Goal: Information Seeking & Learning: Learn about a topic

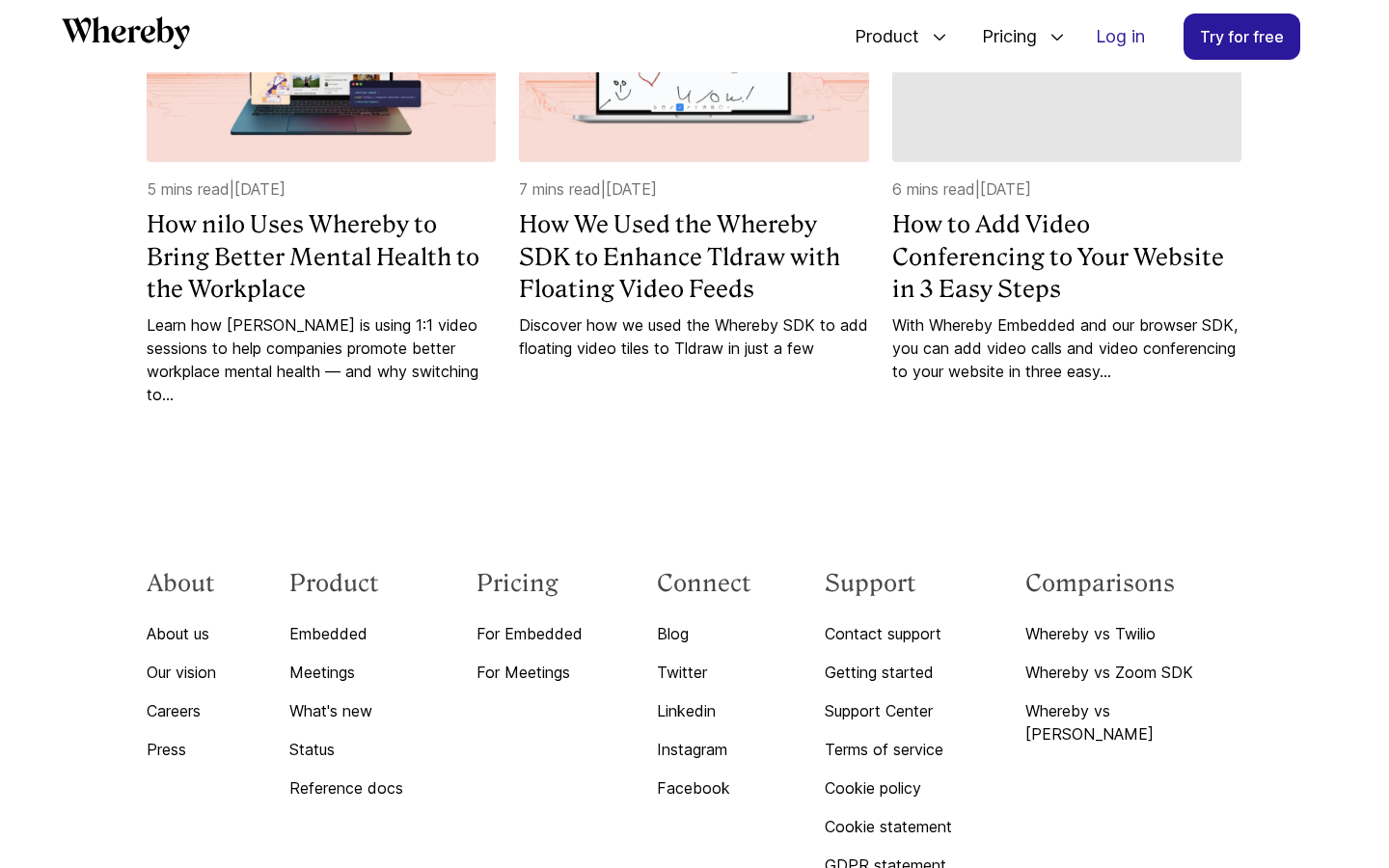
scroll to position [5840, 0]
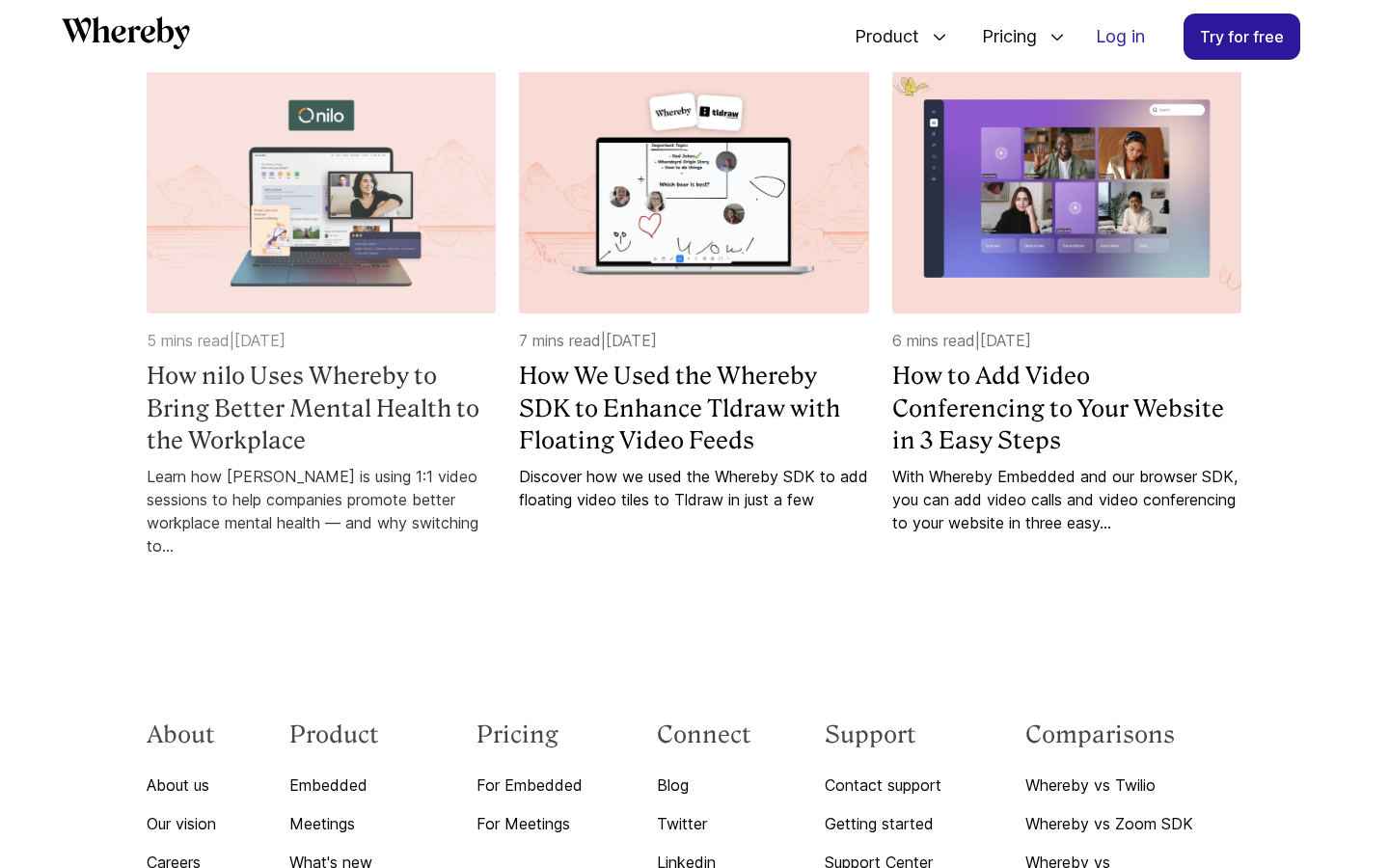
click at [337, 457] on h4 "How nilo Uses Whereby to Bring Better Mental Health to the Workplace" at bounding box center [321, 408] width 349 height 97
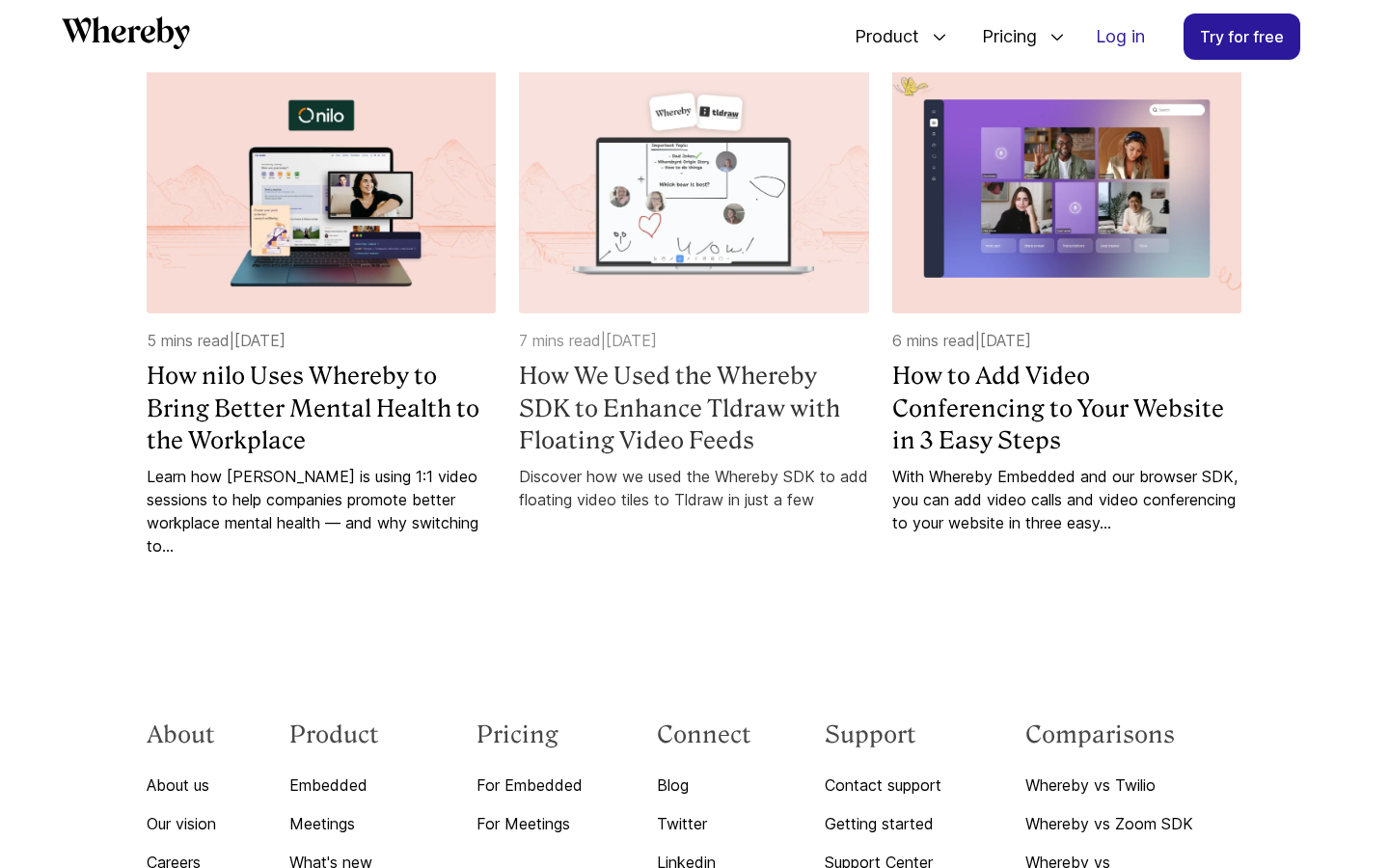
click at [764, 457] on h4 "How We Used the Whereby SDK to Enhance Tldraw with Floating Video Feeds" at bounding box center [693, 408] width 349 height 97
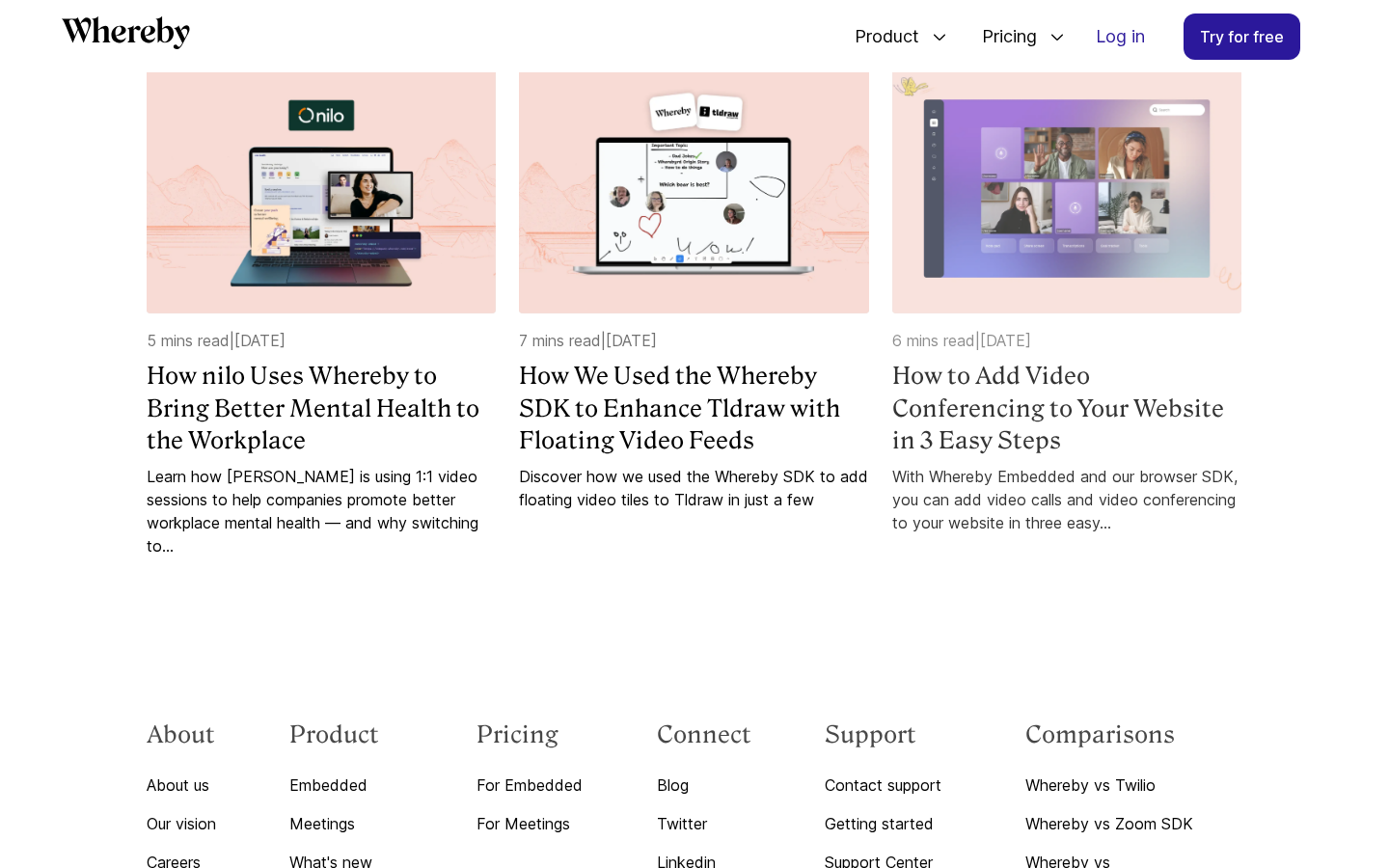
click at [1123, 457] on h4 "How to Add Video Conferencing to Your Website in 3 Easy Steps" at bounding box center [1066, 408] width 349 height 97
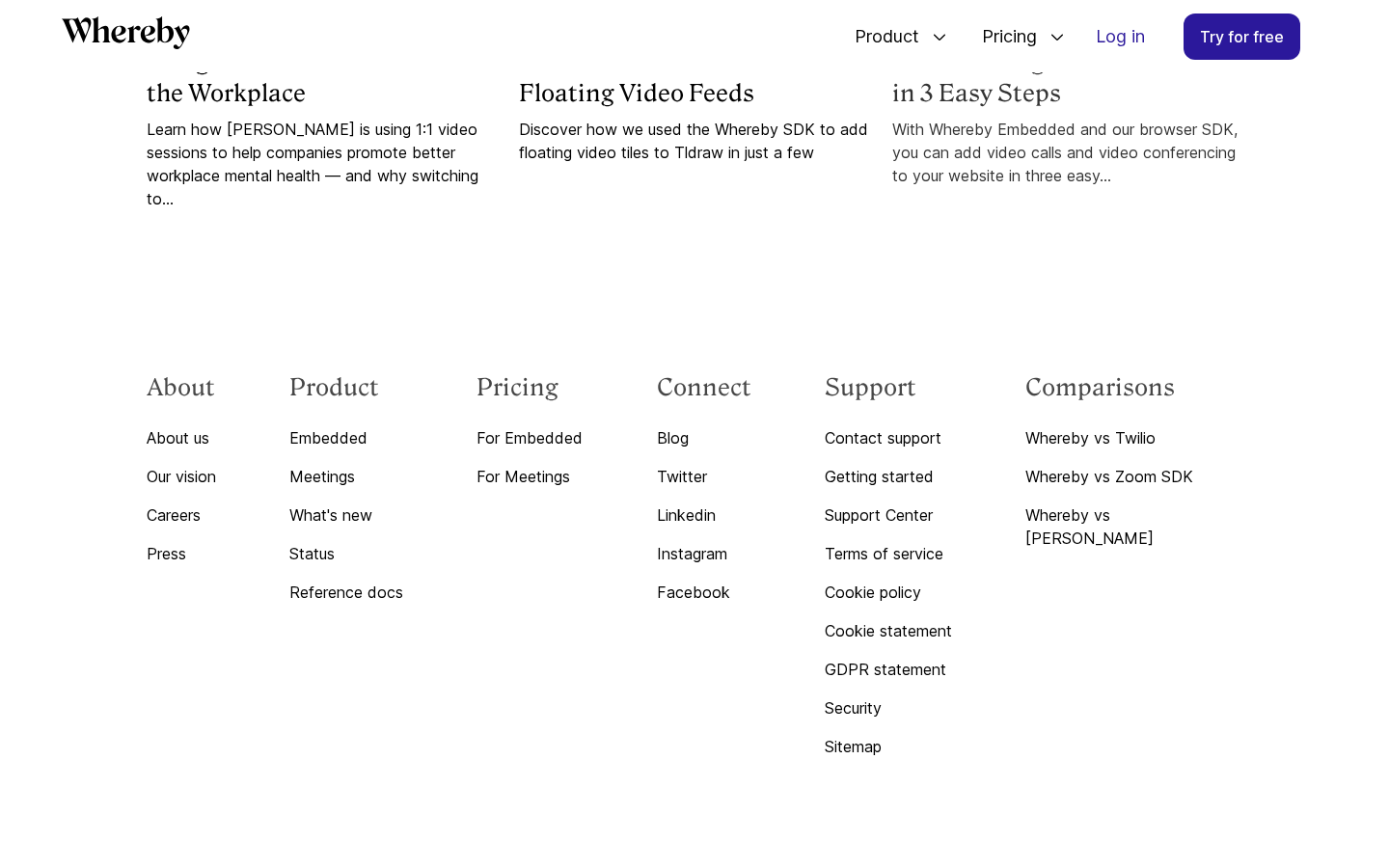
scroll to position [6263, 0]
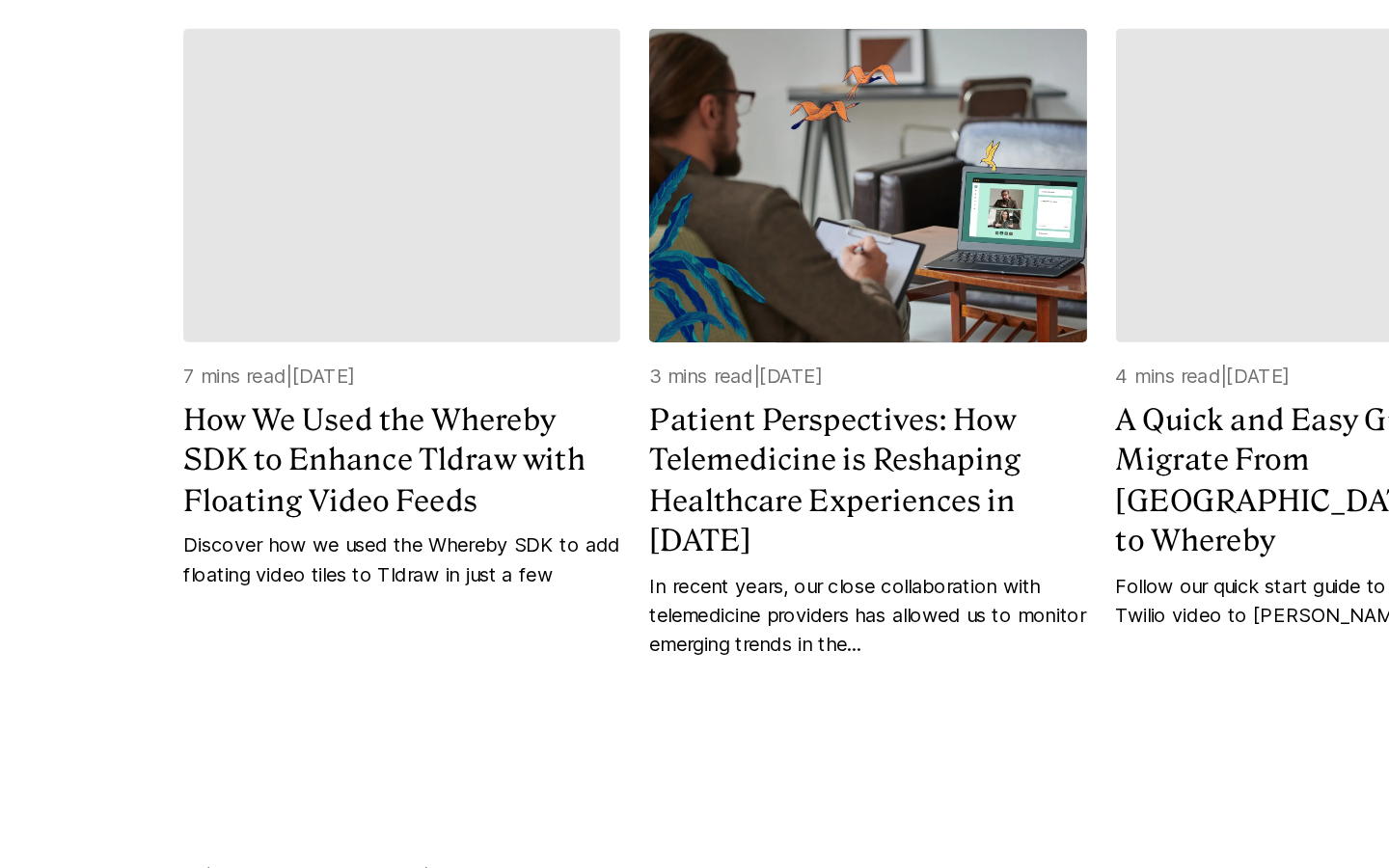
scroll to position [5957, 0]
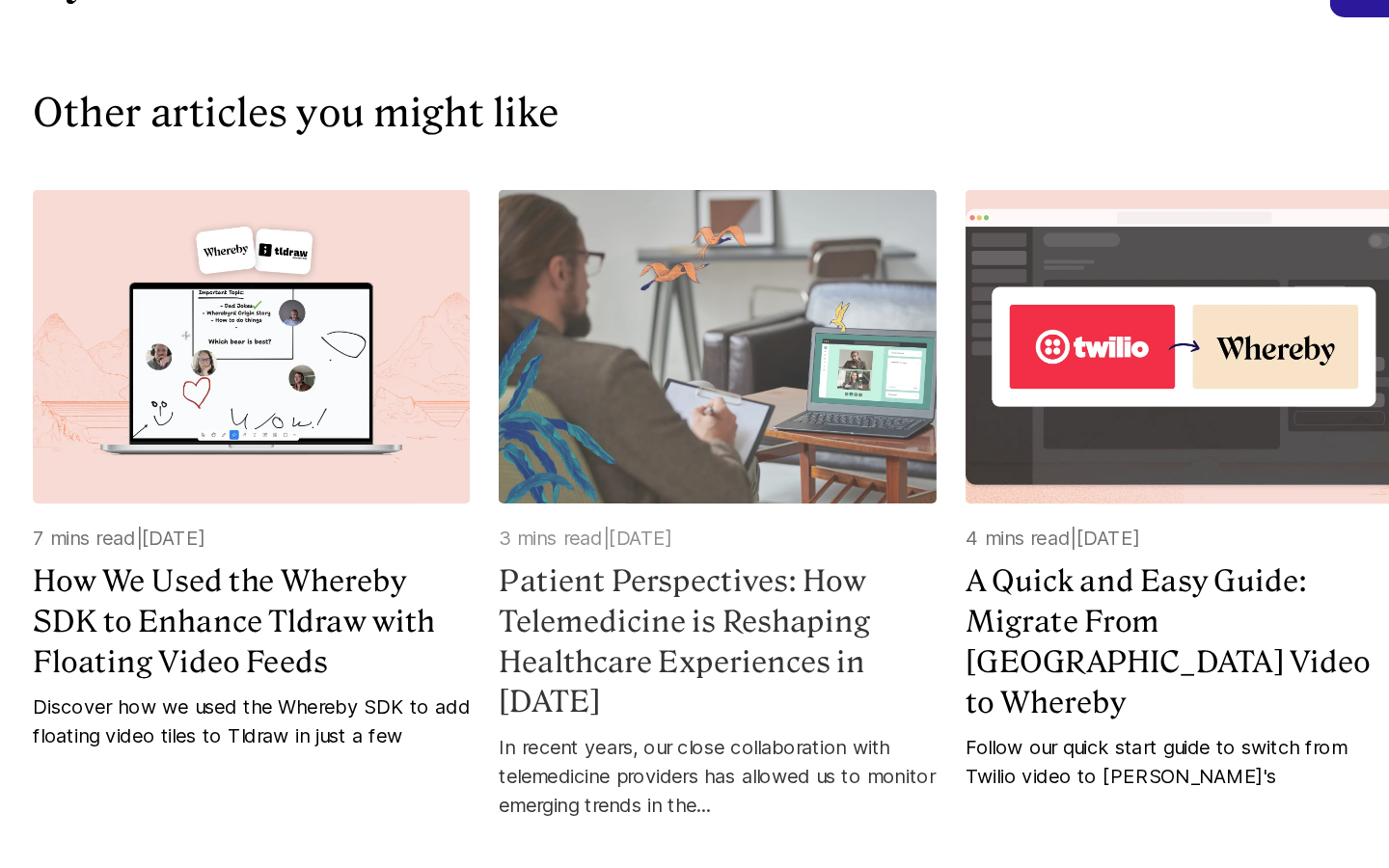
click at [724, 494] on h4 "Patient Perspectives: How Telemedicine is Reshaping Healthcare Experiences in […" at bounding box center [693, 558] width 349 height 129
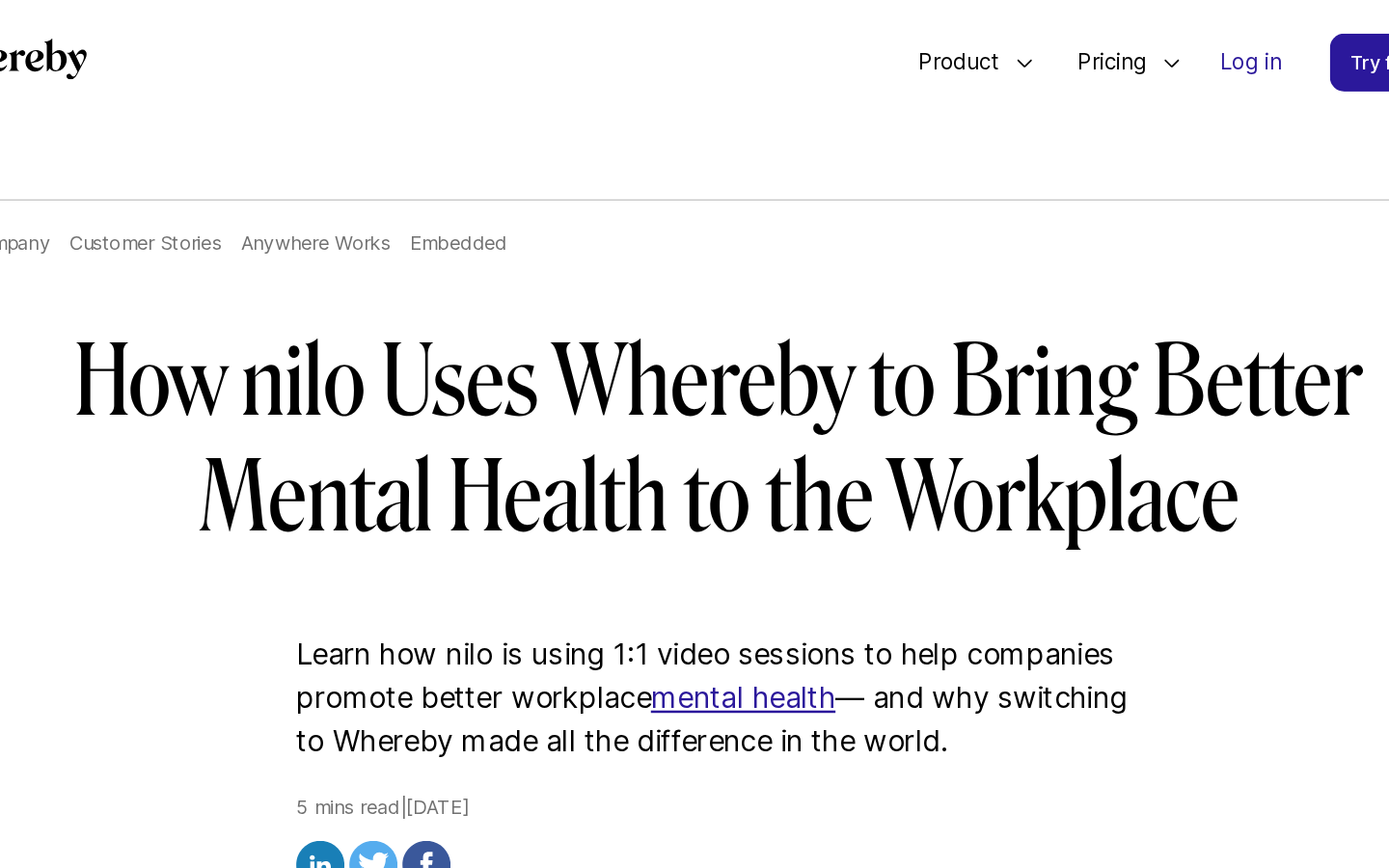
scroll to position [0, 0]
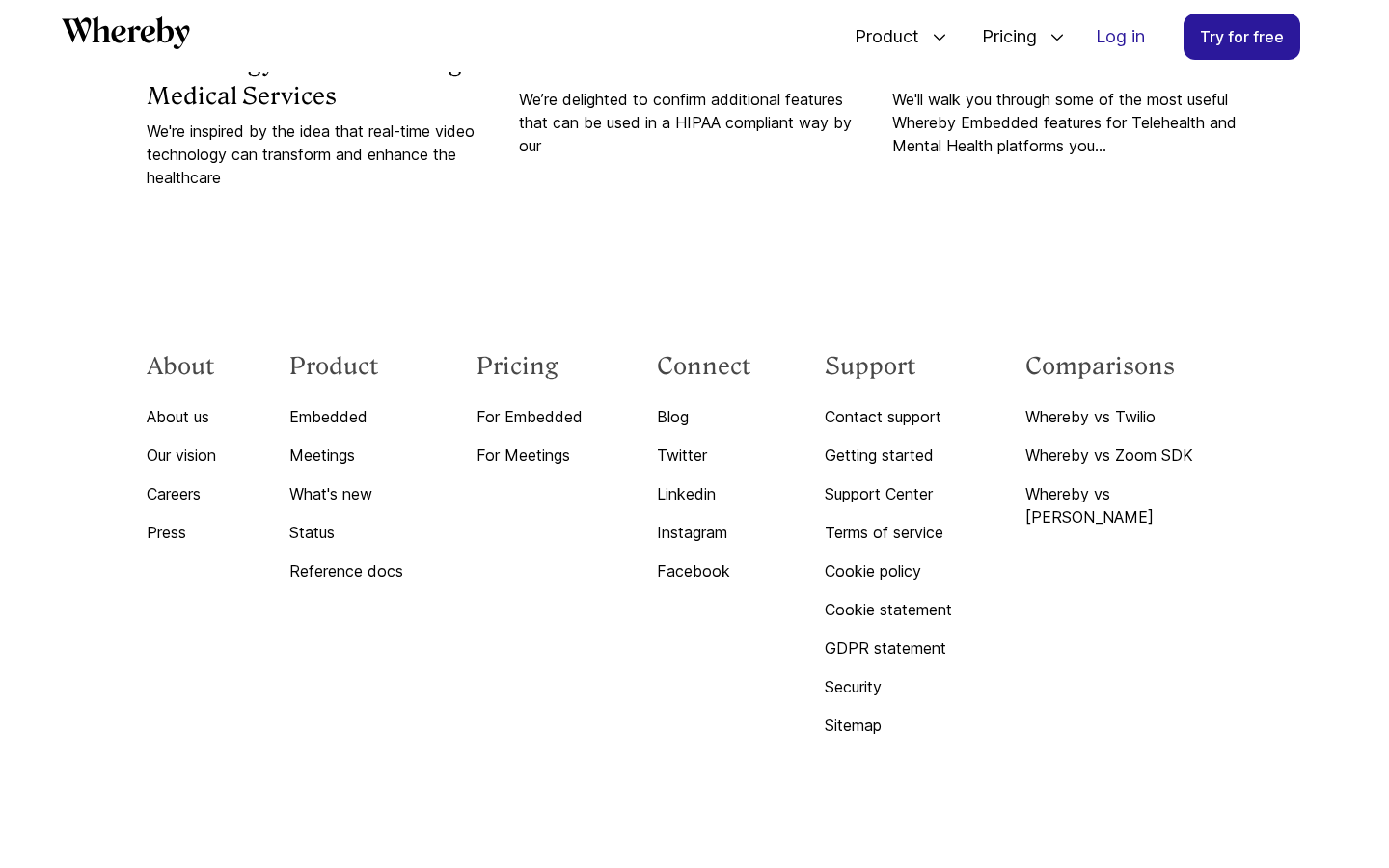
scroll to position [4819, 0]
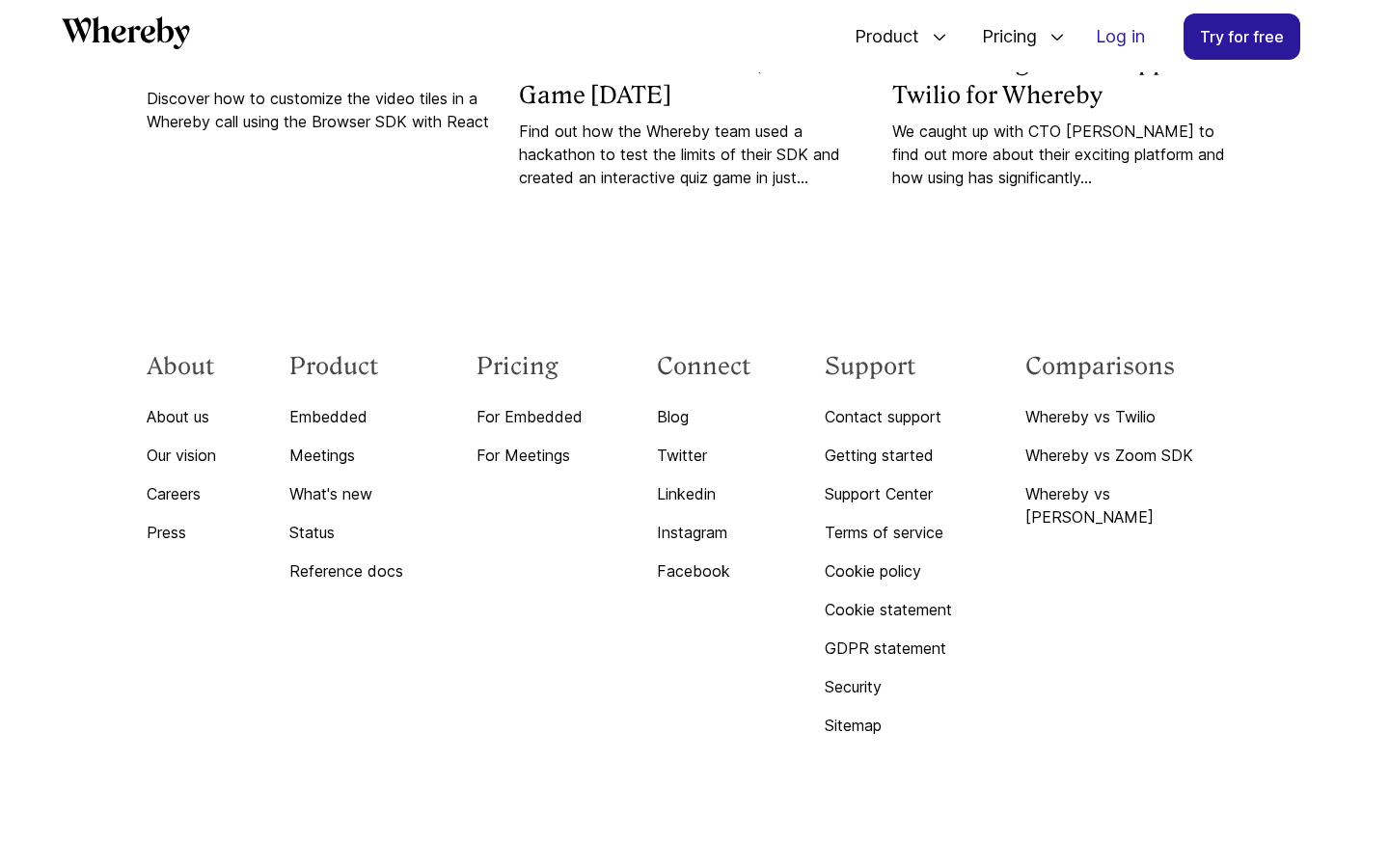
scroll to position [10524, 0]
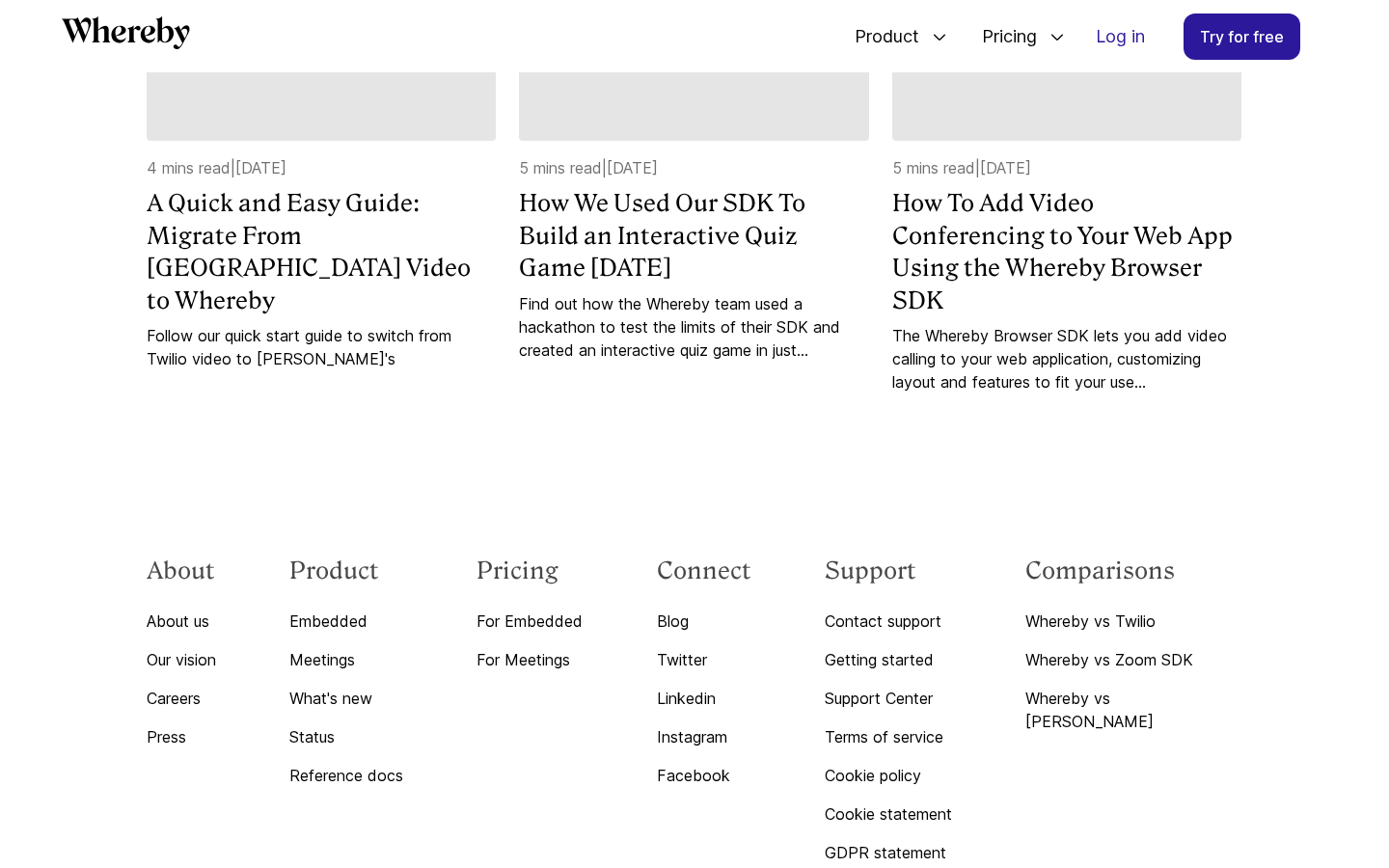
scroll to position [9522, 0]
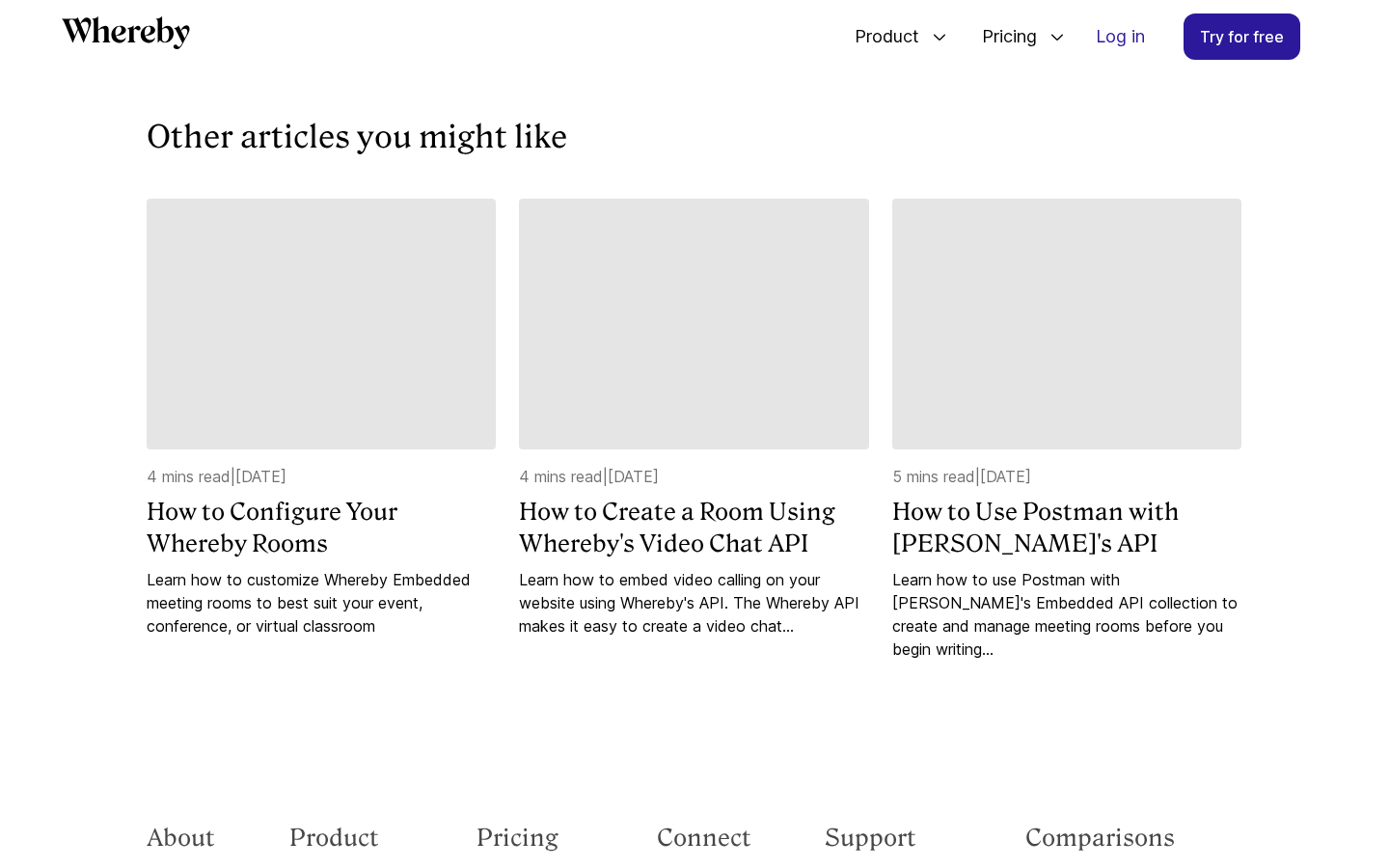
scroll to position [8856, 0]
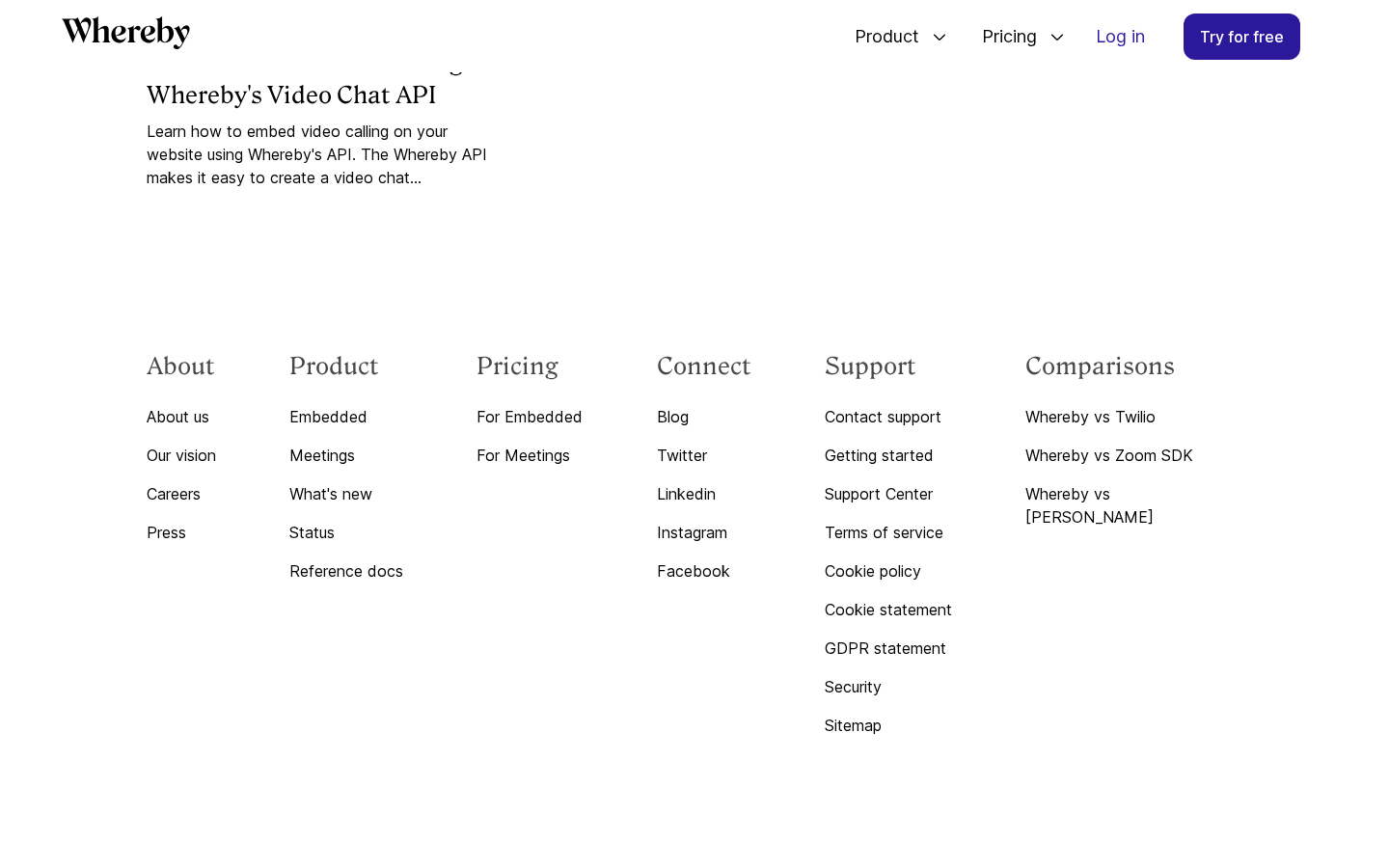
scroll to position [7323, 0]
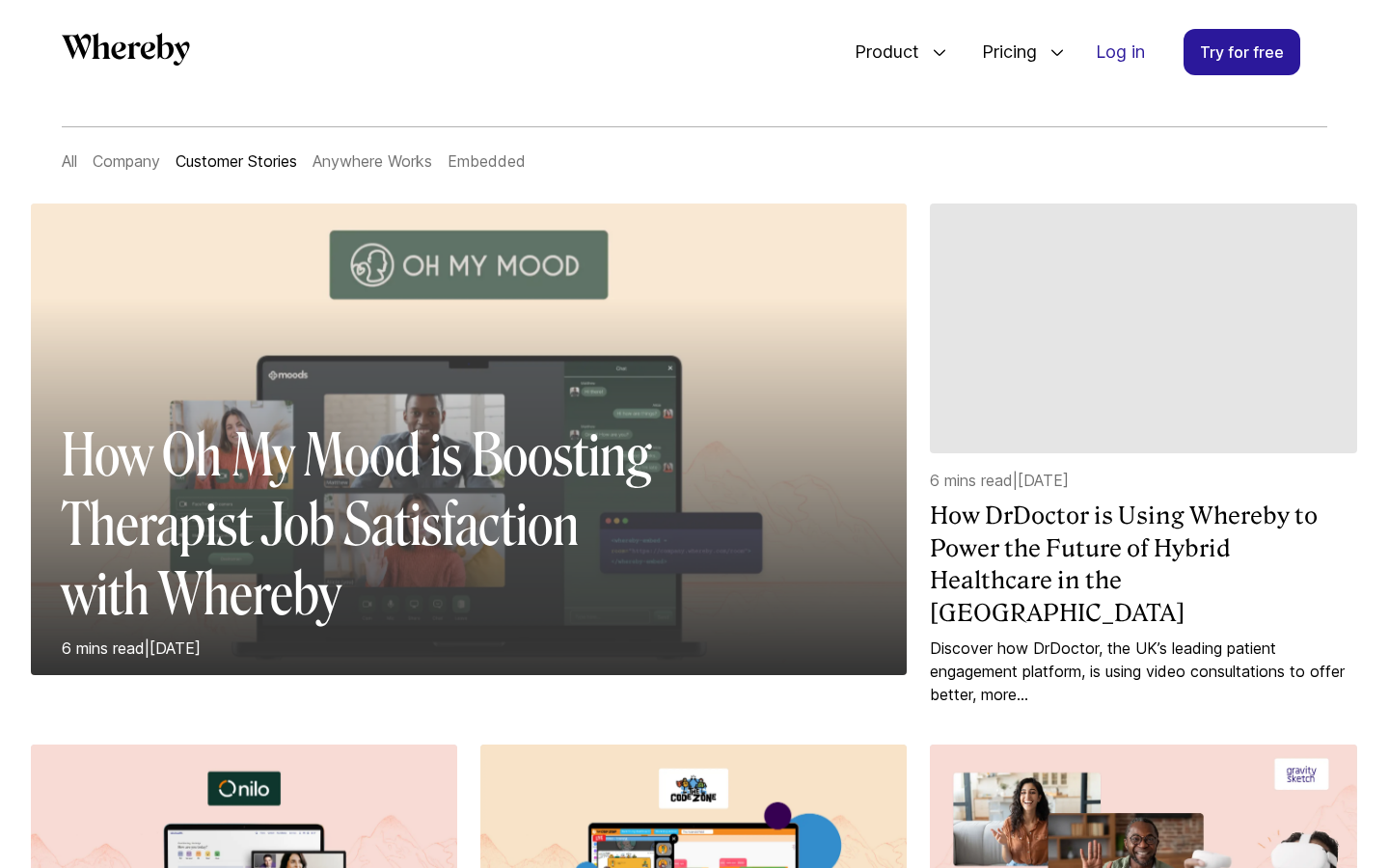
scroll to position [144, 0]
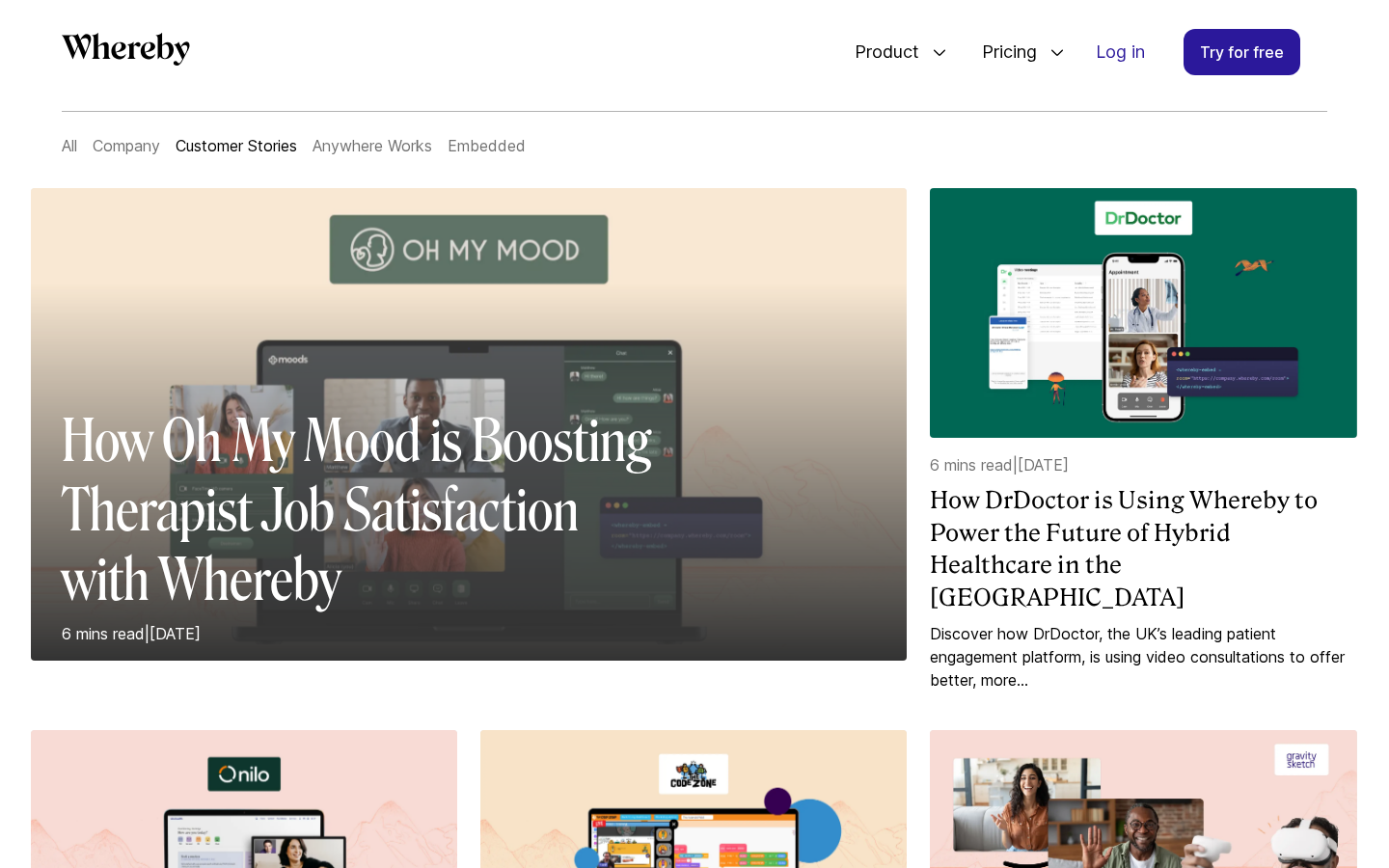
click at [496, 457] on h2 "How Oh My Mood is Boosting Therapist Job Satisfaction with Whereby" at bounding box center [369, 509] width 614 height 208
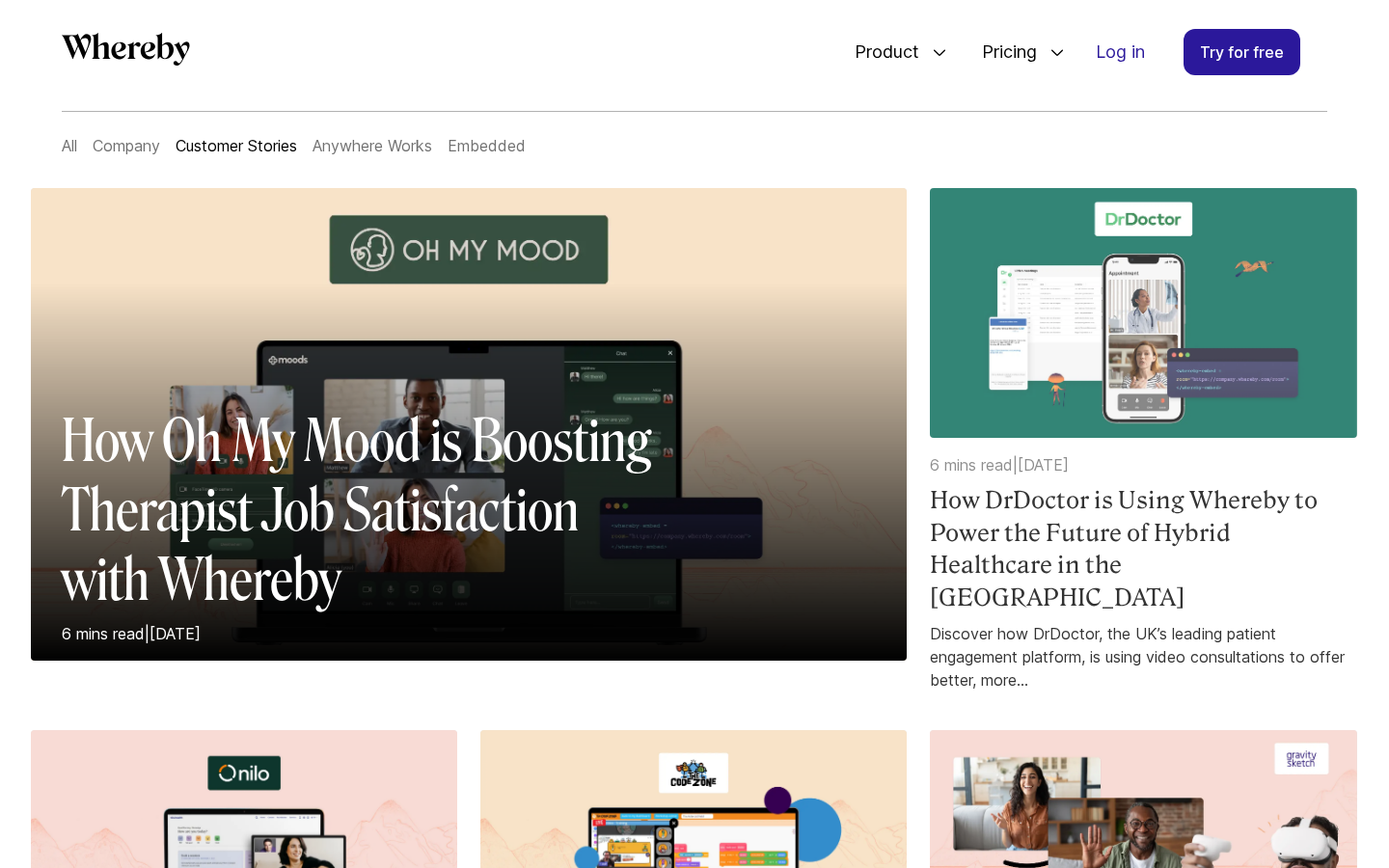
click at [1013, 547] on h4 "How DrDoctor is Using Whereby to Power the Future of Hybrid Healthcare in the UK" at bounding box center [1143, 548] width 427 height 129
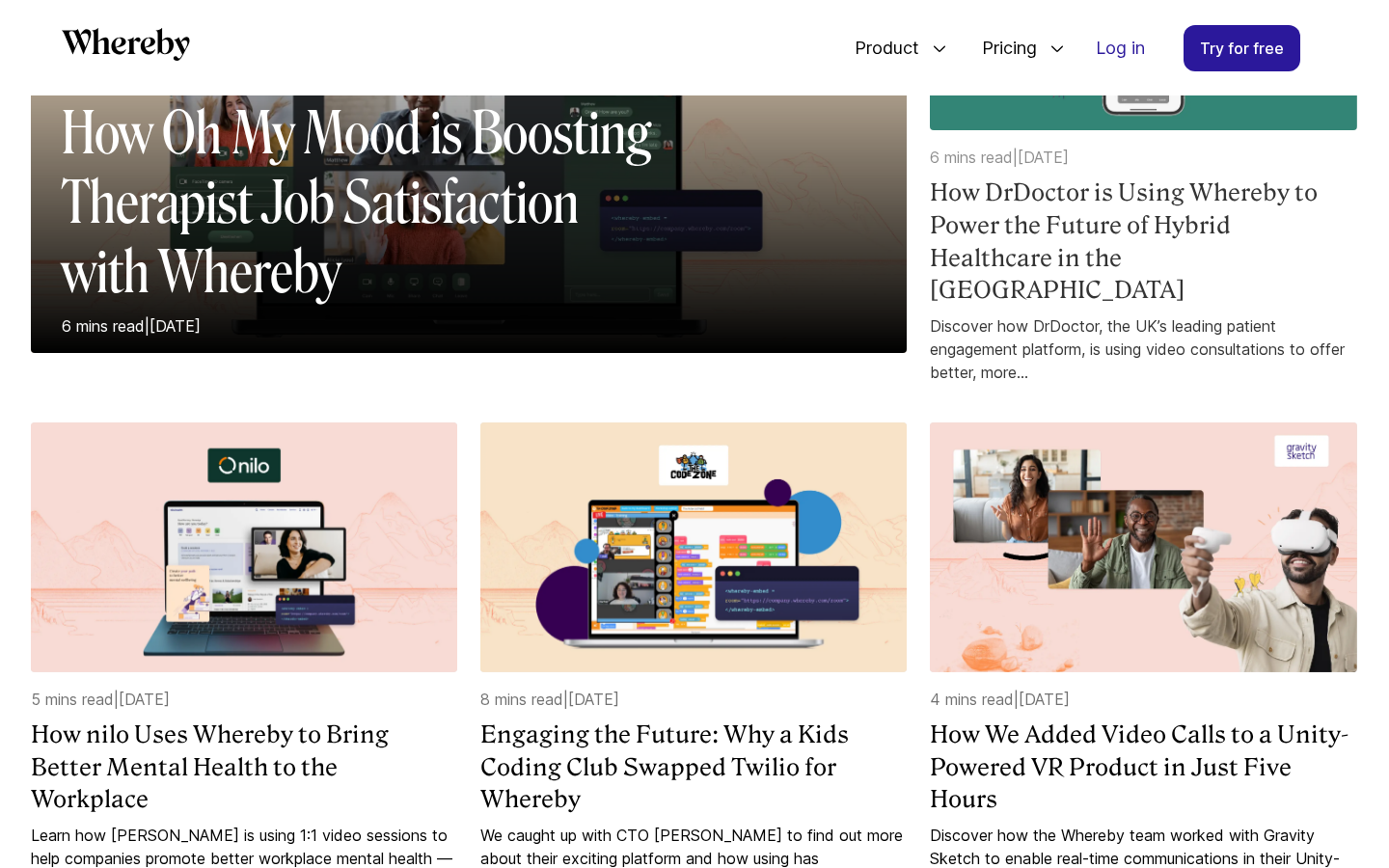
scroll to position [557, 0]
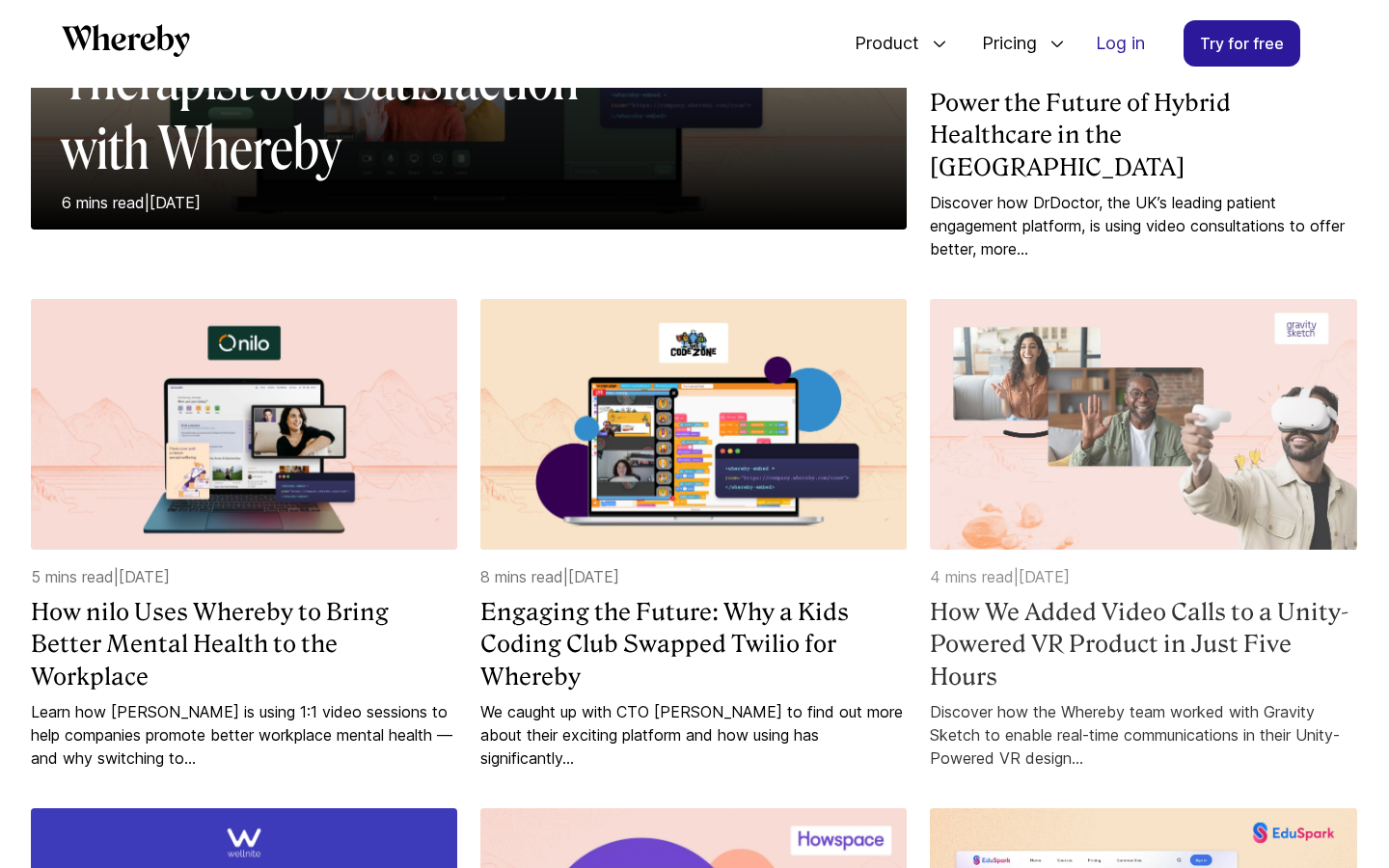
click at [1006, 607] on h4 "How We Added Video Calls to a Unity-Powered VR Product in Just Five Hours" at bounding box center [1143, 644] width 427 height 97
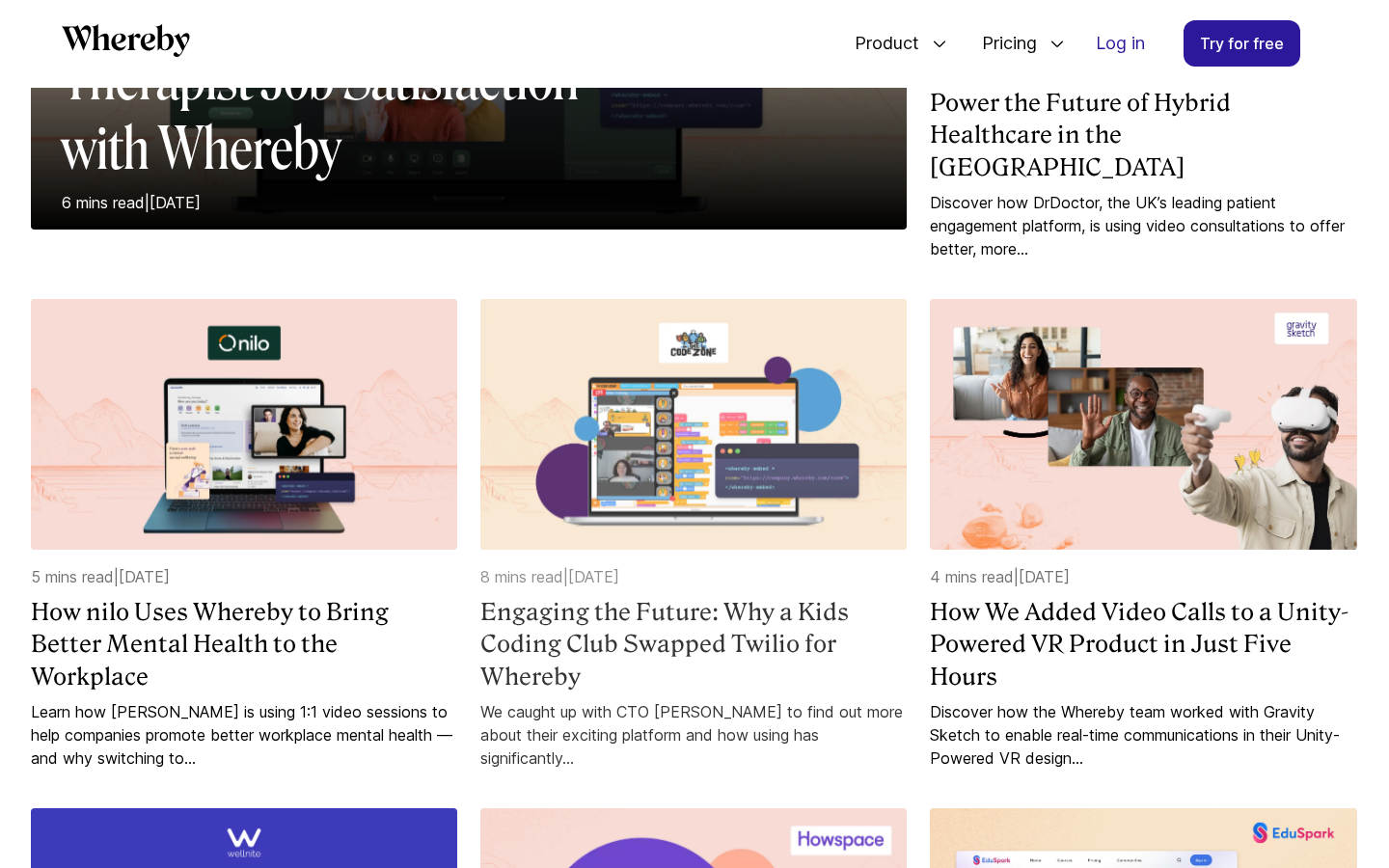
click at [635, 610] on h4 "Engaging the Future: Why a Kids Coding Club Swapped Twilio for Whereby" at bounding box center [694, 644] width 427 height 97
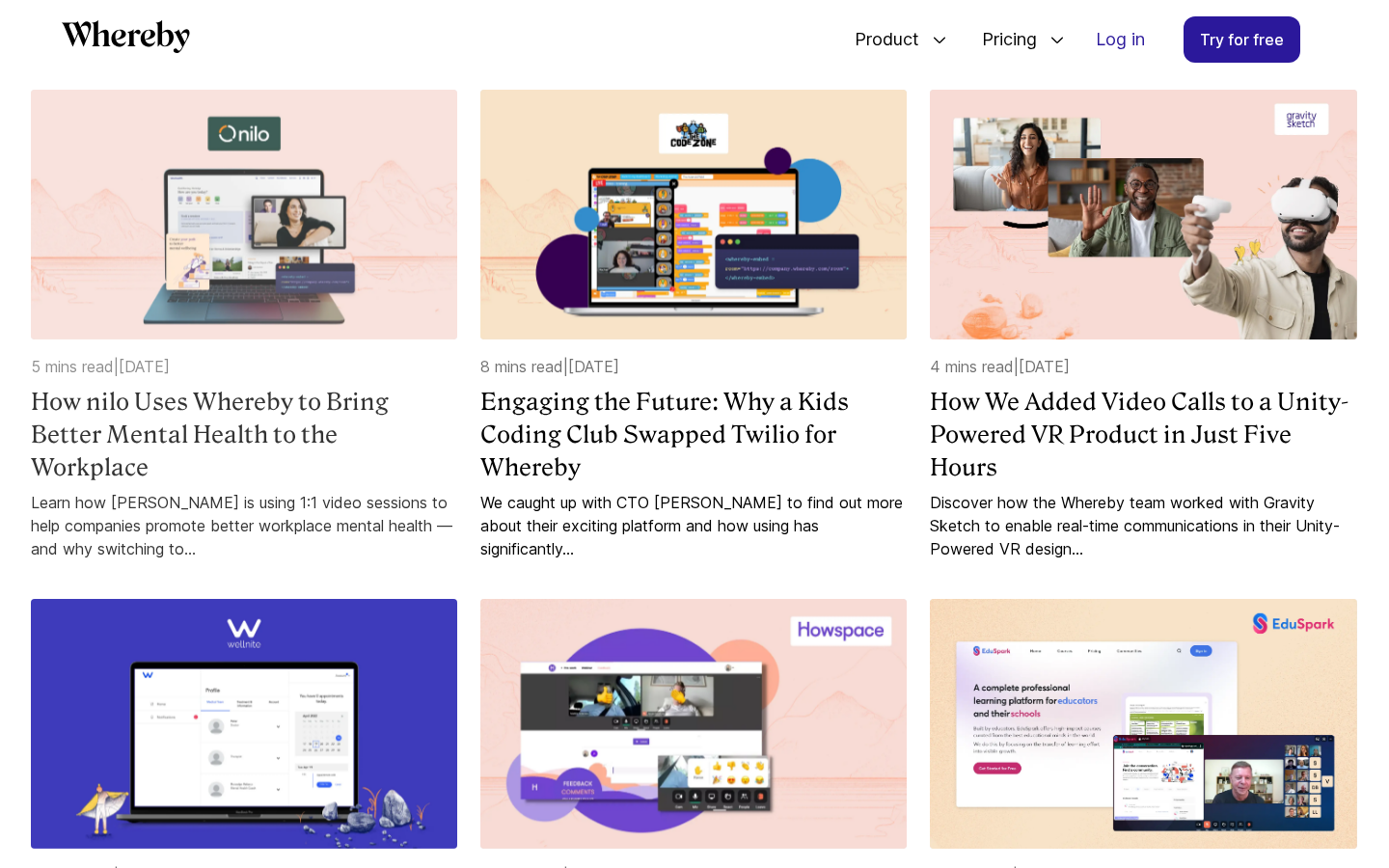
scroll to position [767, 0]
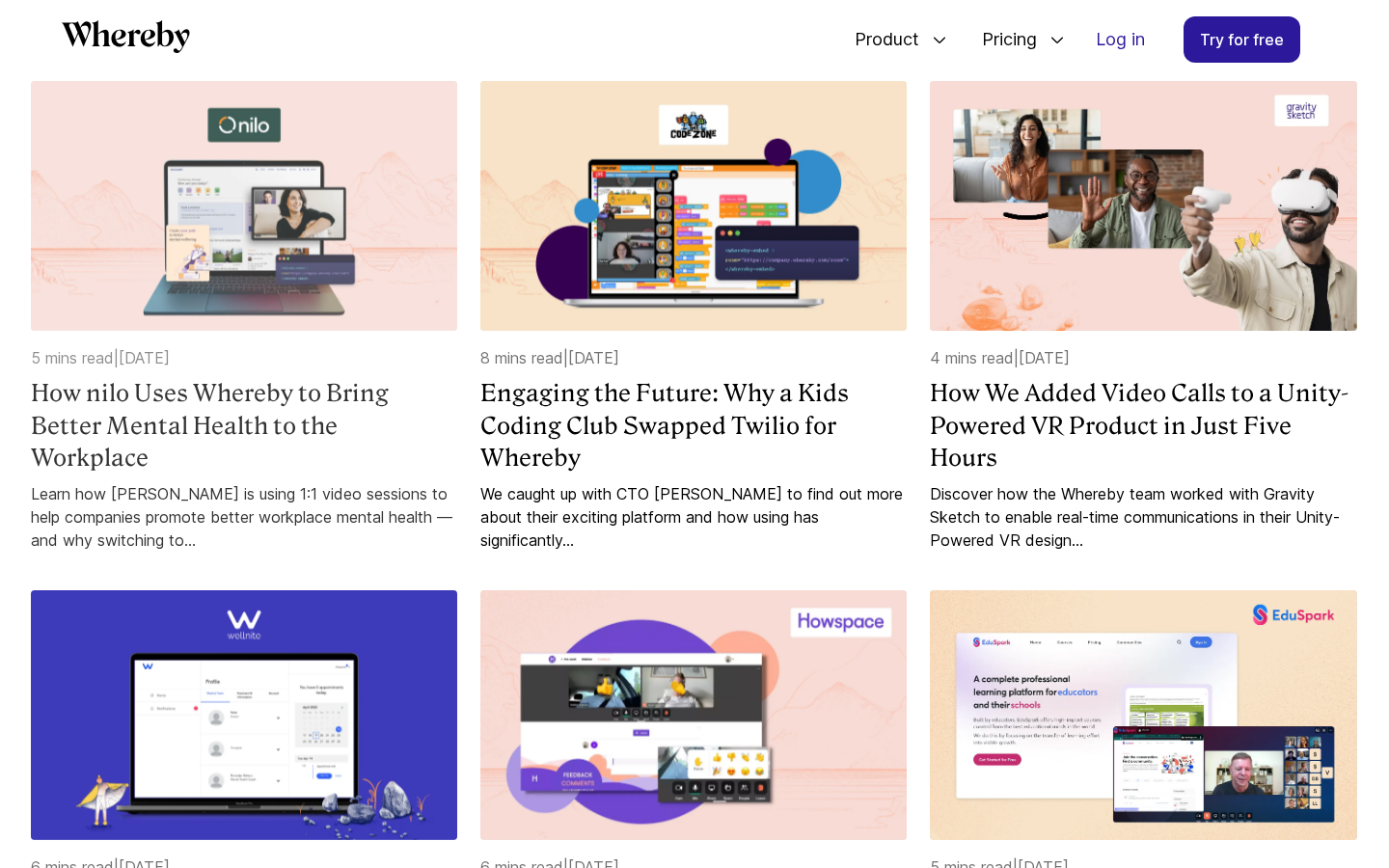
click at [340, 429] on h4 "How nilo Uses Whereby to Bring Better Mental Health to the Workplace" at bounding box center [244, 425] width 427 height 97
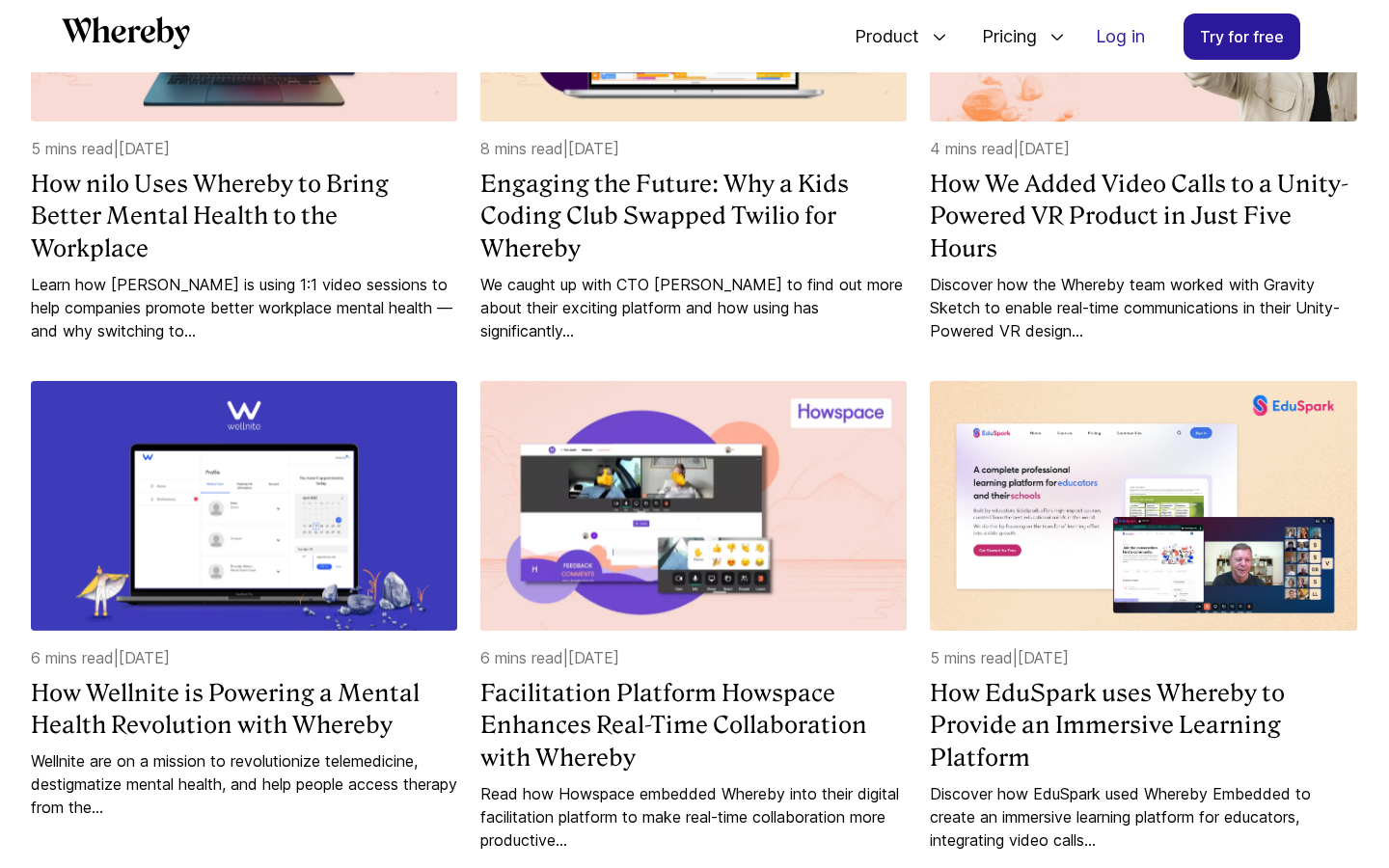
scroll to position [977, 0]
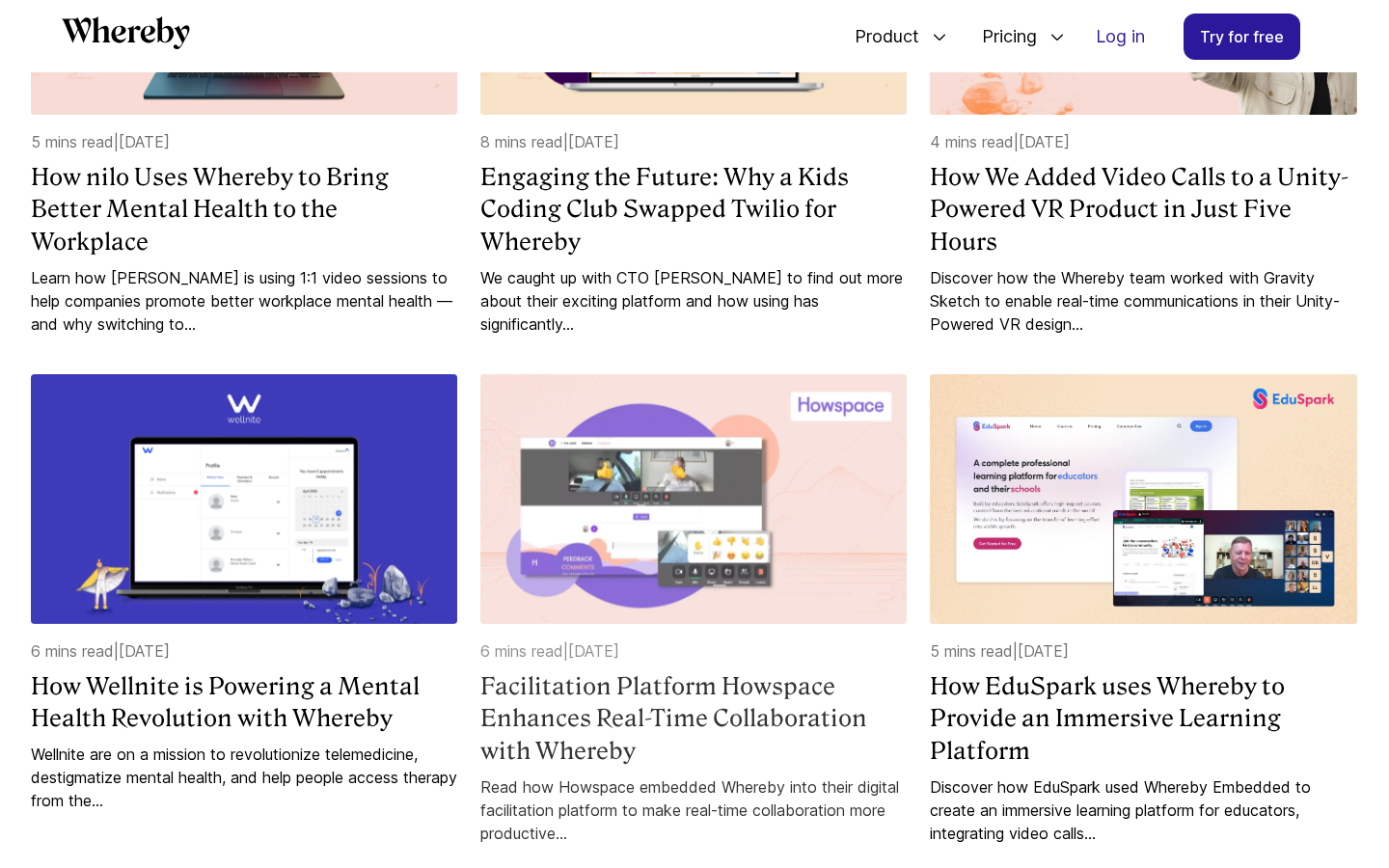
click at [589, 691] on h4 "Facilitation Platform Howspace Enhances Real-Time Collaboration with Whereby" at bounding box center [694, 718] width 427 height 97
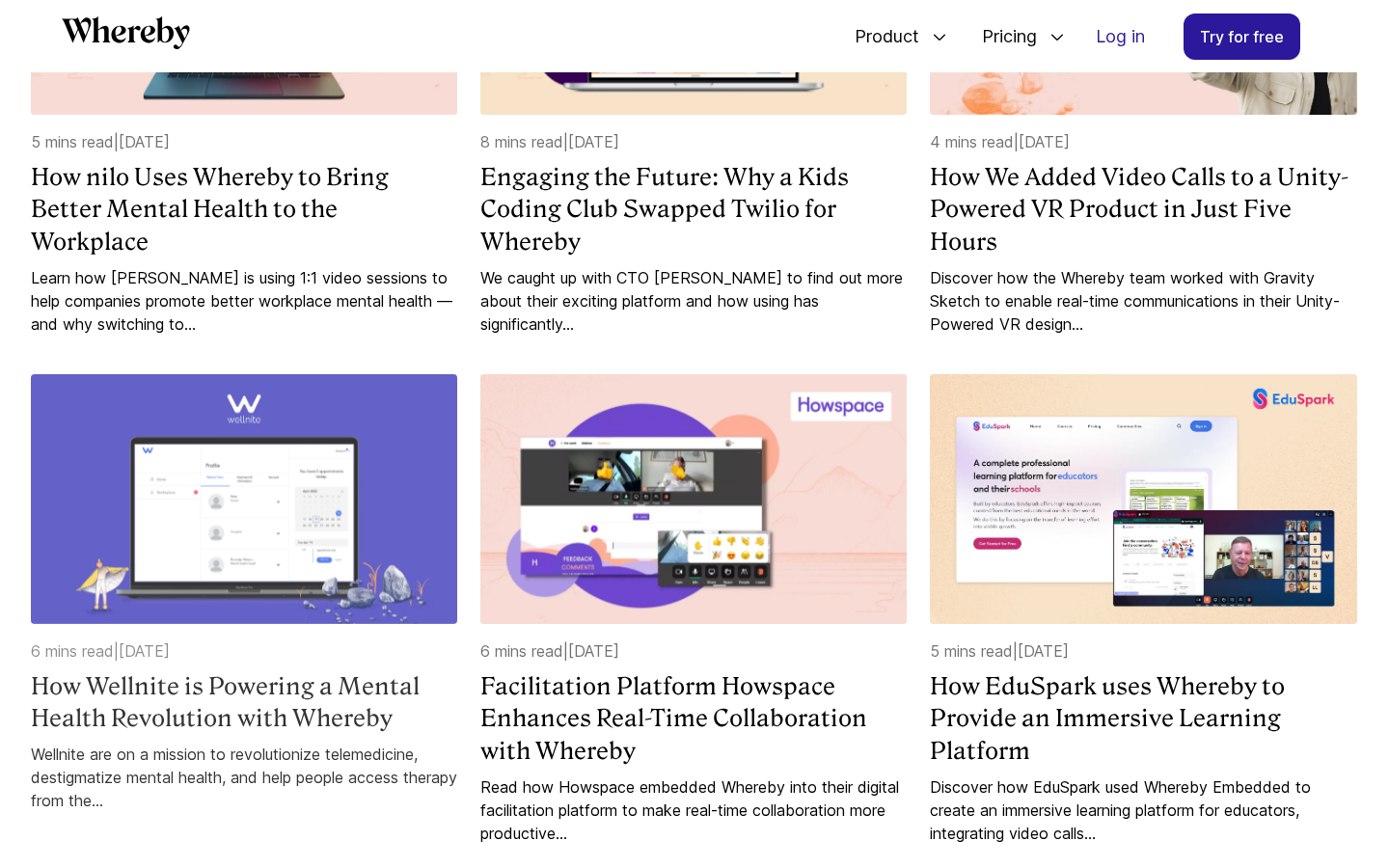
click at [315, 670] on h4 "How Wellnite is Powering a Mental Health Revolution with Whereby" at bounding box center [244, 702] width 427 height 65
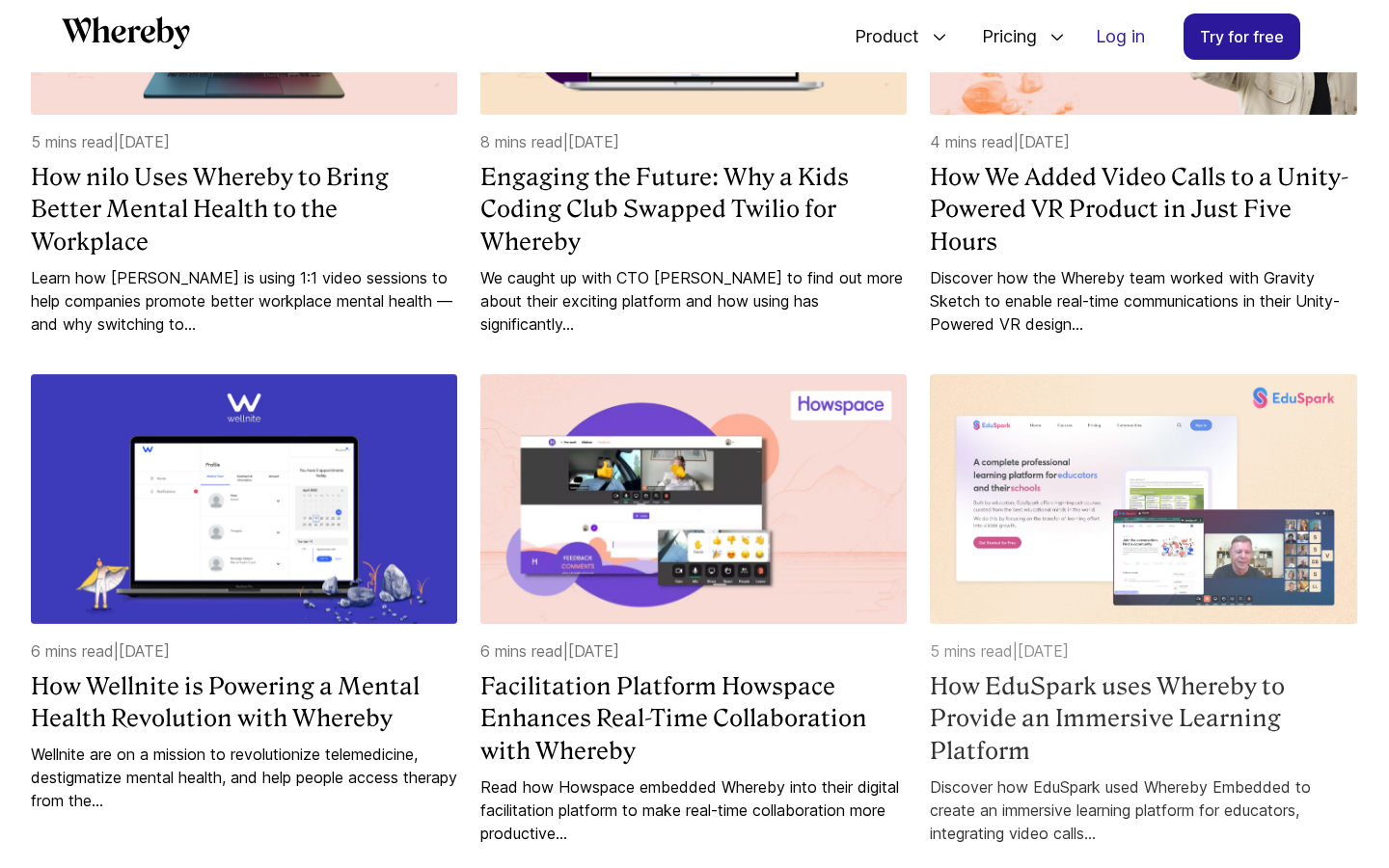
click at [1024, 696] on h4 "How EduSpark uses Whereby to Provide an Immersive Learning Platform" at bounding box center [1143, 718] width 427 height 97
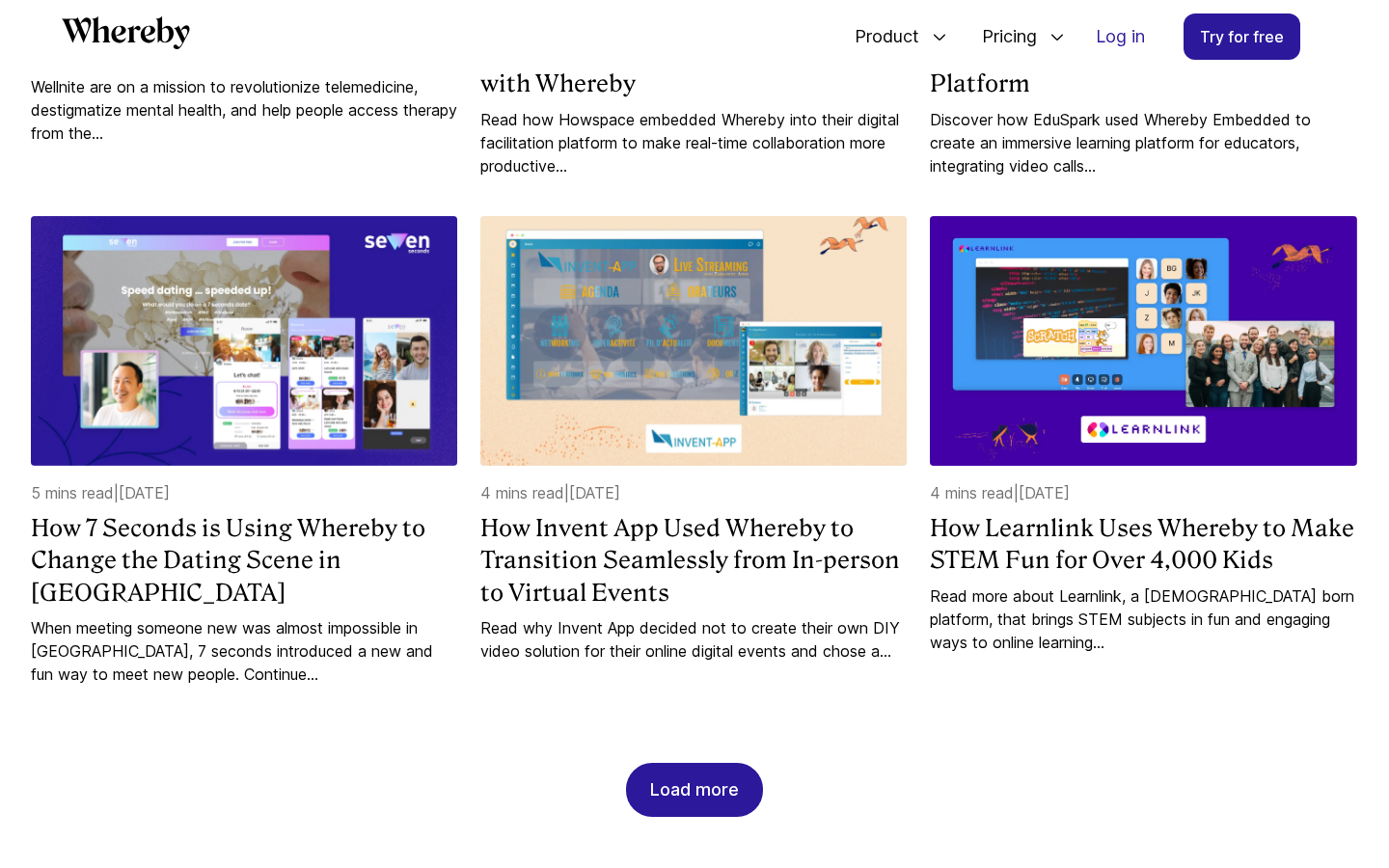
scroll to position [1658, 0]
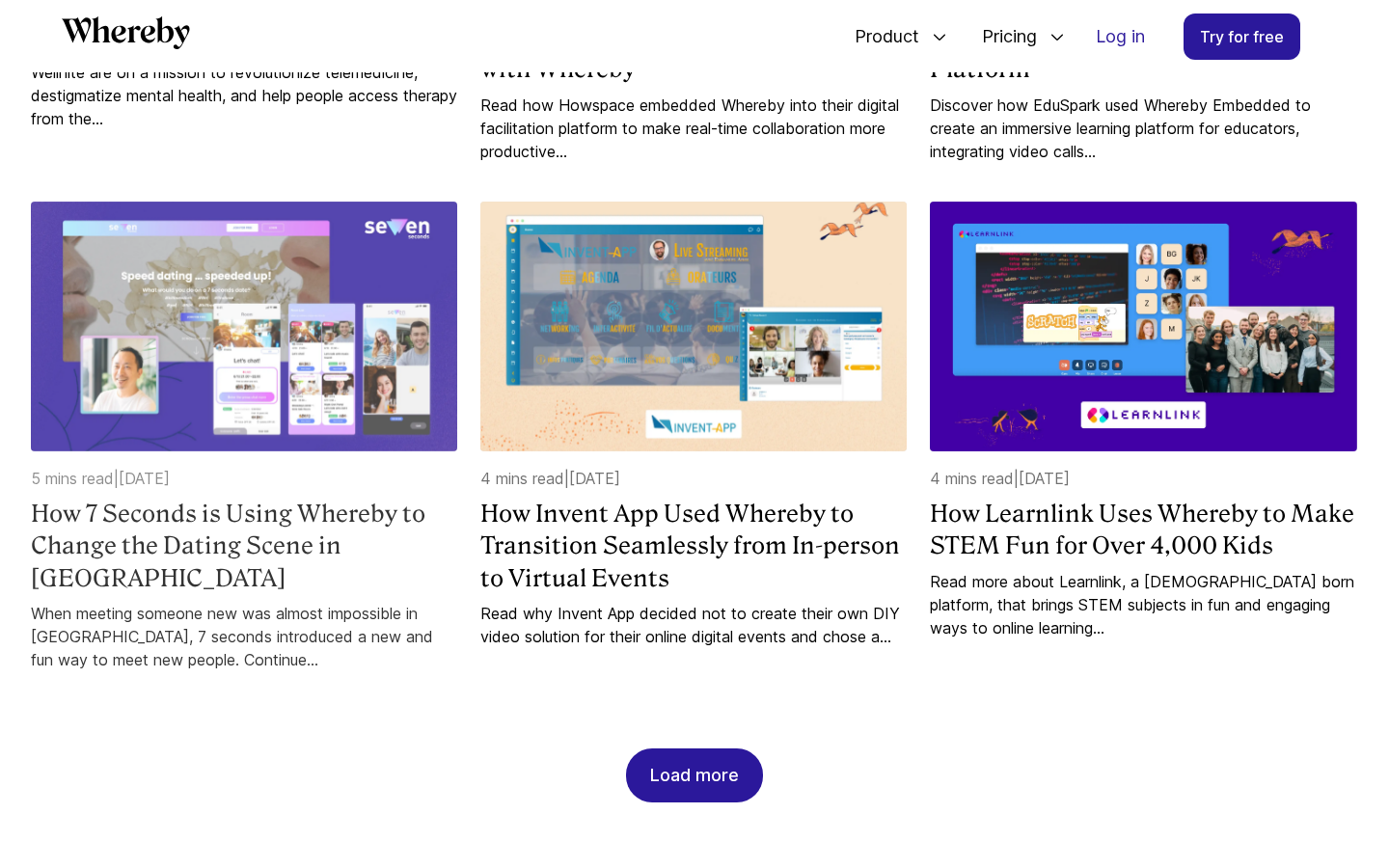
click at [334, 498] on h4 "How 7 Seconds is Using Whereby to Change the Dating Scene in Japan" at bounding box center [244, 545] width 427 height 97
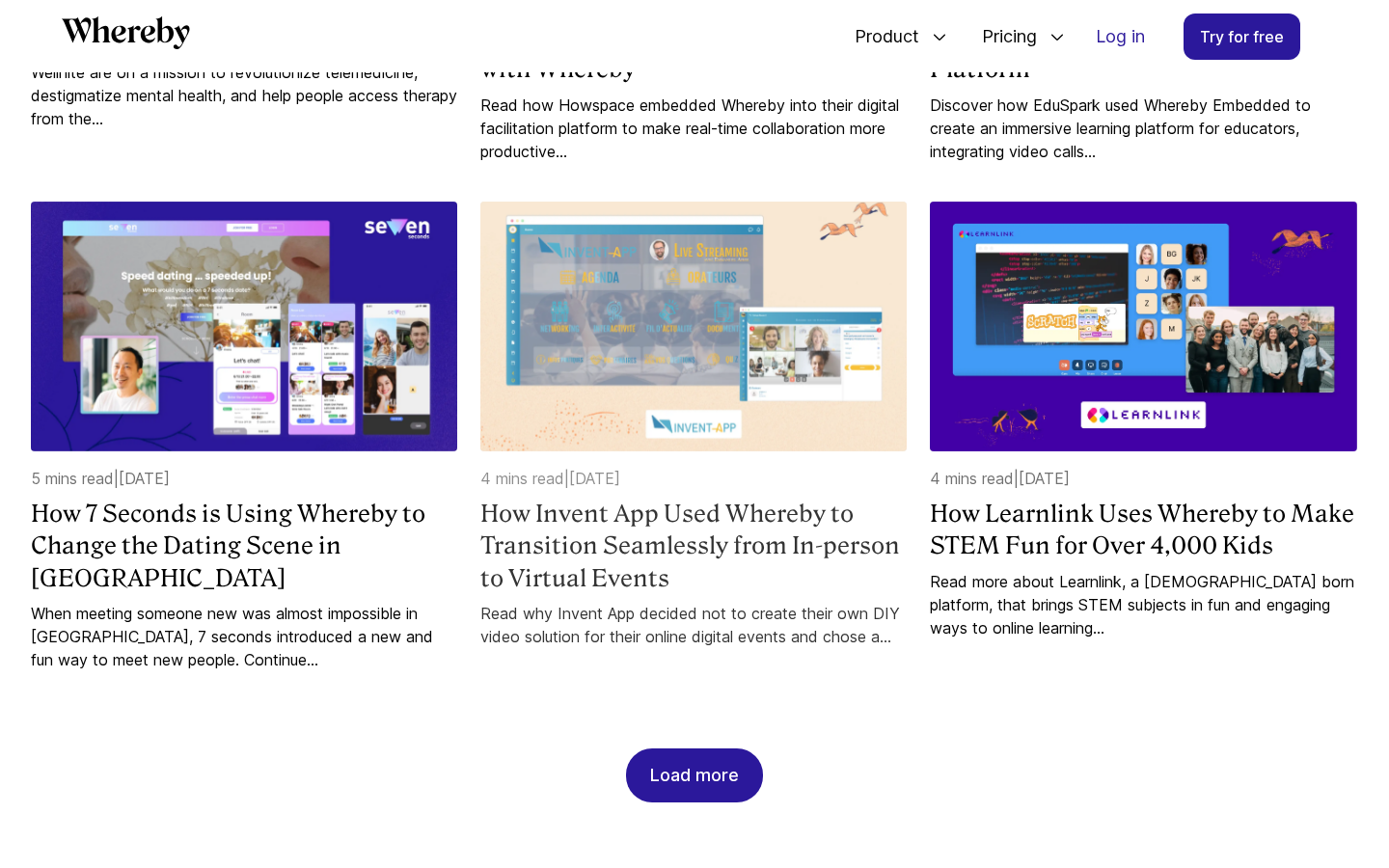
click at [744, 575] on h4 "How Invent App Used Whereby to Transition Seamlessly from In-person to Virtual …" at bounding box center [694, 545] width 427 height 97
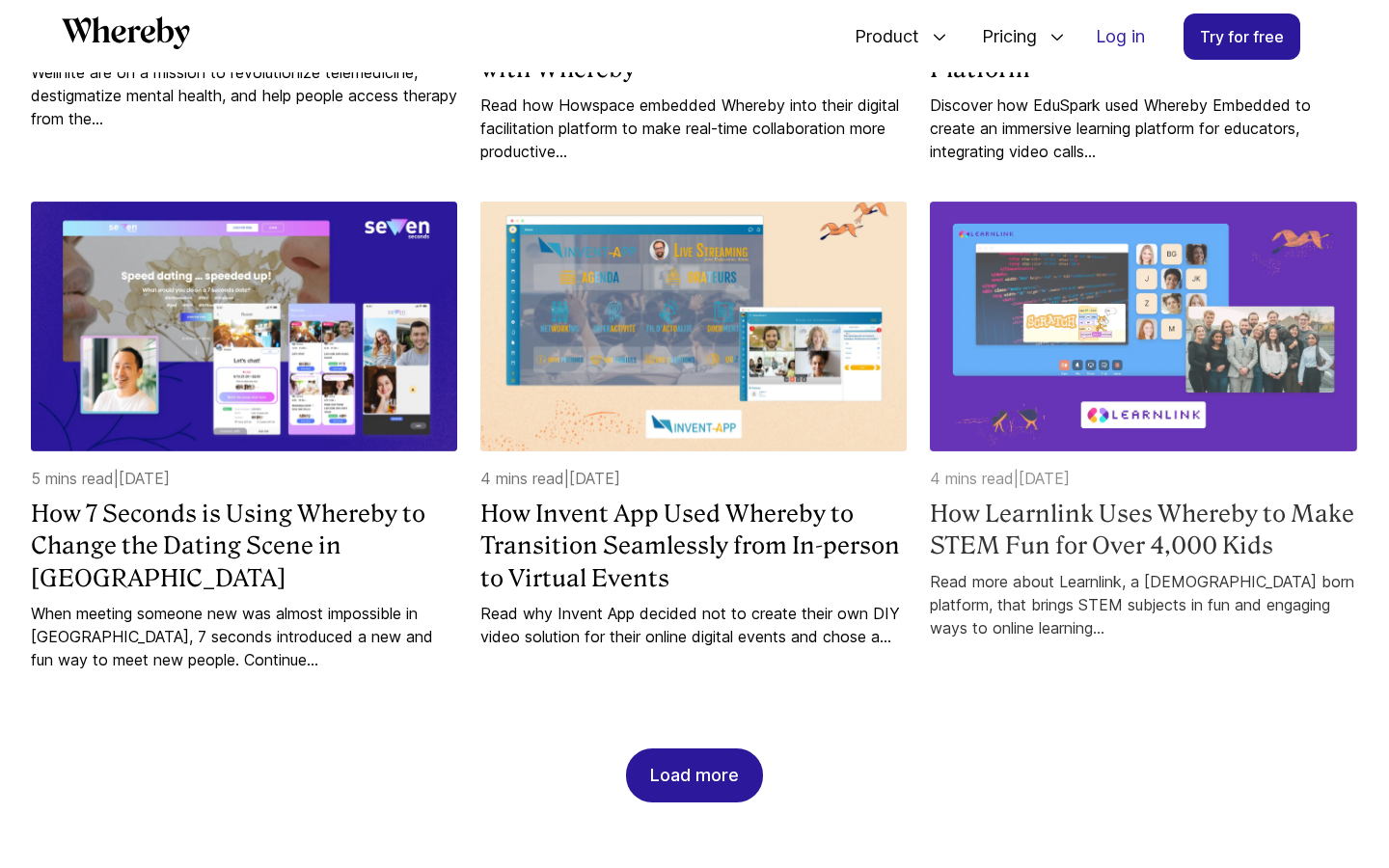
click at [991, 527] on h4 "How Learnlink Uses Whereby to Make STEM Fun for Over 4,000 Kids" at bounding box center [1143, 529] width 427 height 65
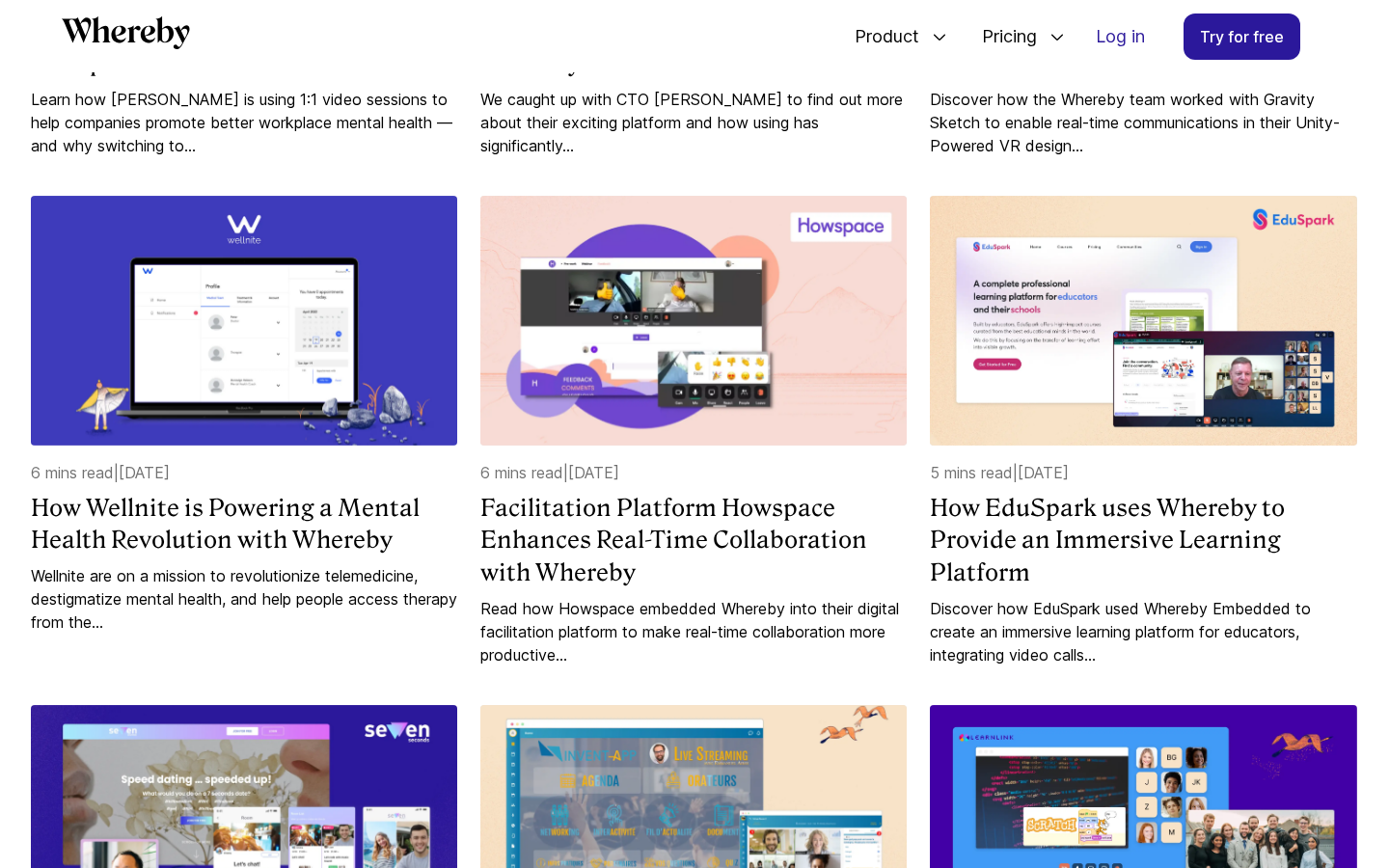
scroll to position [1177, 0]
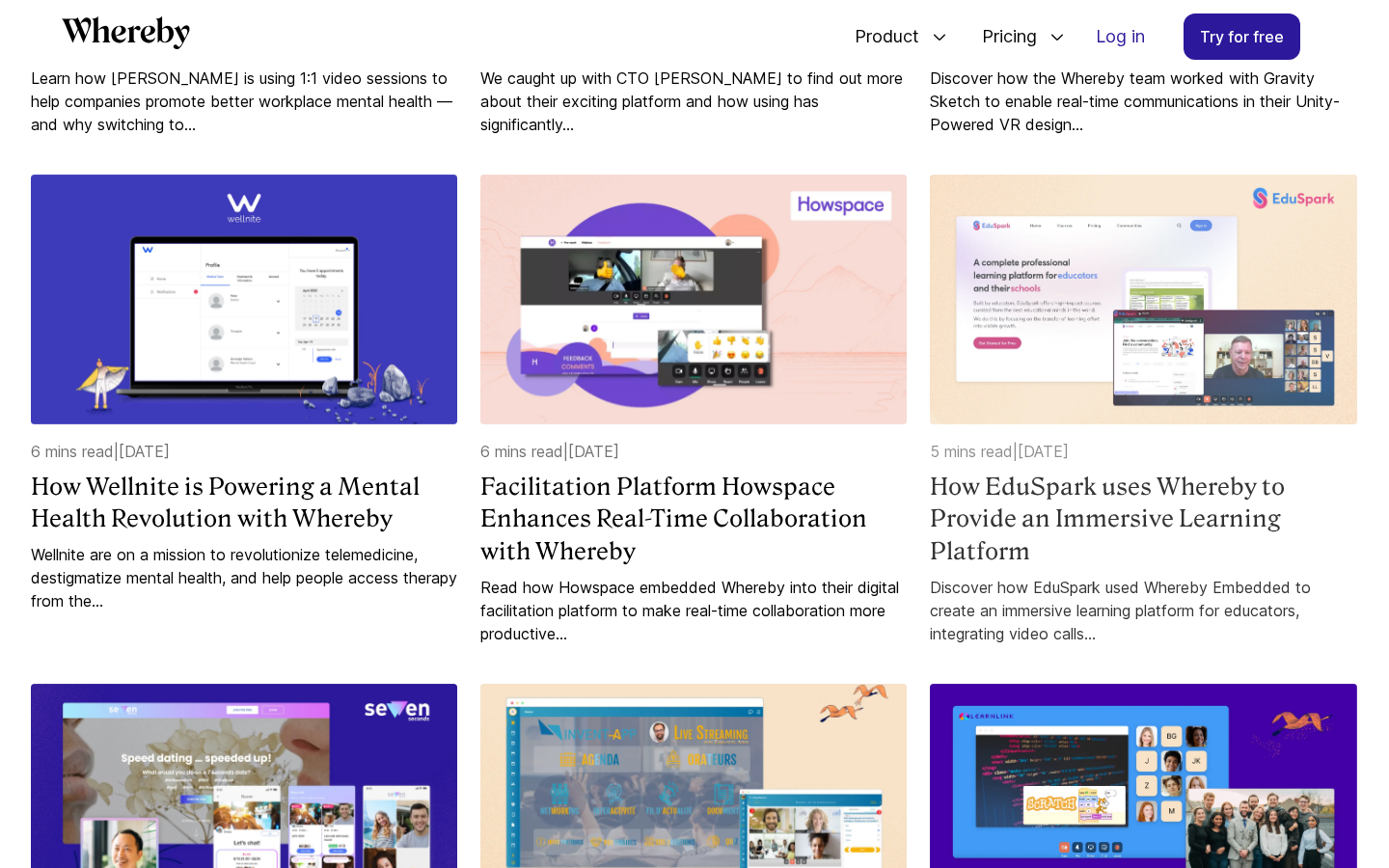
click at [1056, 506] on h4 "How EduSpark uses Whereby to Provide an Immersive Learning Platform" at bounding box center [1143, 518] width 427 height 97
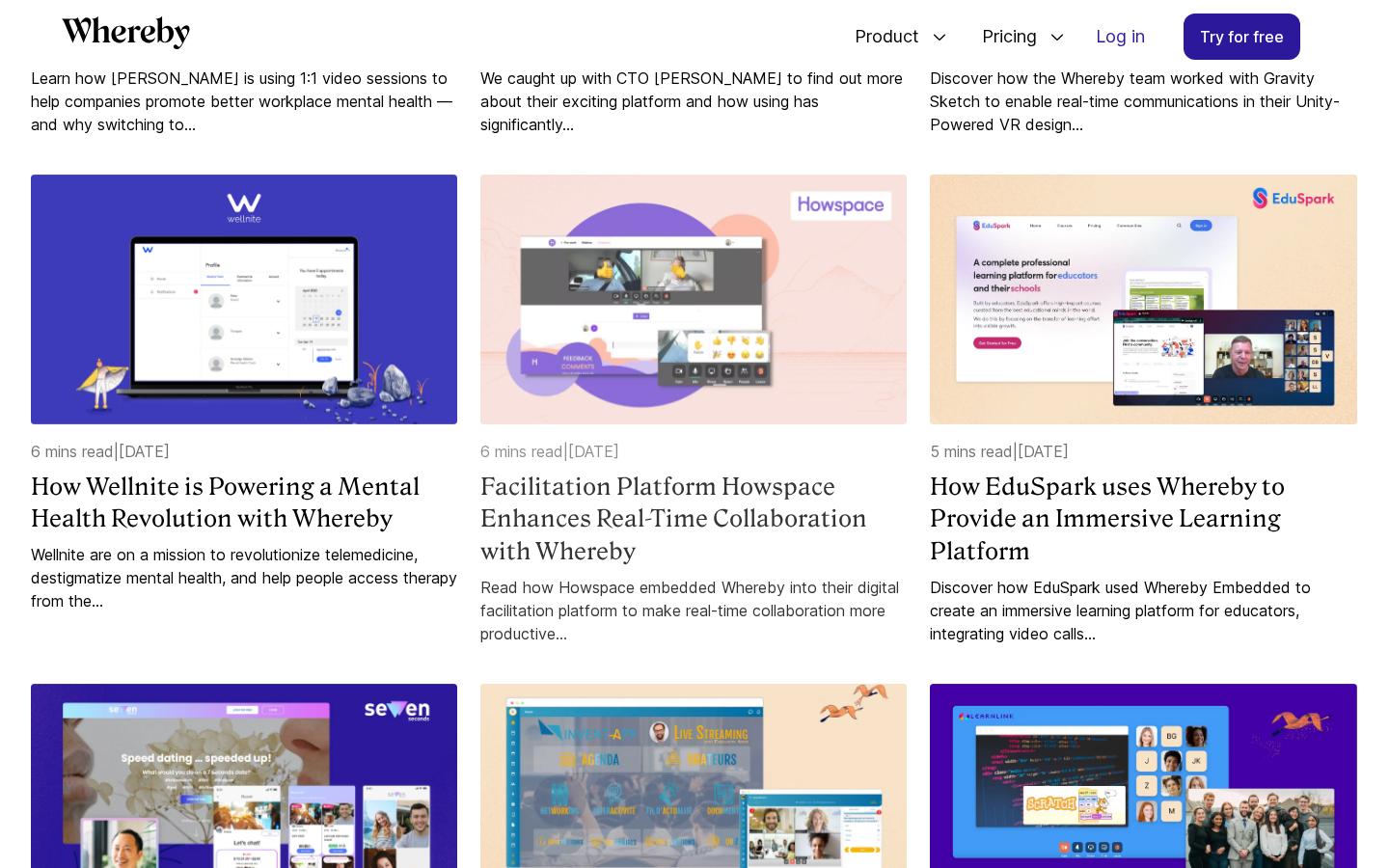
click at [694, 511] on h4 "Facilitation Platform Howspace Enhances Real-Time Collaboration with Whereby" at bounding box center [694, 518] width 427 height 97
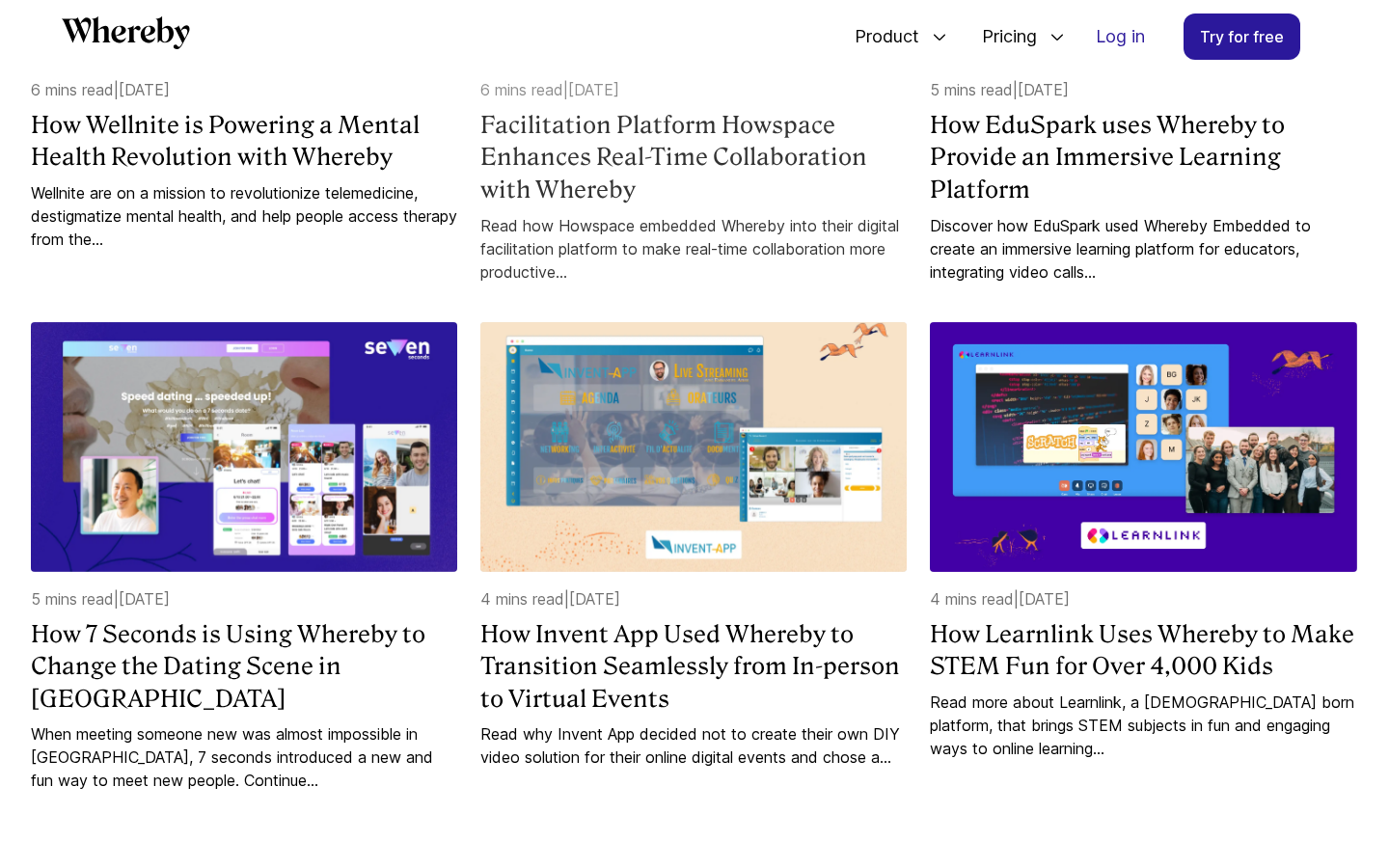
scroll to position [1547, 0]
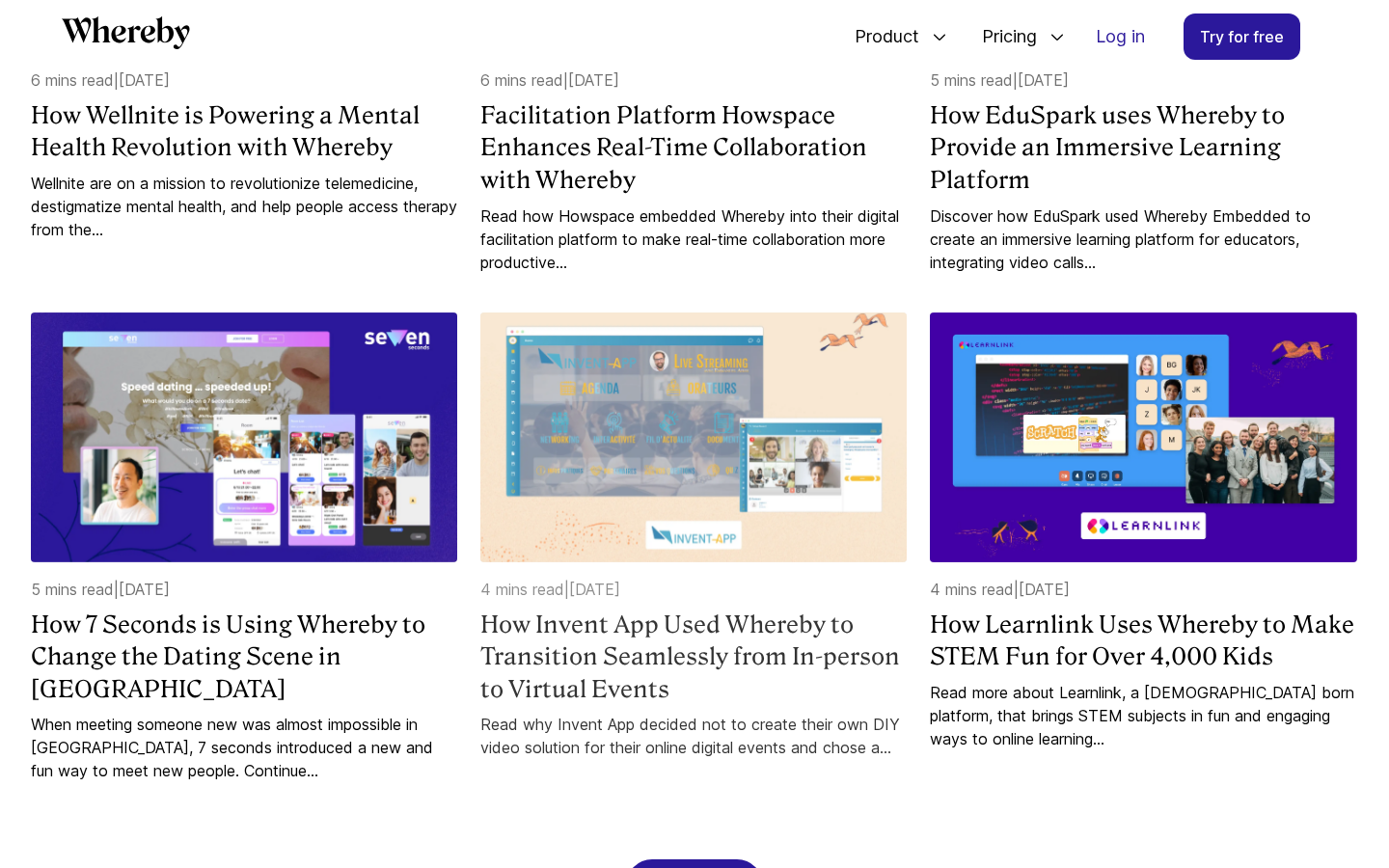
click at [697, 637] on h4 "How Invent App Used Whereby to Transition Seamlessly from In-person to Virtual …" at bounding box center [694, 656] width 427 height 97
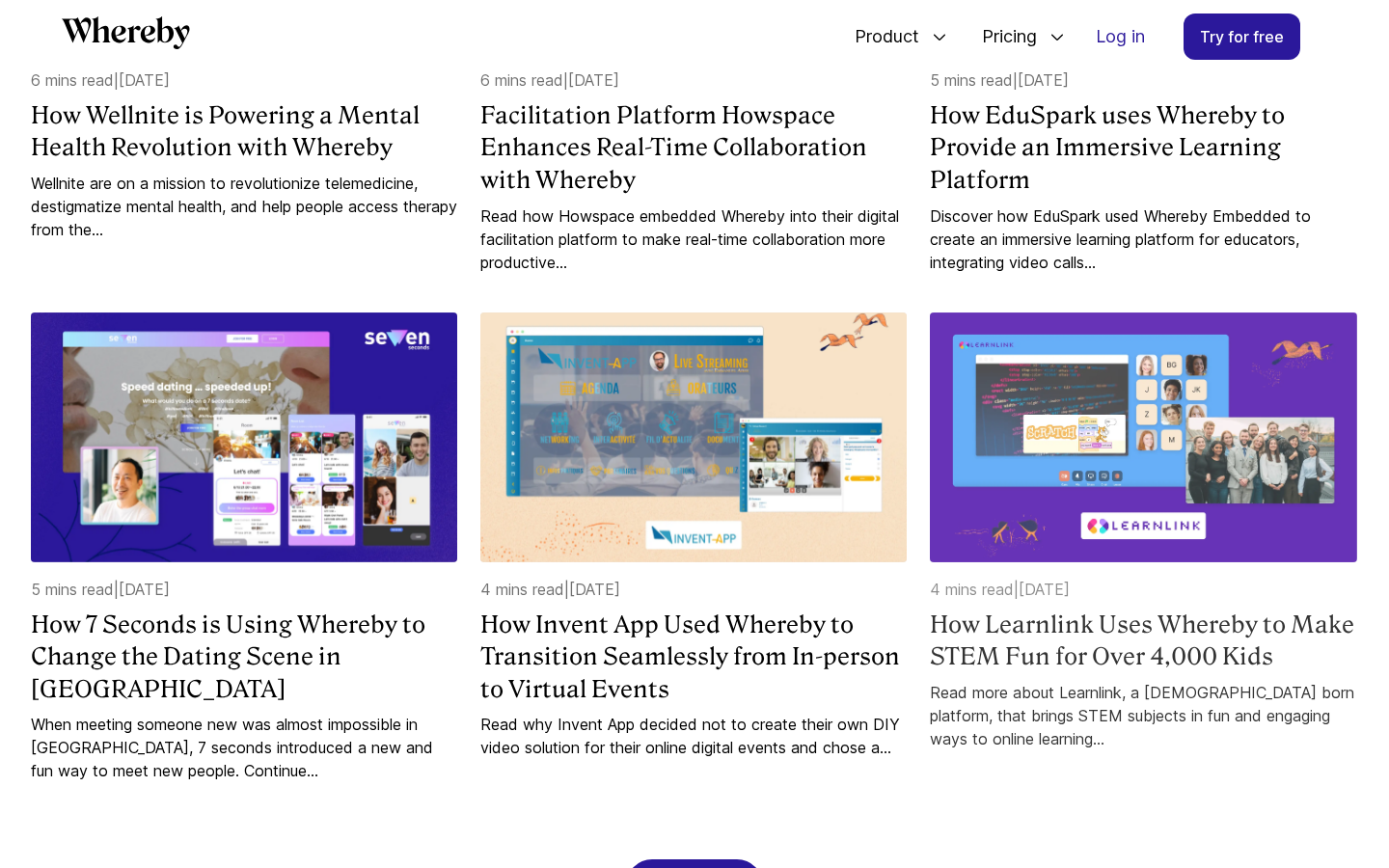
click at [1044, 626] on h4 "How Learnlink Uses Whereby to Make STEM Fun for Over 4,000 Kids" at bounding box center [1143, 640] width 427 height 65
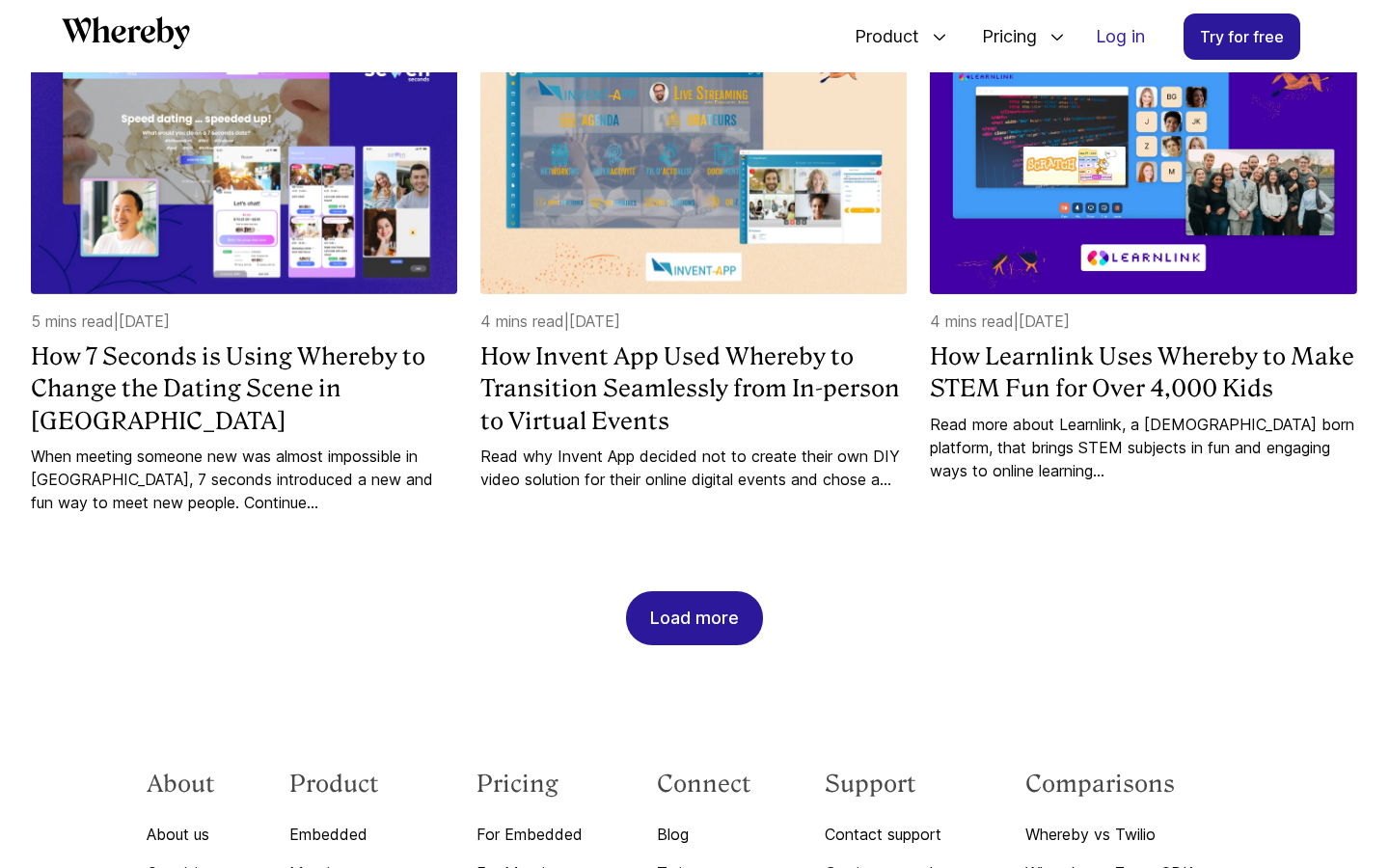
scroll to position [1839, 0]
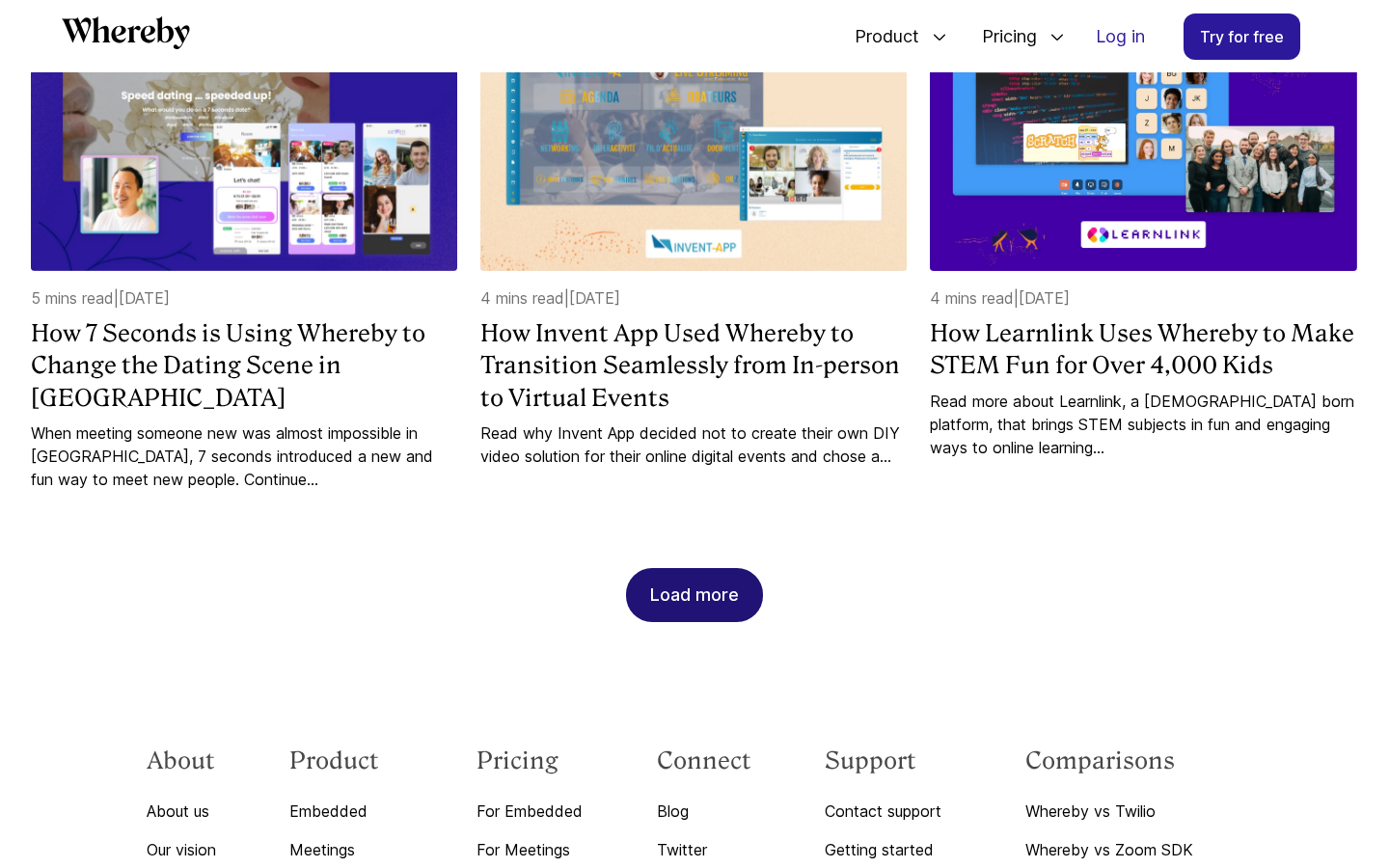
click at [682, 568] on div "Load more" at bounding box center [694, 594] width 89 height 52
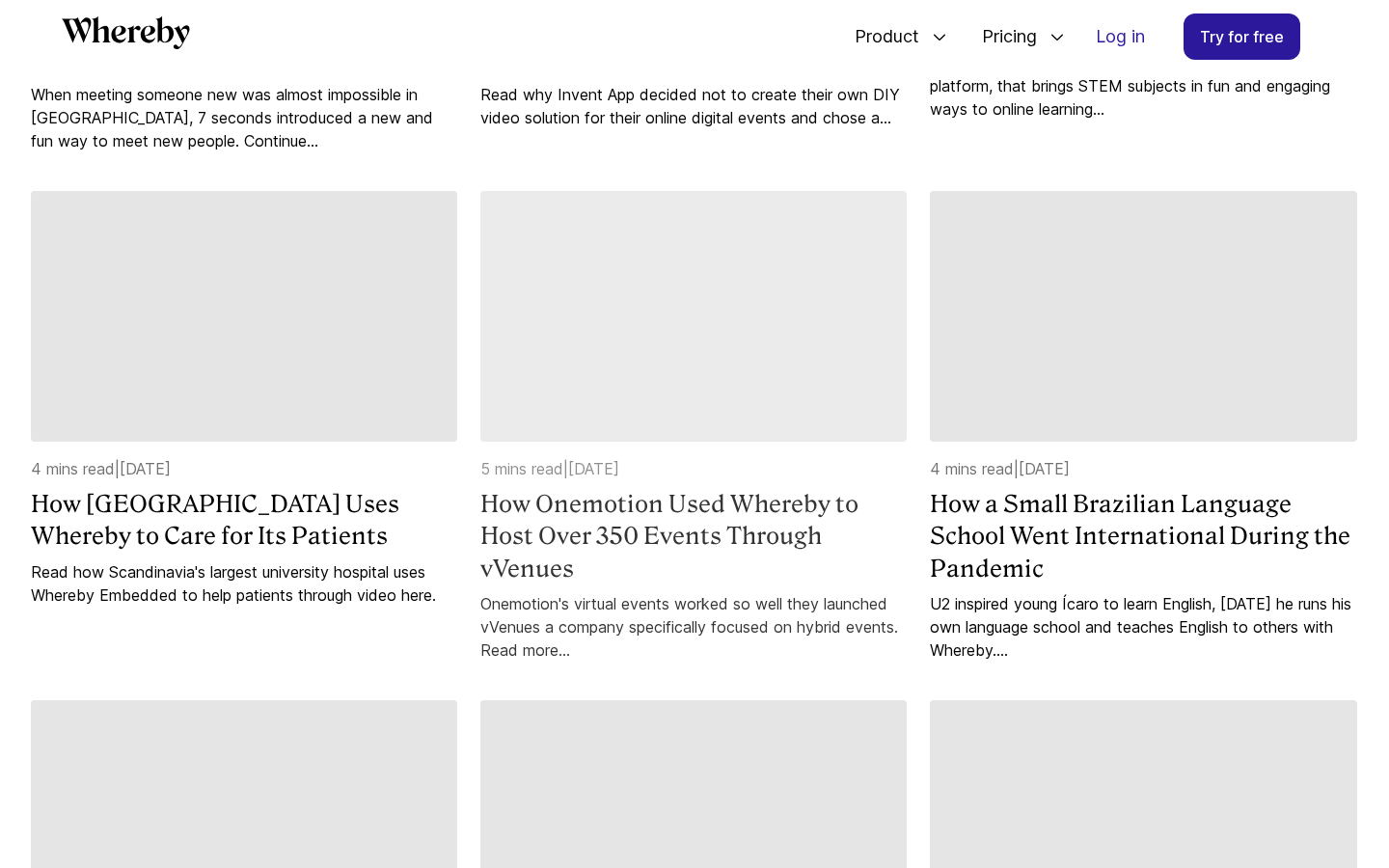
scroll to position [2186, 0]
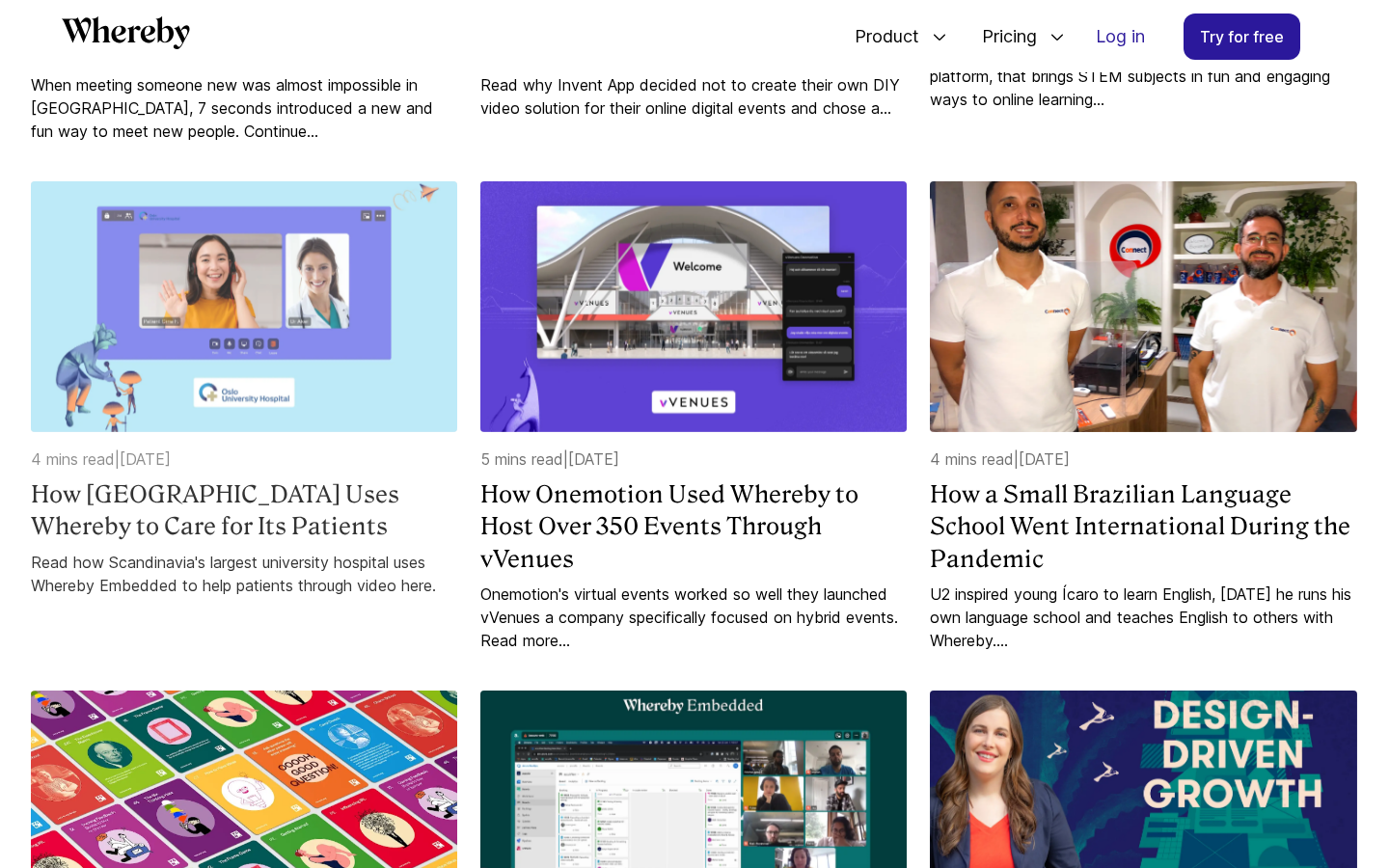
click at [335, 478] on h4 "How Oslo University Hospital Uses Whereby to Care for Its Patients" at bounding box center [244, 510] width 427 height 65
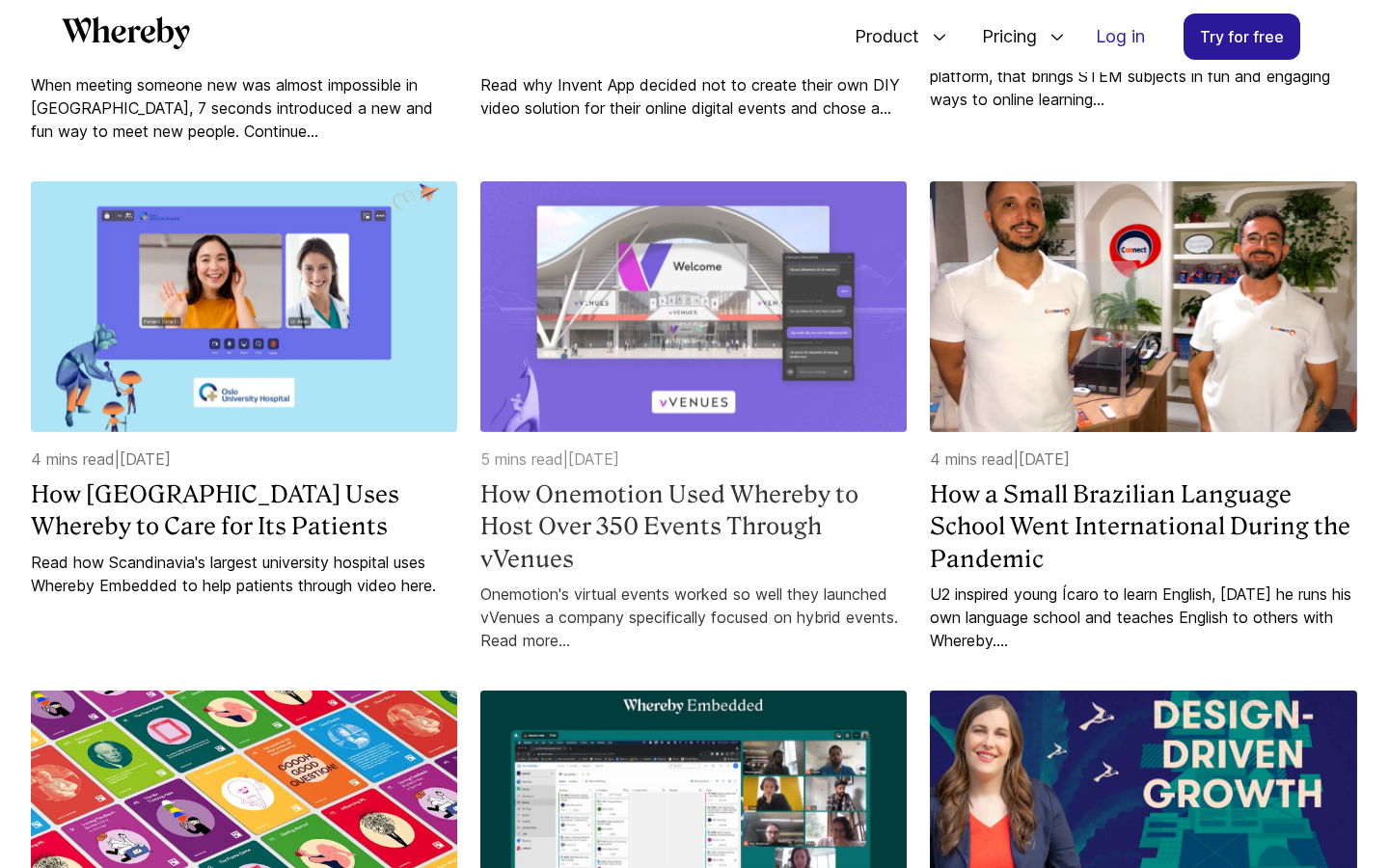
click at [677, 506] on h4 "How Onemotion Used Whereby to Host Over 350 Events Through vVenues" at bounding box center [694, 526] width 427 height 97
click at [756, 479] on h4 "How Onemotion Used Whereby to Host Over 350 Events Through vVenues" at bounding box center [694, 526] width 427 height 97
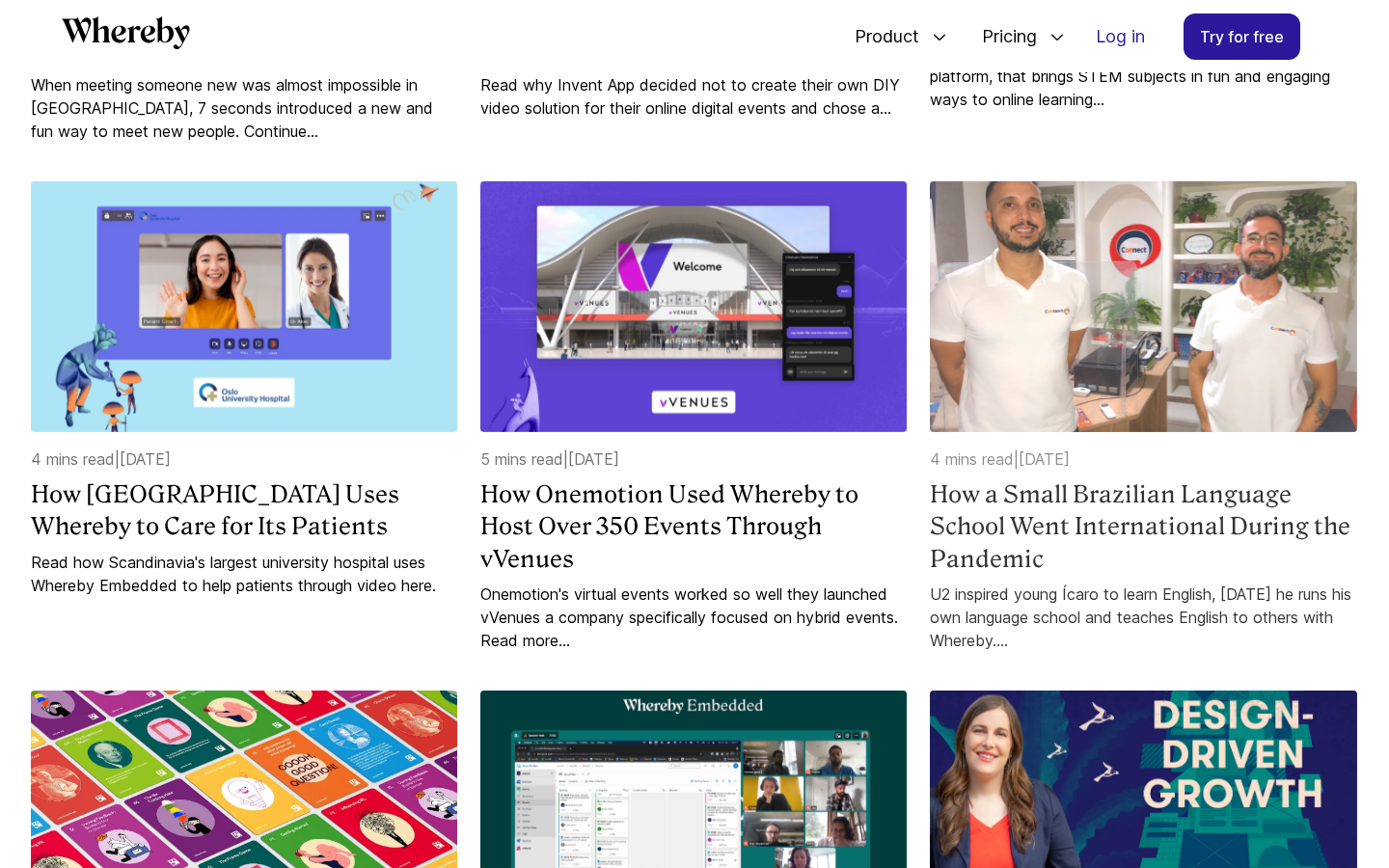
click at [1005, 483] on h4 "How a Small Brazilian Language School Went International During the Pandemic" at bounding box center [1143, 526] width 427 height 97
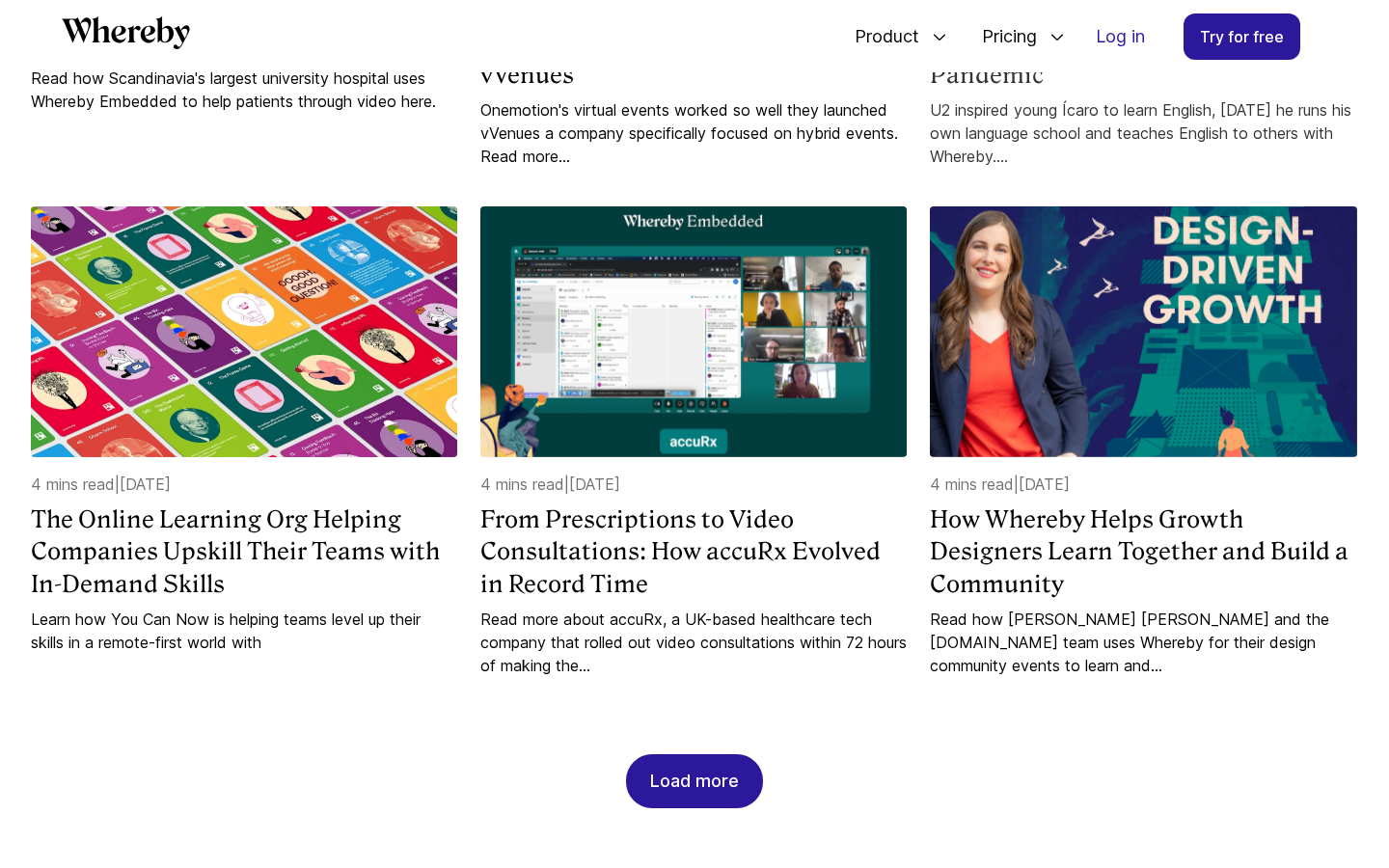
scroll to position [2753, 0]
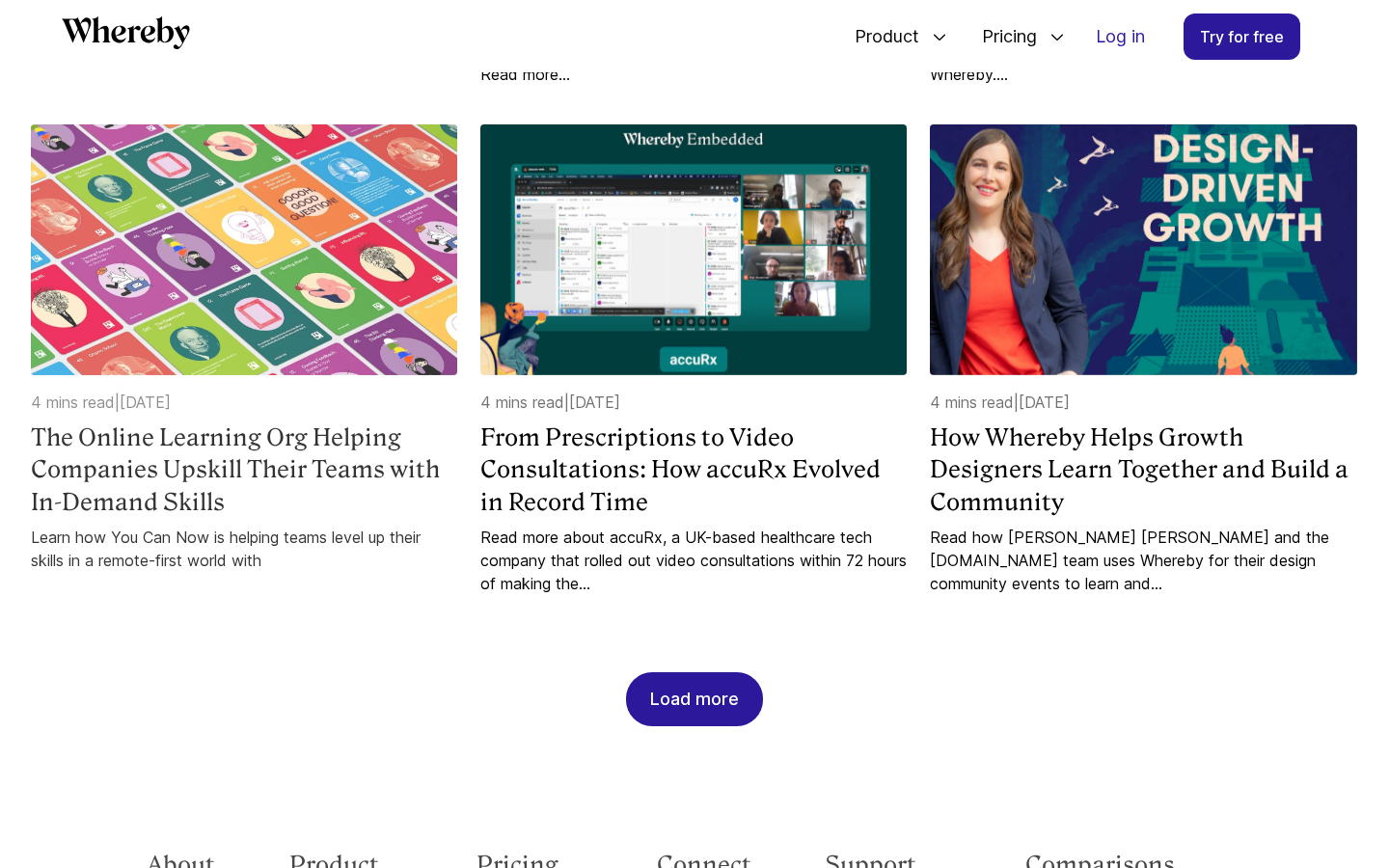
click at [409, 429] on h4 "The Online Learning Org Helping Companies Upskill Their Teams with In-Demand Sk…" at bounding box center [244, 469] width 427 height 97
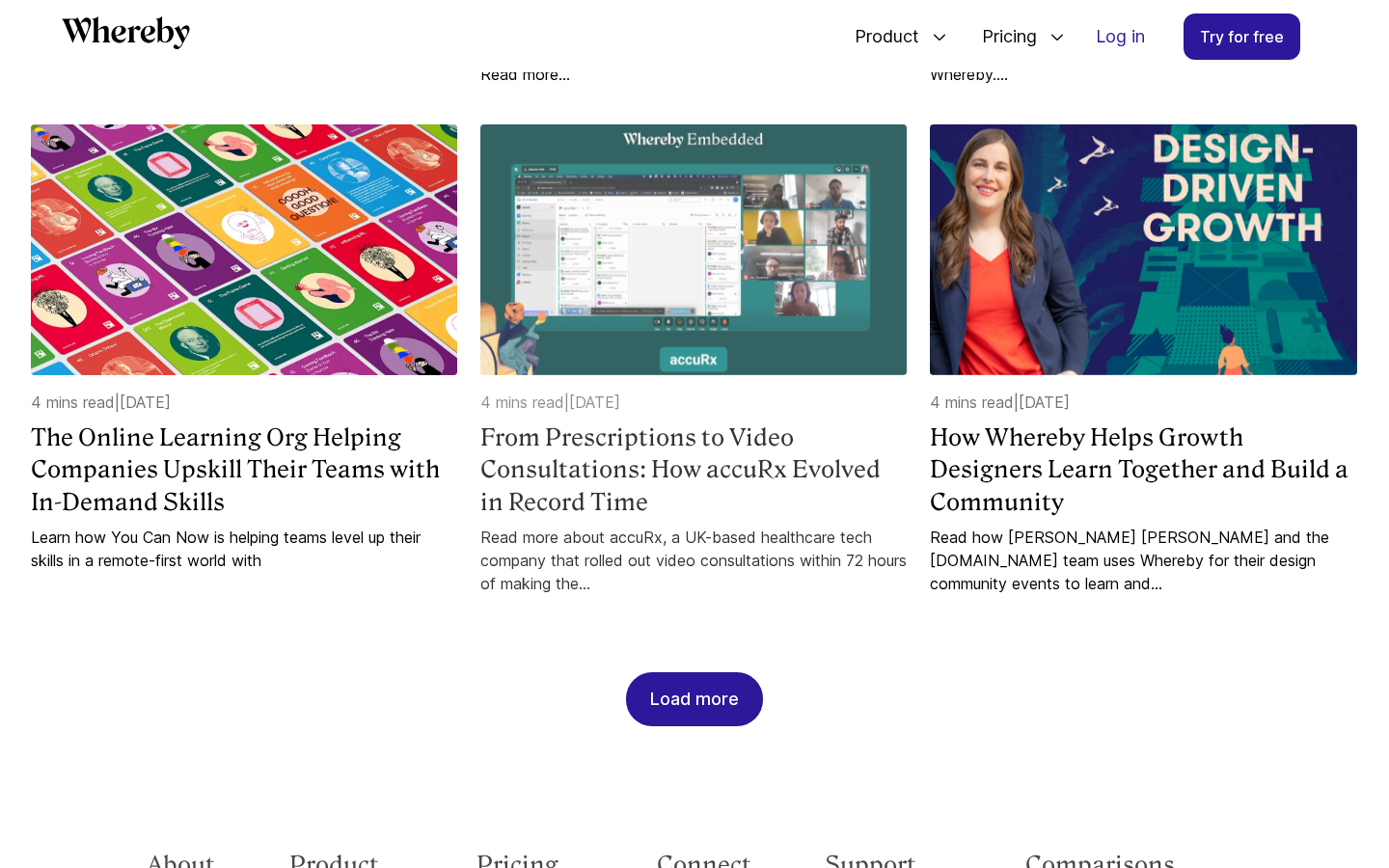
click at [725, 435] on h4 "From Prescriptions to Video Consultations: How accuRx Evolved in Record Time" at bounding box center [694, 469] width 427 height 97
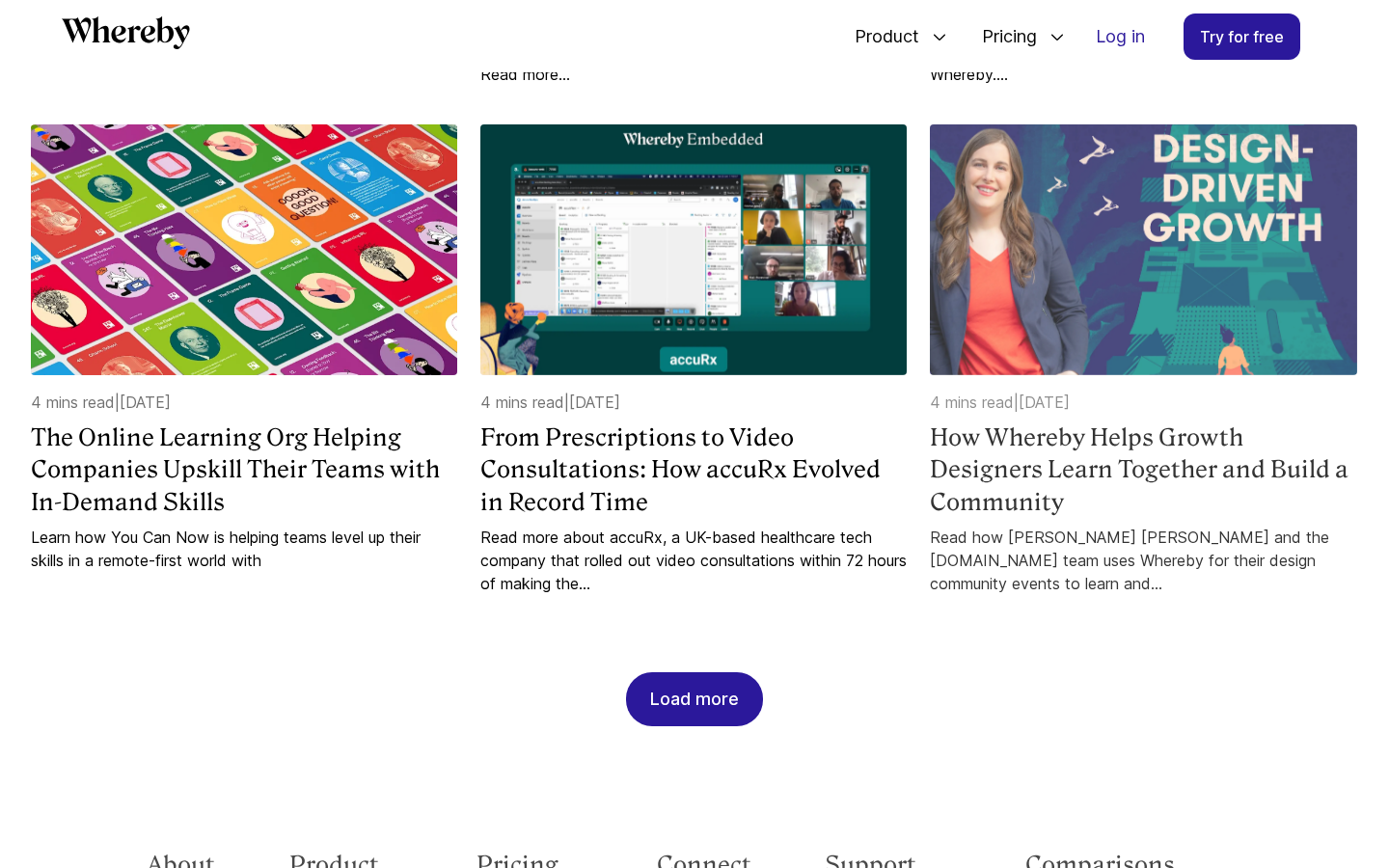
click at [1055, 475] on h4 "How Whereby Helps Growth Designers Learn Together and Build a Community" at bounding box center [1143, 469] width 427 height 97
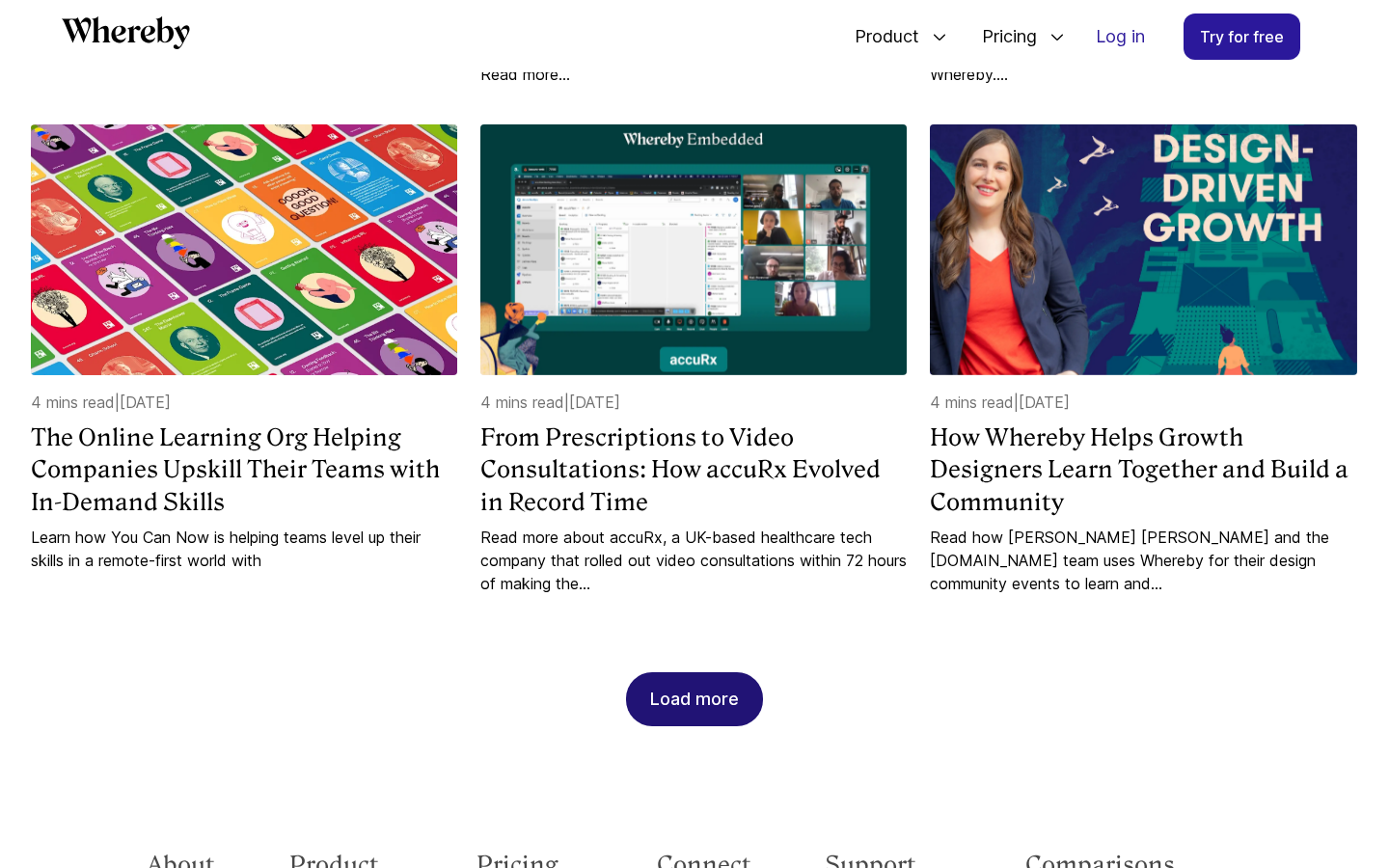
click at [681, 673] on div "Load more" at bounding box center [694, 699] width 89 height 52
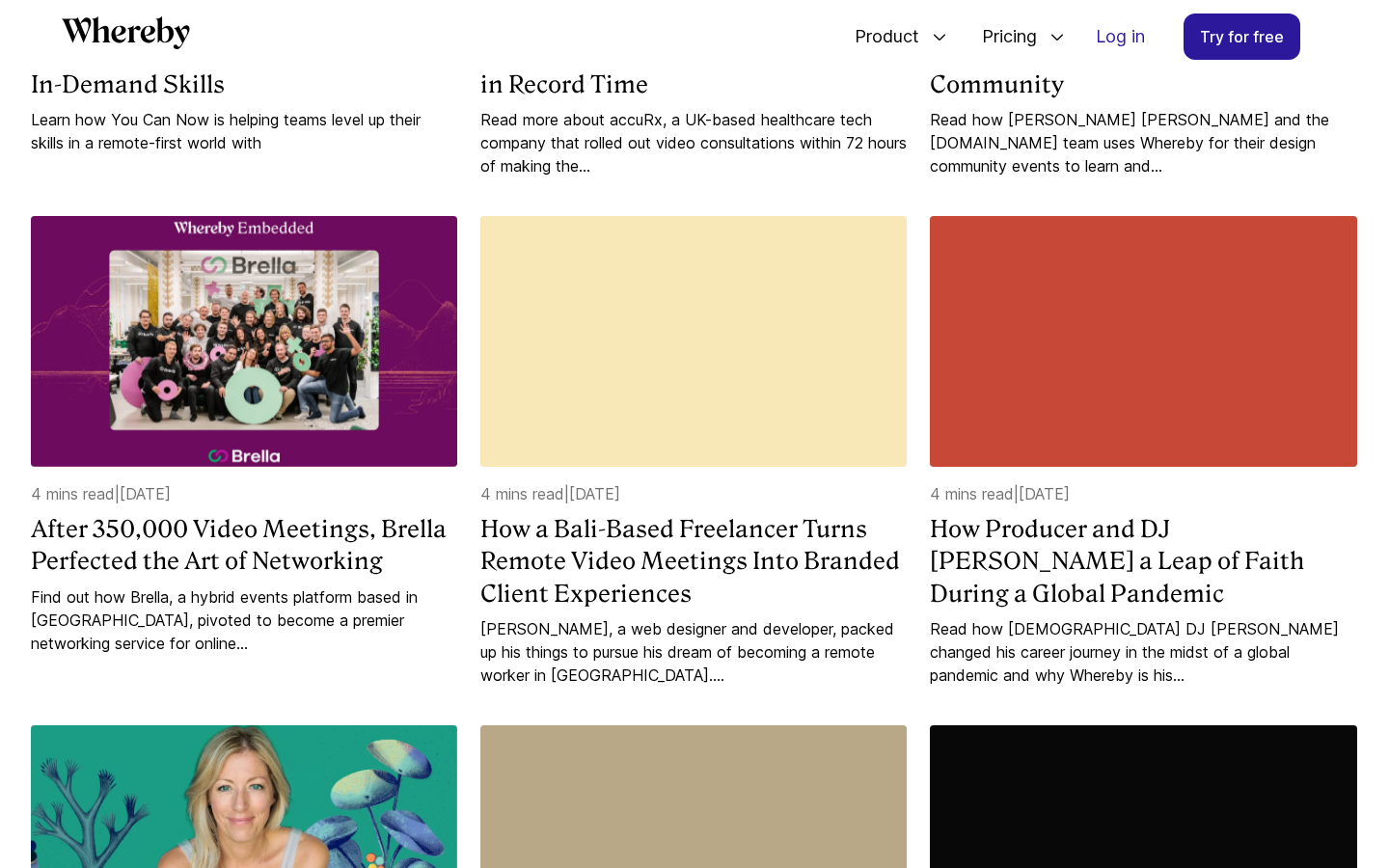
scroll to position [3177, 0]
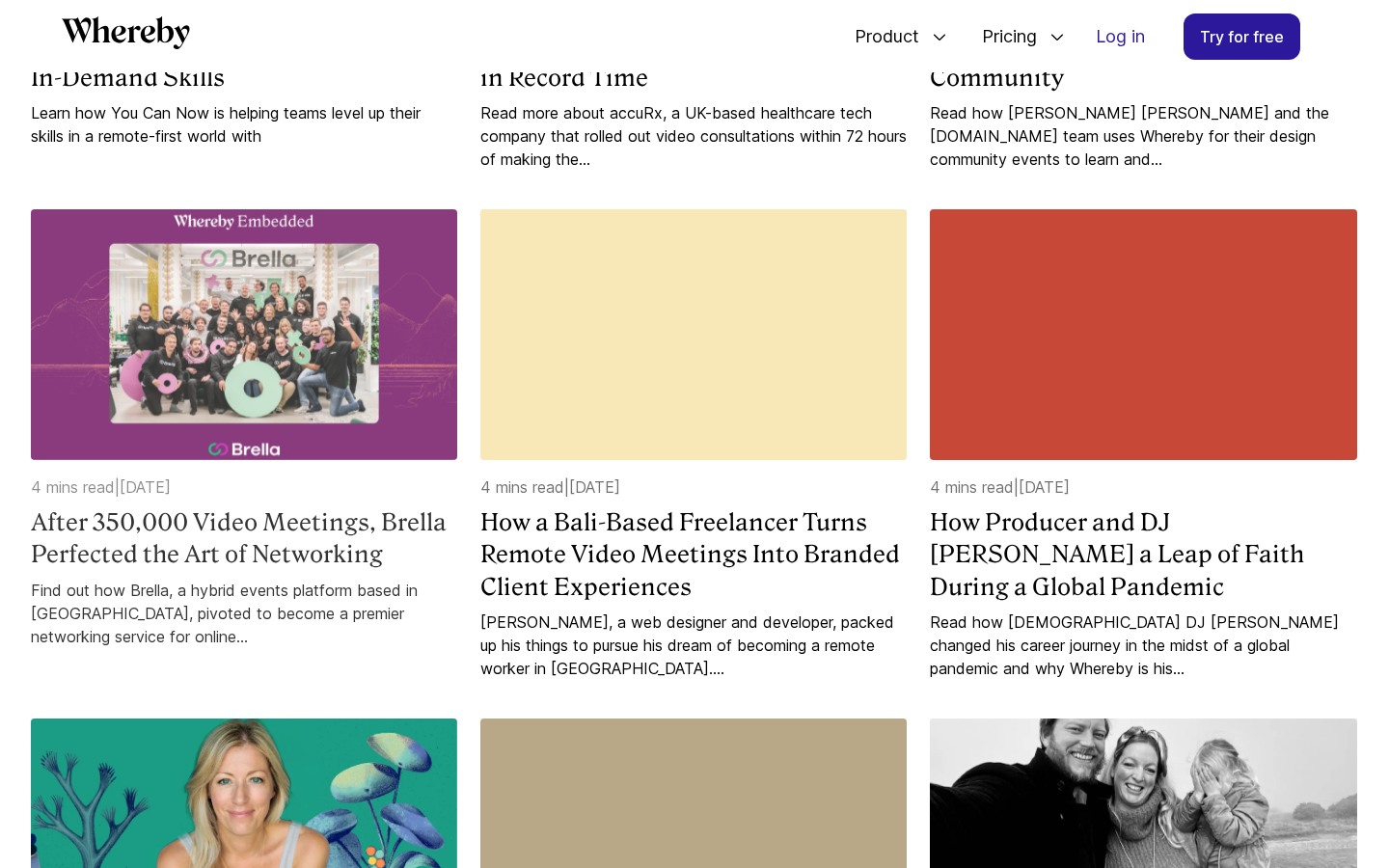
click at [334, 506] on h4 "After 350,000 Video Meetings, Brella Perfected the Art of Networking" at bounding box center [244, 538] width 427 height 65
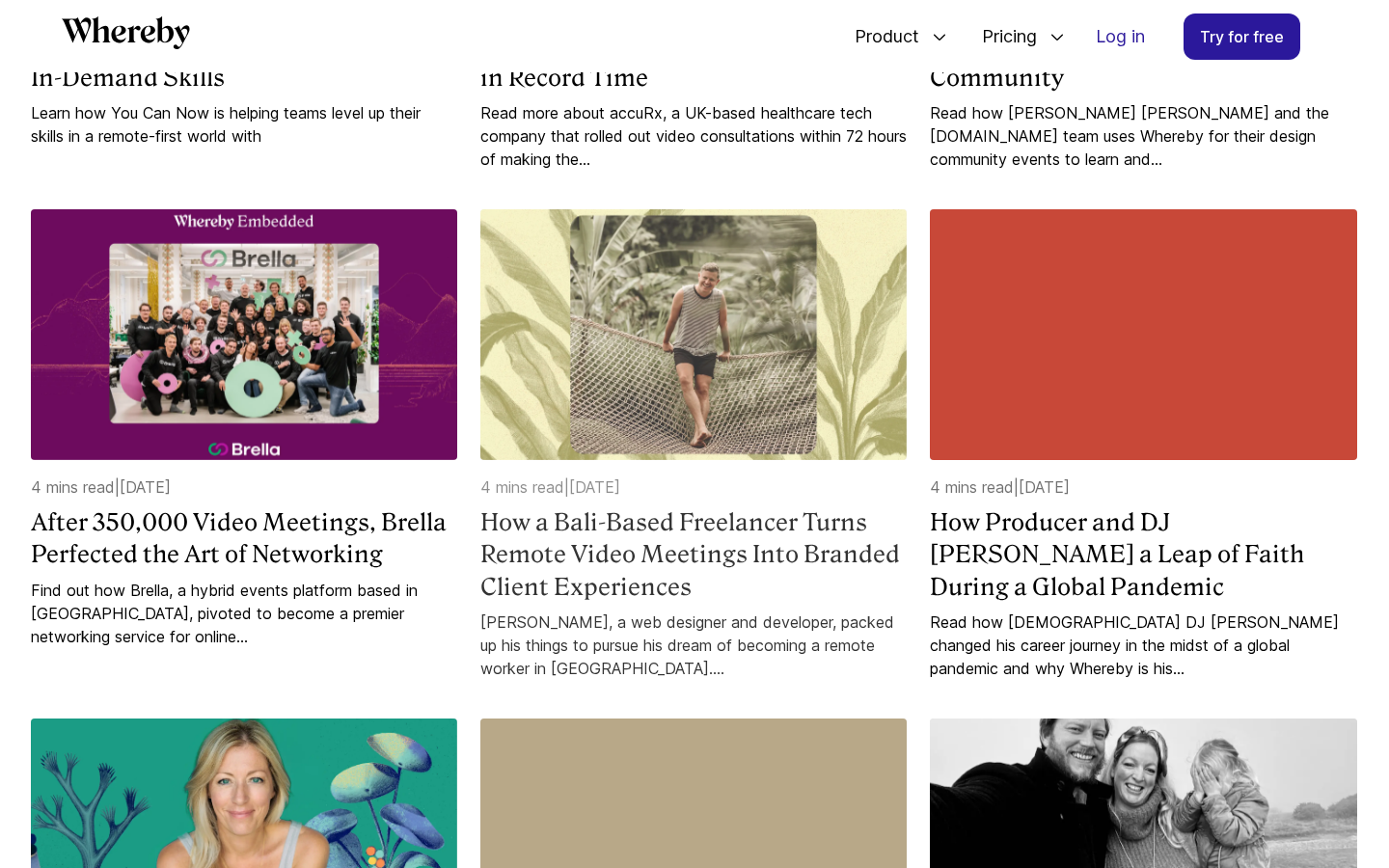
click at [625, 521] on h4 "How a Bali-Based Freelancer Turns Remote Video Meetings Into Branded Client Exp…" at bounding box center [694, 554] width 427 height 97
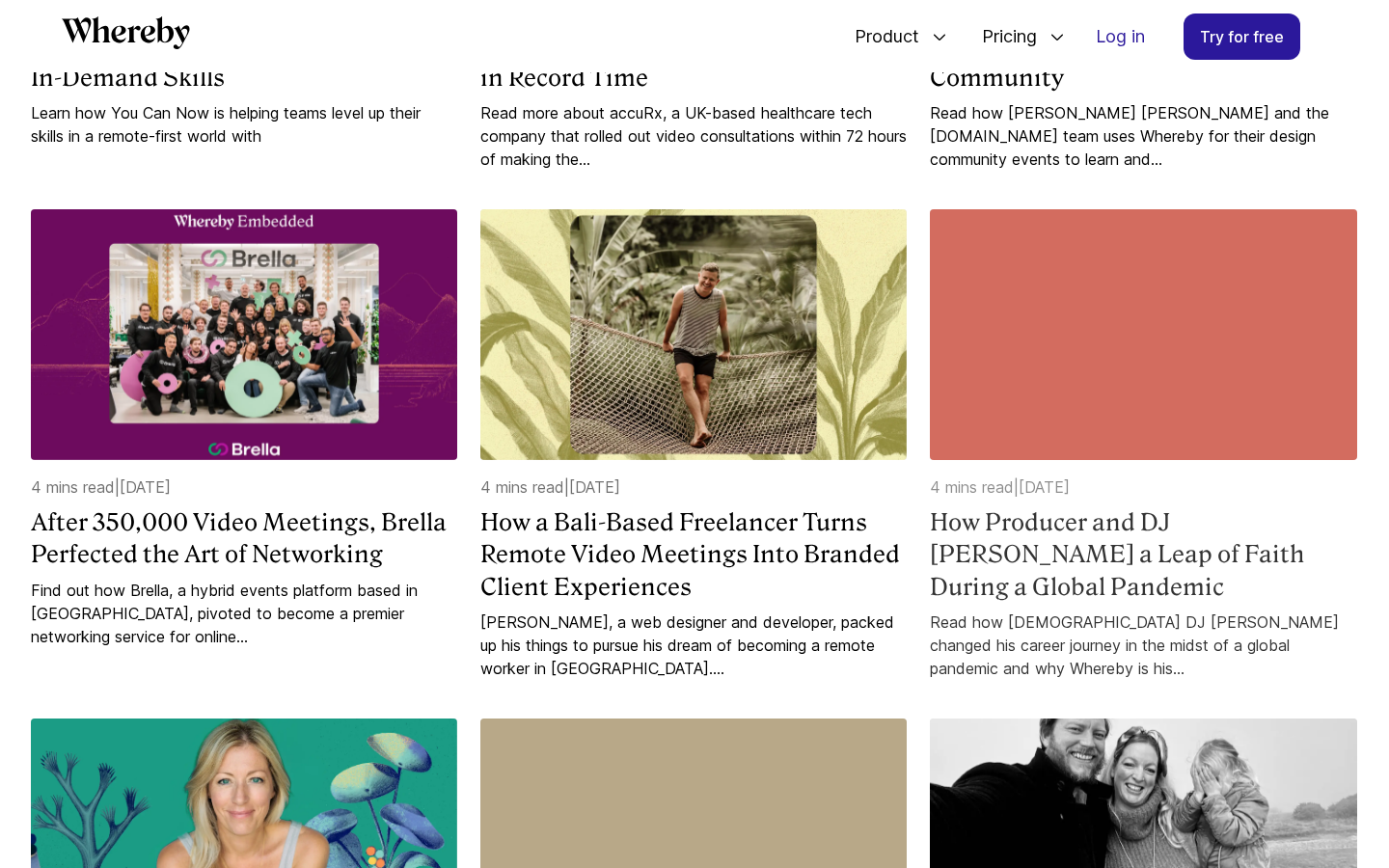
click at [981, 513] on h4 "How Producer and DJ Paul Chin Took a Leap of Faith During a Global Pandemic" at bounding box center [1143, 554] width 427 height 97
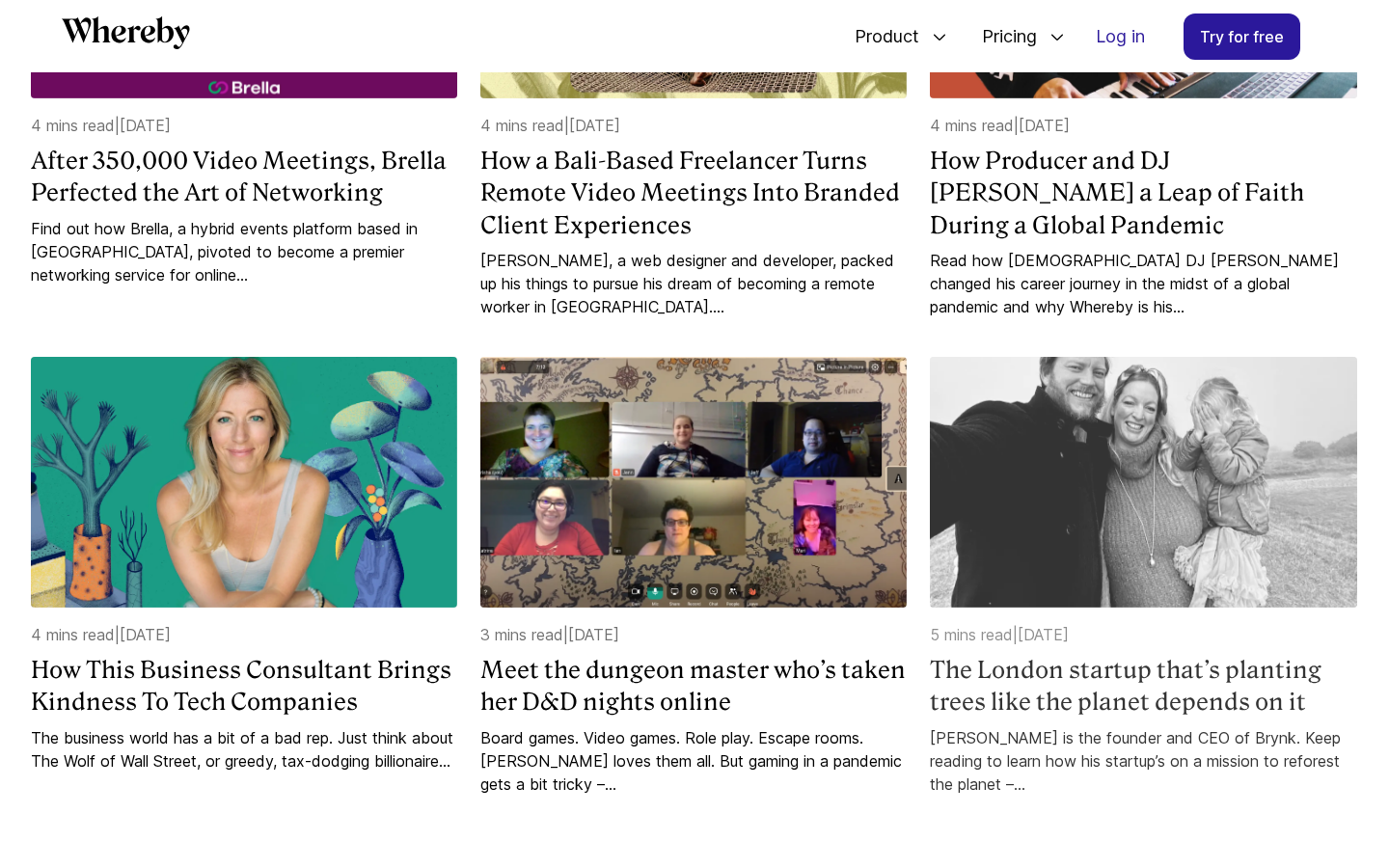
scroll to position [3541, 0]
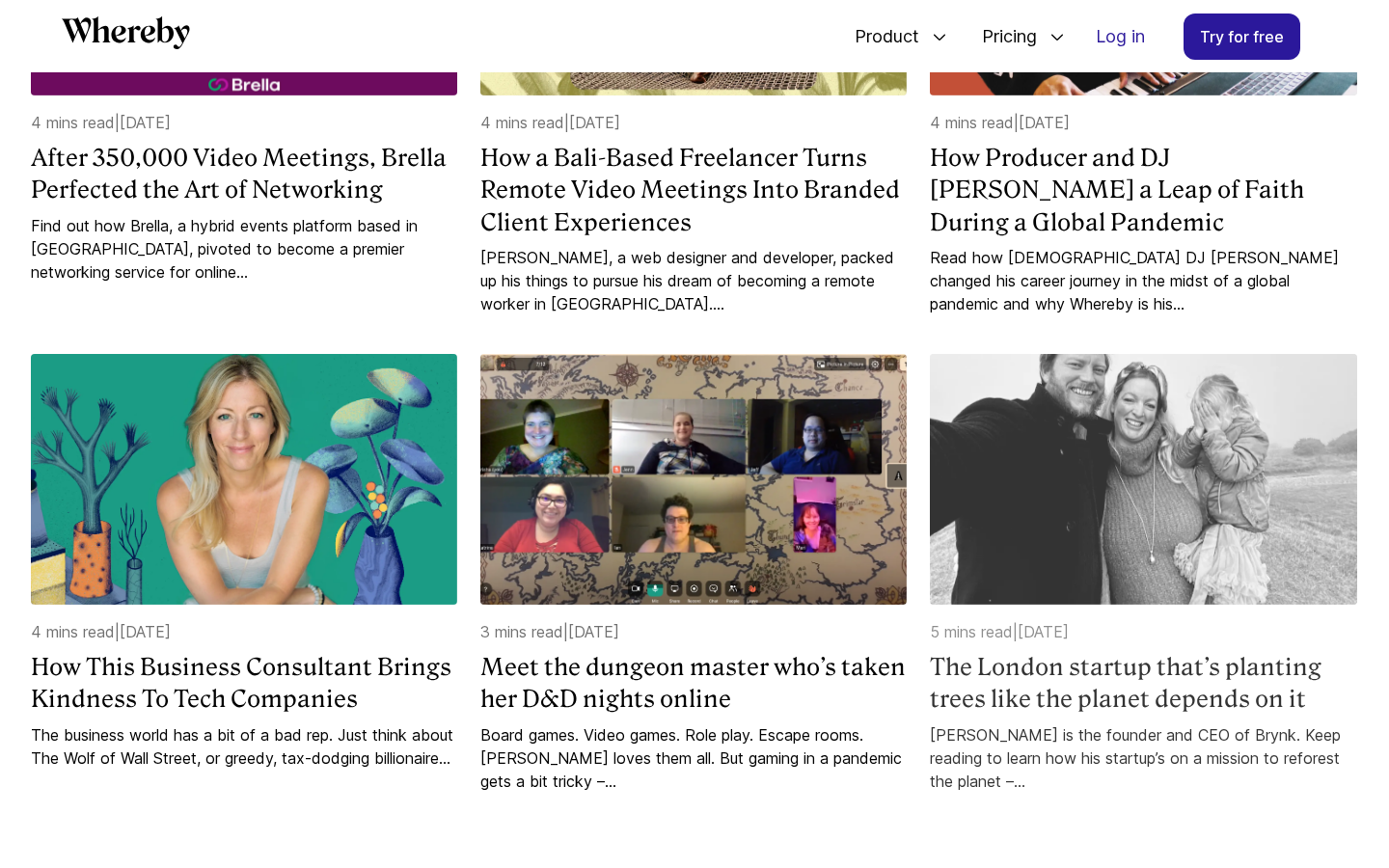
click at [966, 680] on div "5 mins read | 15 March 2021 The London startup that’s planting trees like the p…" at bounding box center [1143, 706] width 427 height 173
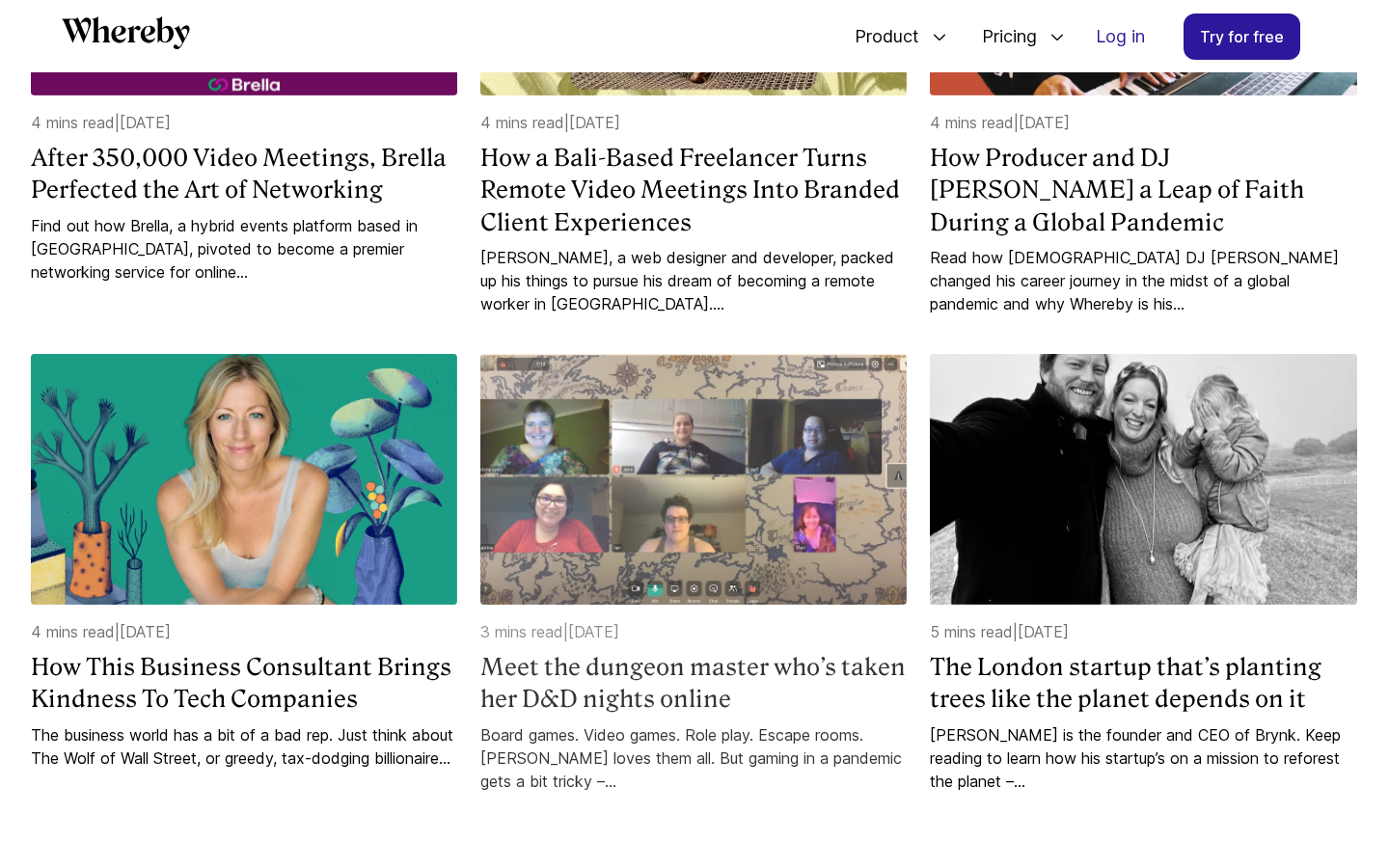
click at [579, 651] on h4 "Meet the dungeon master who’s taken her D&D nights online" at bounding box center [694, 683] width 427 height 65
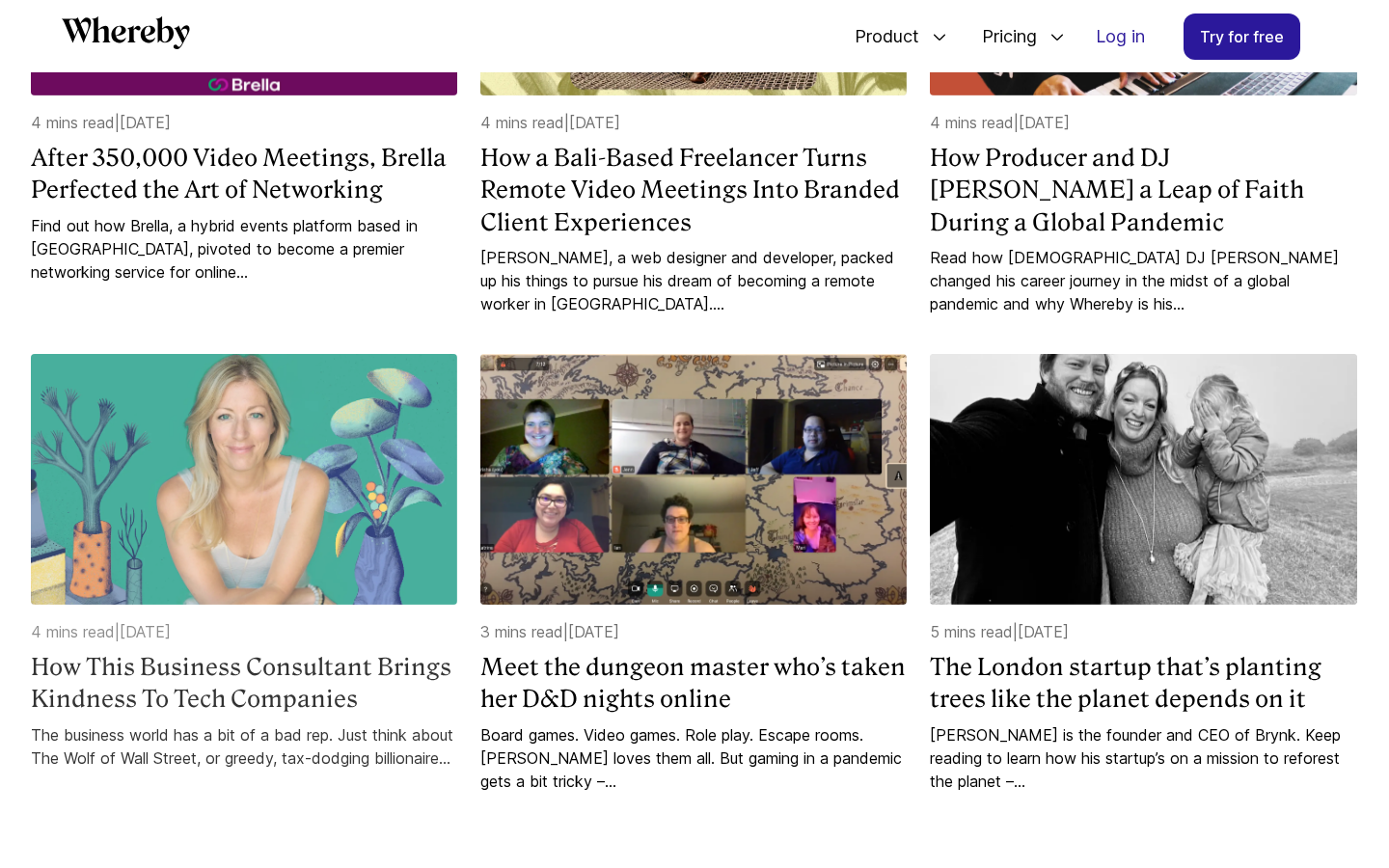
click at [268, 651] on h4 "How This Business Consultant Brings Kindness To Tech Companies" at bounding box center [244, 683] width 427 height 65
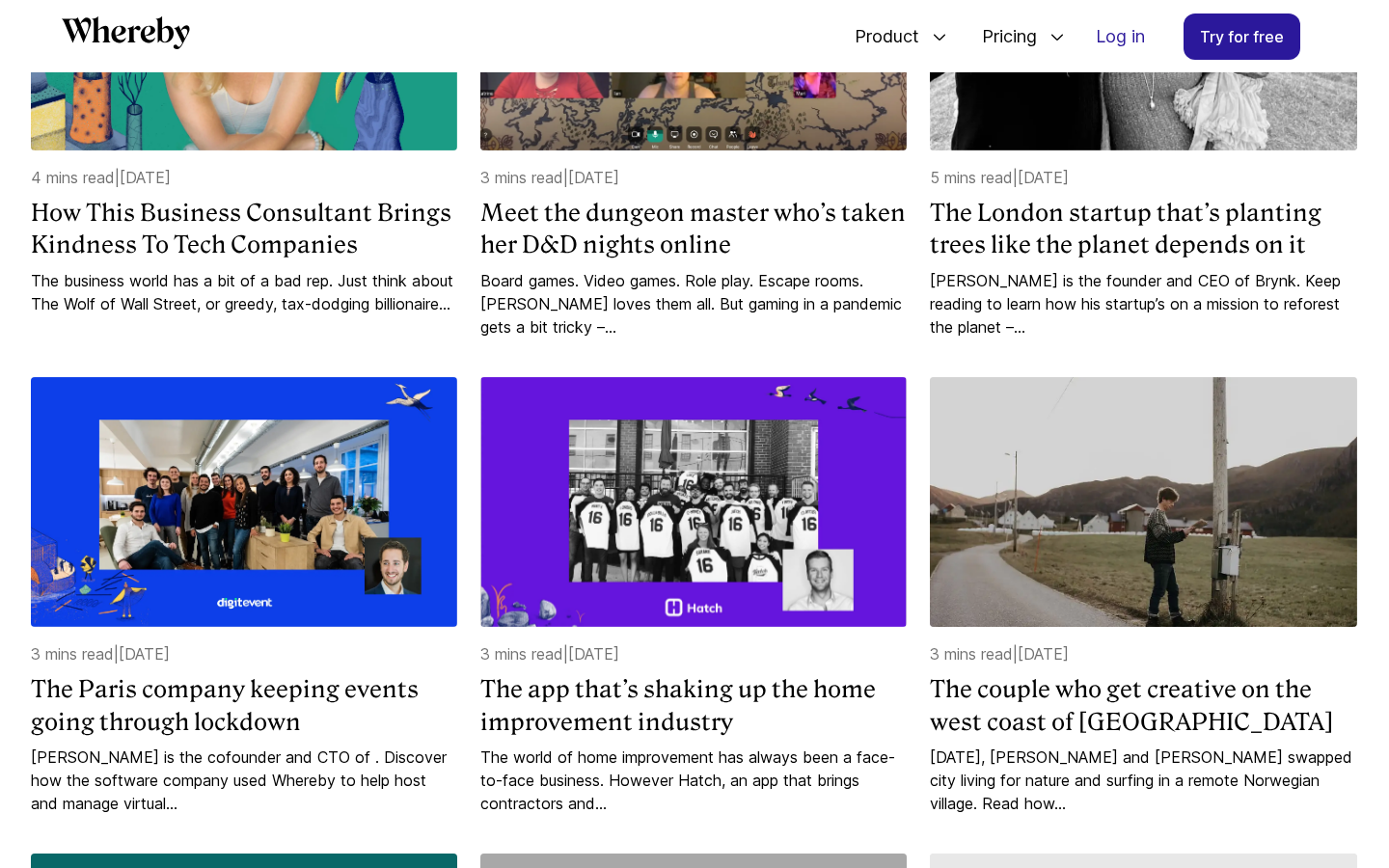
scroll to position [4030, 0]
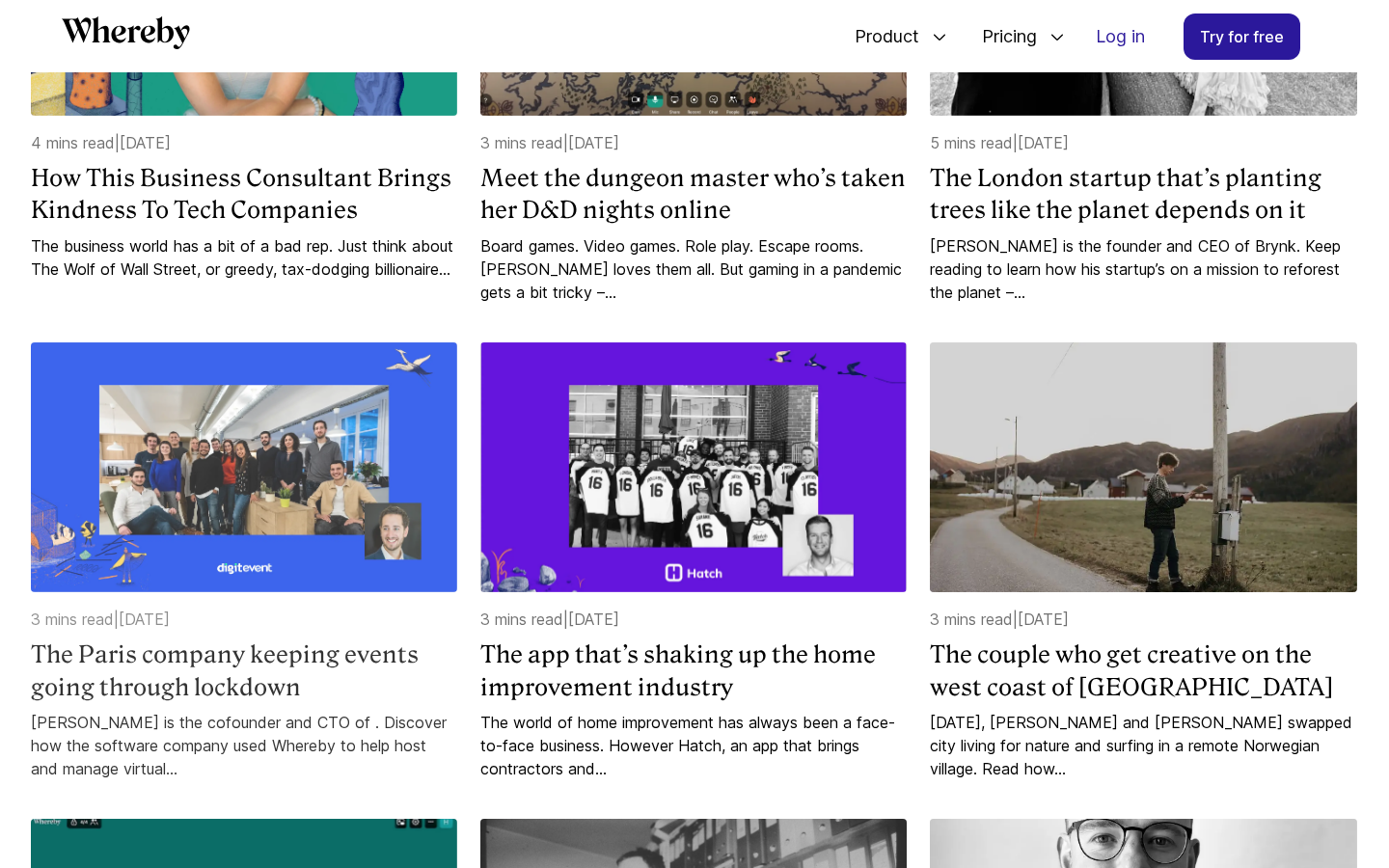
click at [264, 639] on h4 "The Paris company keeping events going through lockdown" at bounding box center [244, 670] width 427 height 65
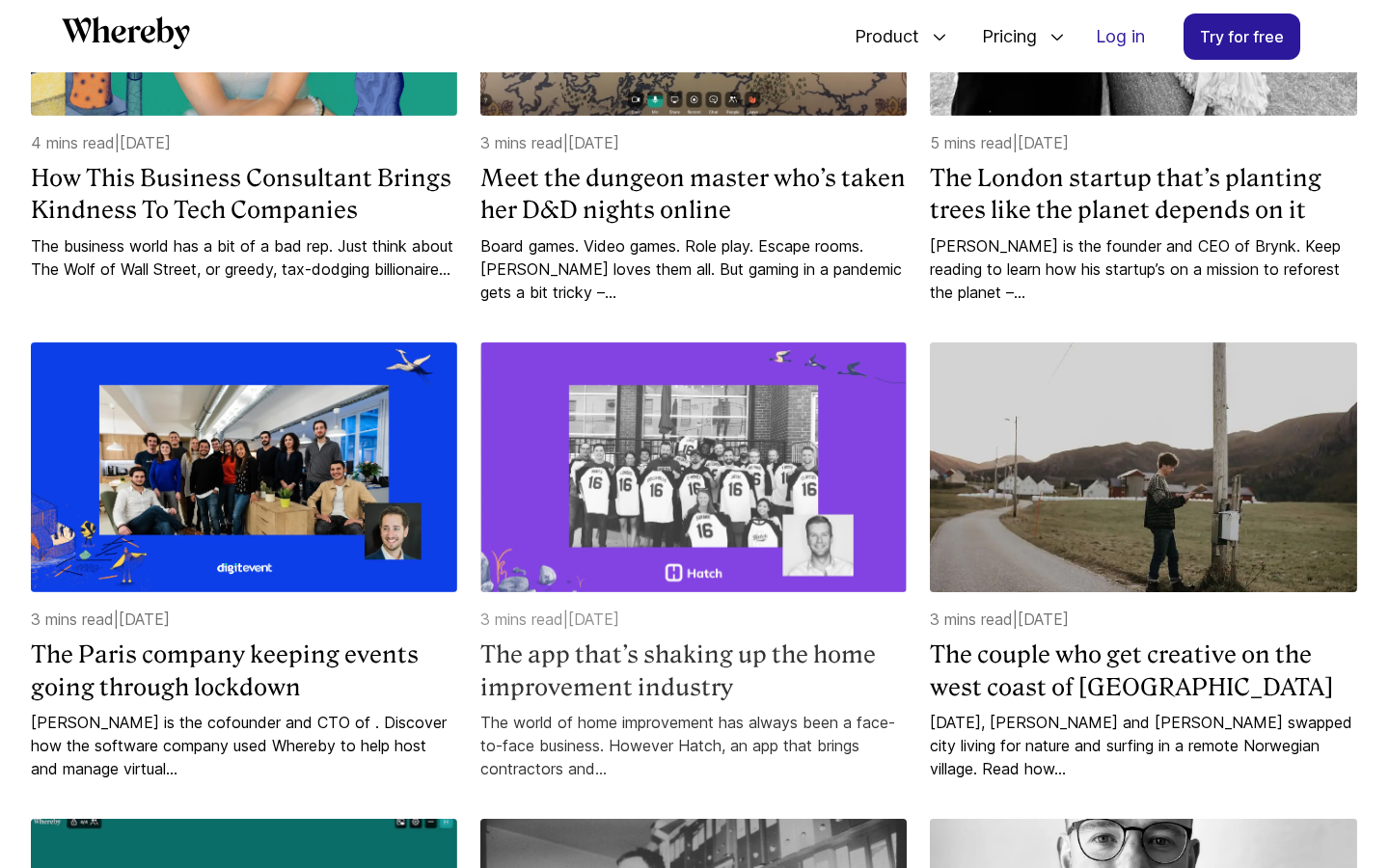
click at [575, 652] on h4 "The app that’s shaking up the home improvement industry" at bounding box center [694, 670] width 427 height 65
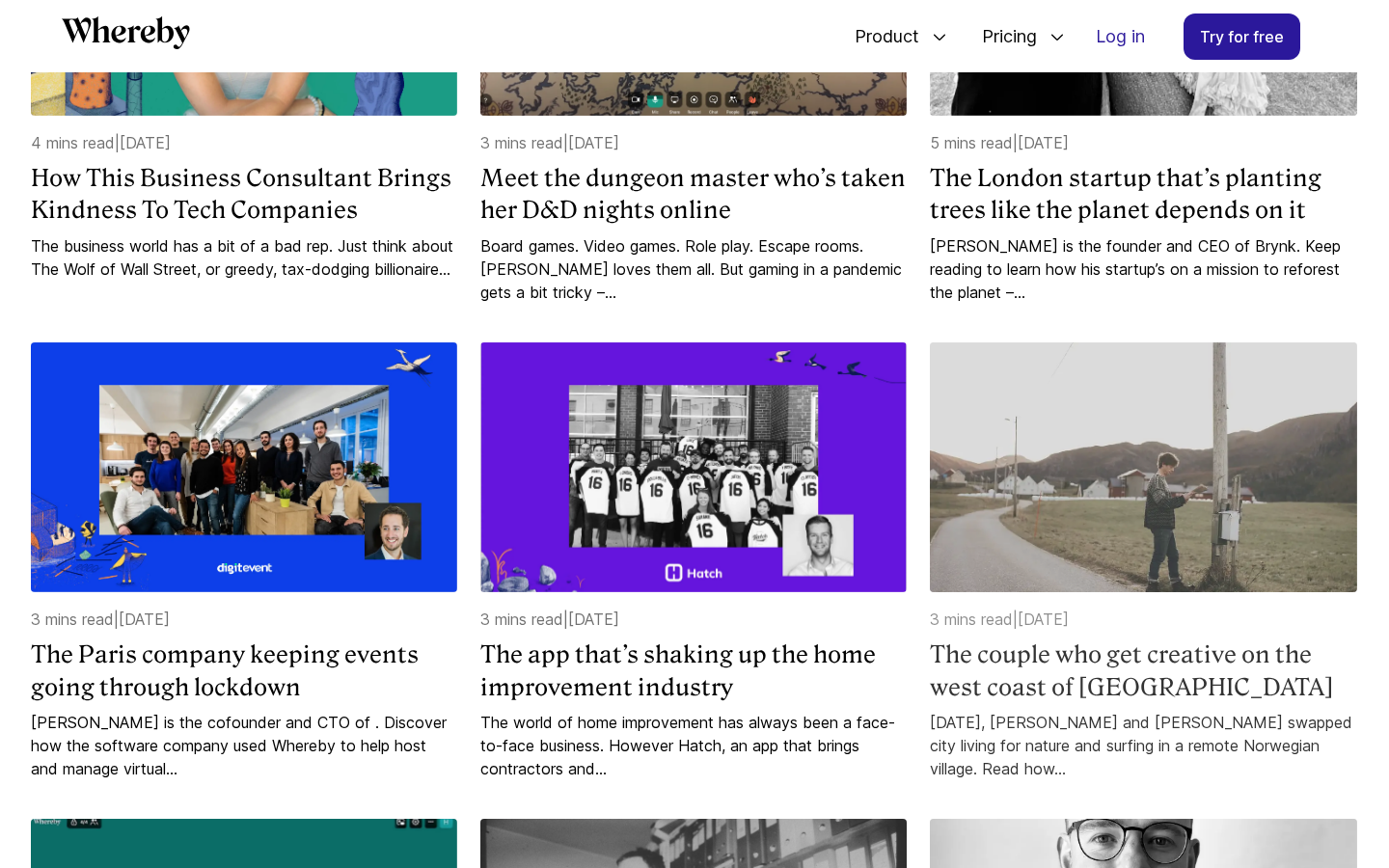
click at [1037, 638] on h4 "The couple who get creative on the west coast of Norway" at bounding box center [1143, 670] width 427 height 65
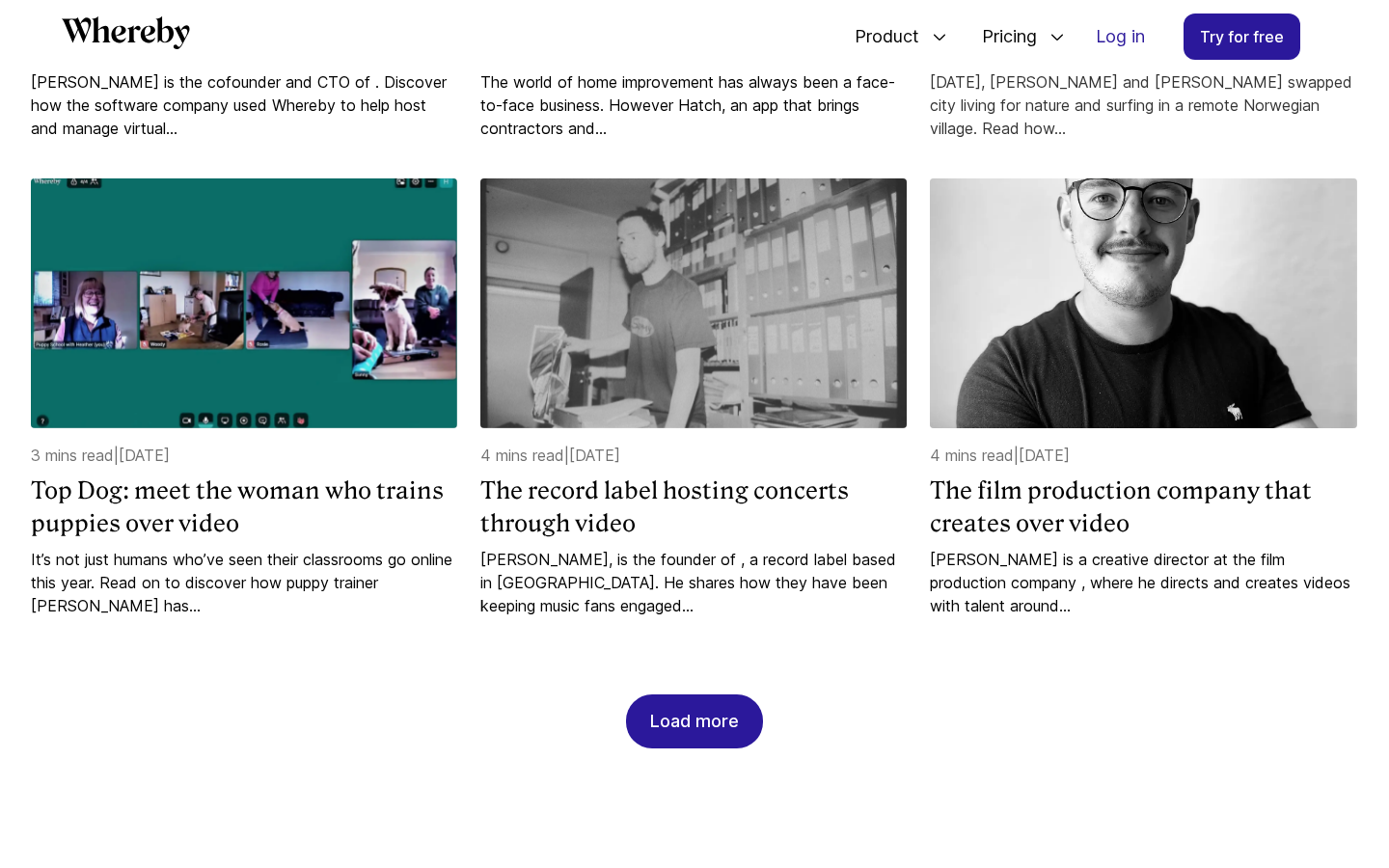
scroll to position [4704, 0]
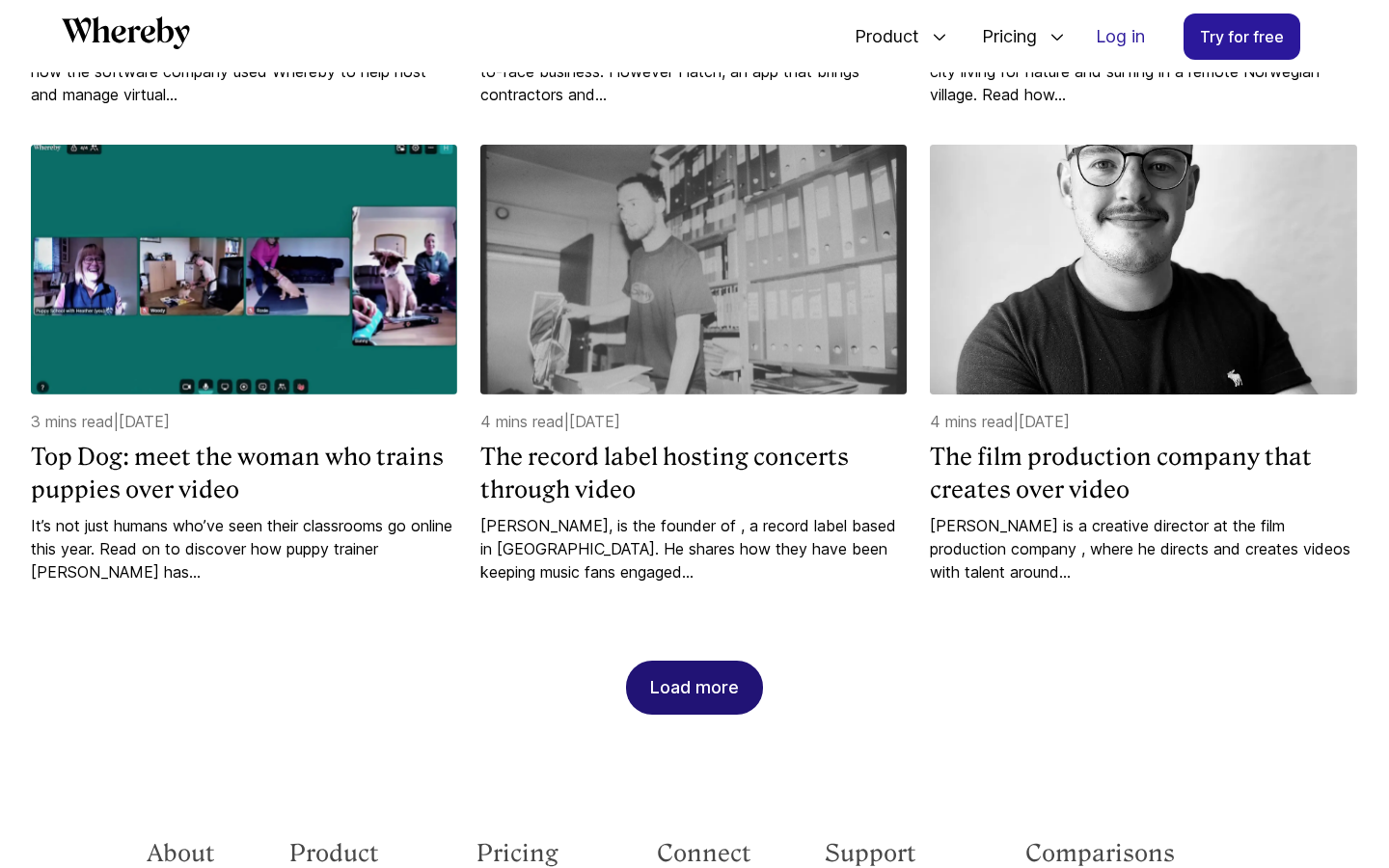
click at [674, 661] on div "Load more" at bounding box center [694, 687] width 89 height 52
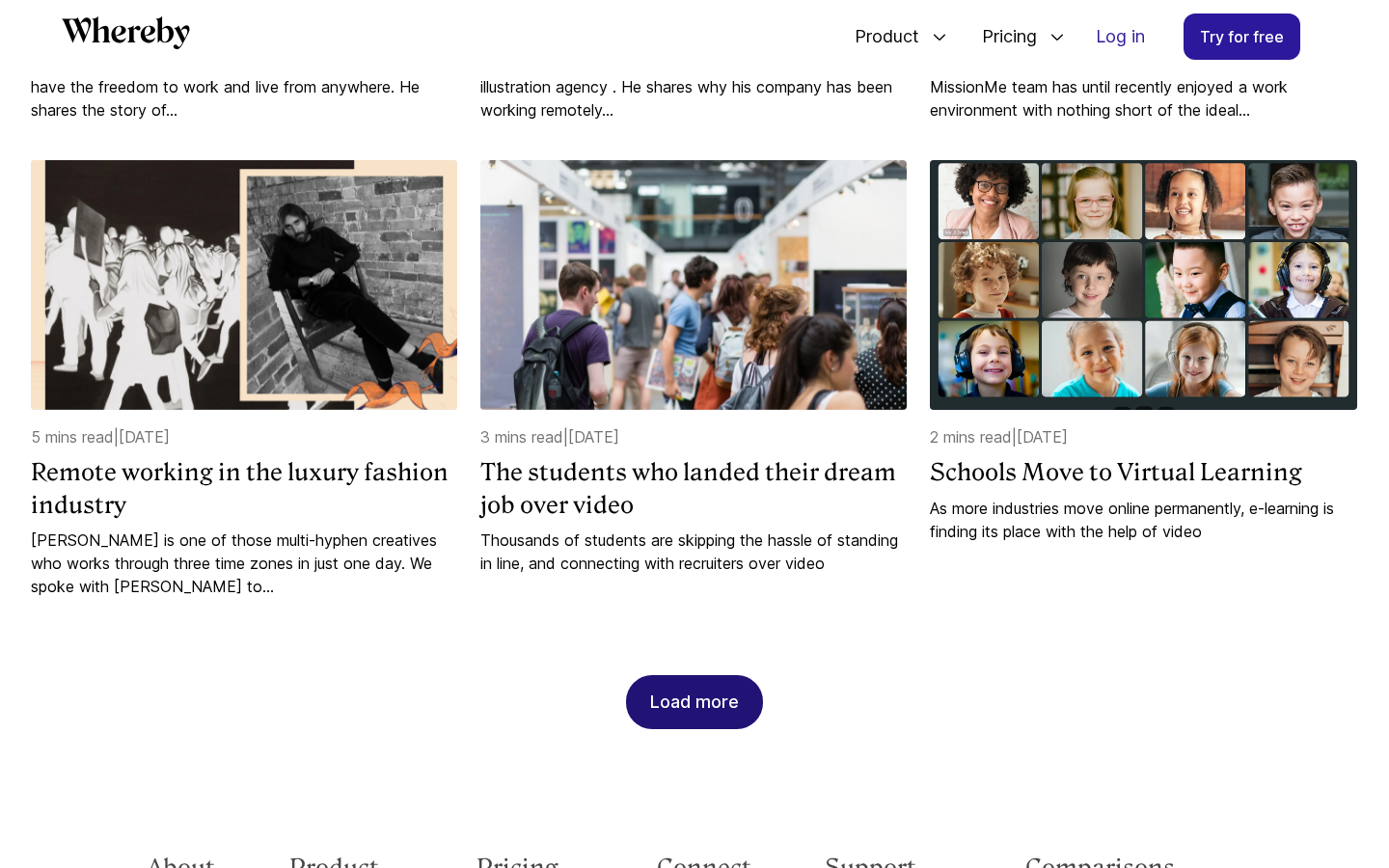
scroll to position [5646, 0]
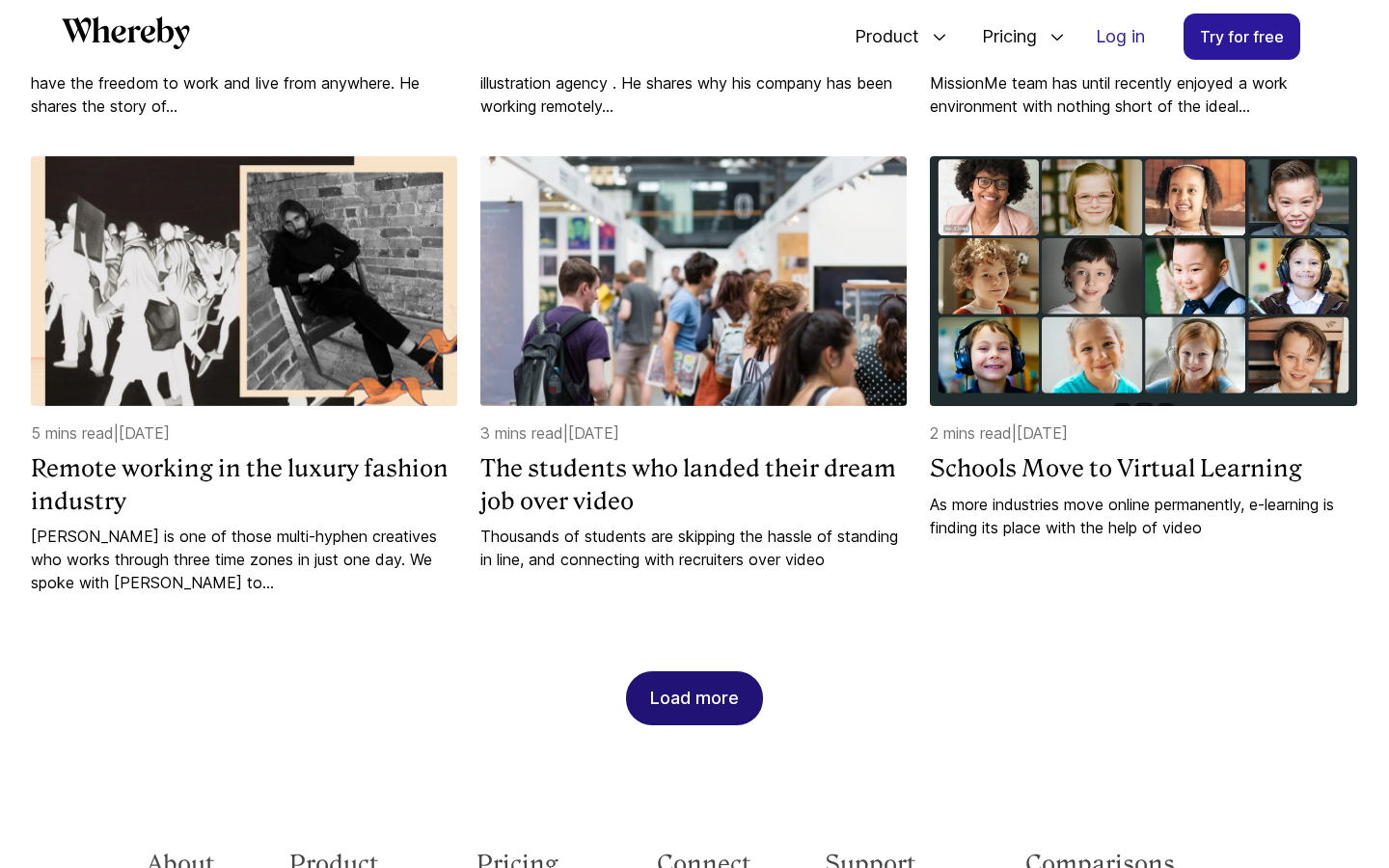
click at [678, 672] on div "Load more" at bounding box center [694, 698] width 89 height 52
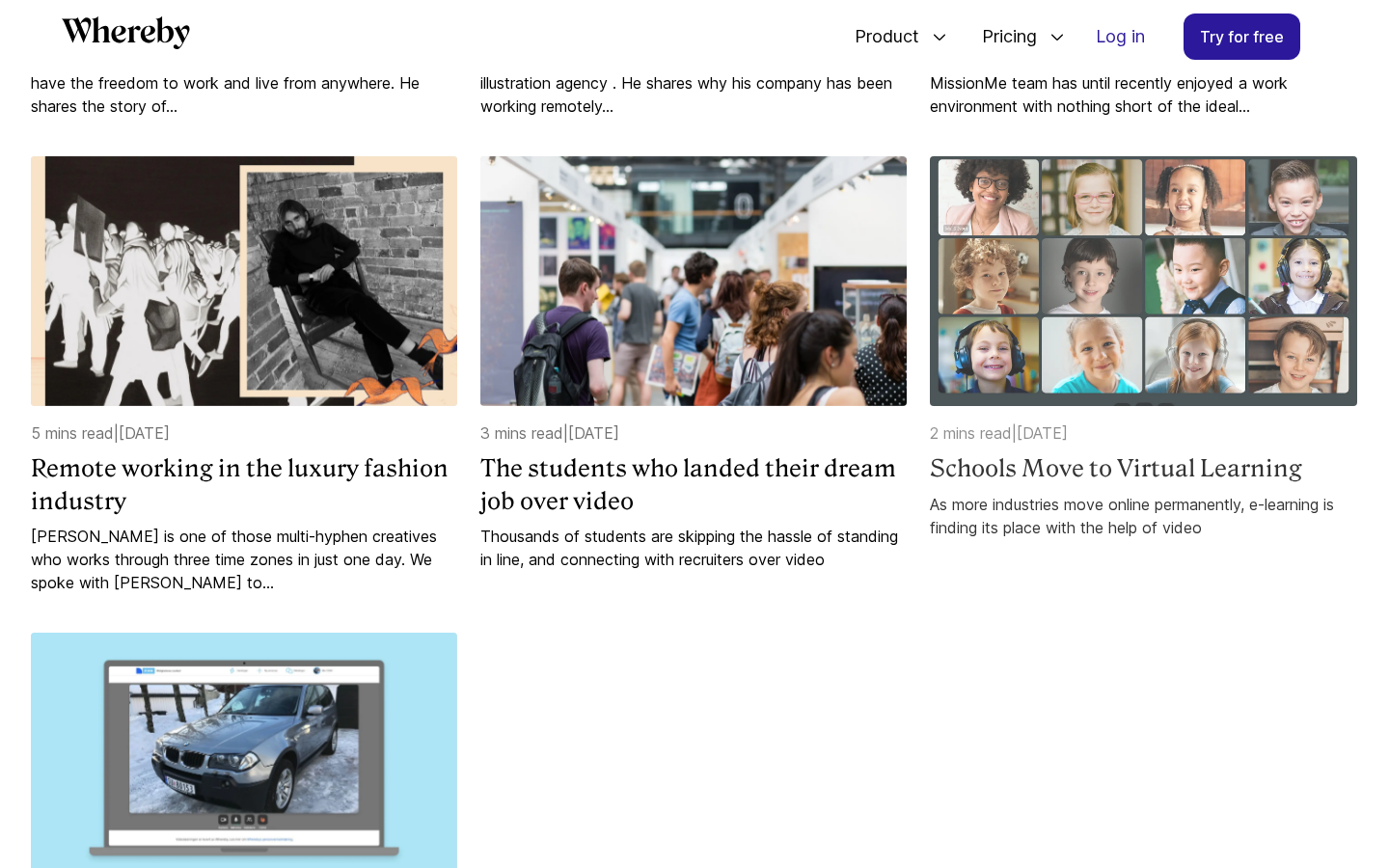
click at [996, 452] on h4 "Schools Move to Virtual Learning" at bounding box center [1143, 468] width 427 height 33
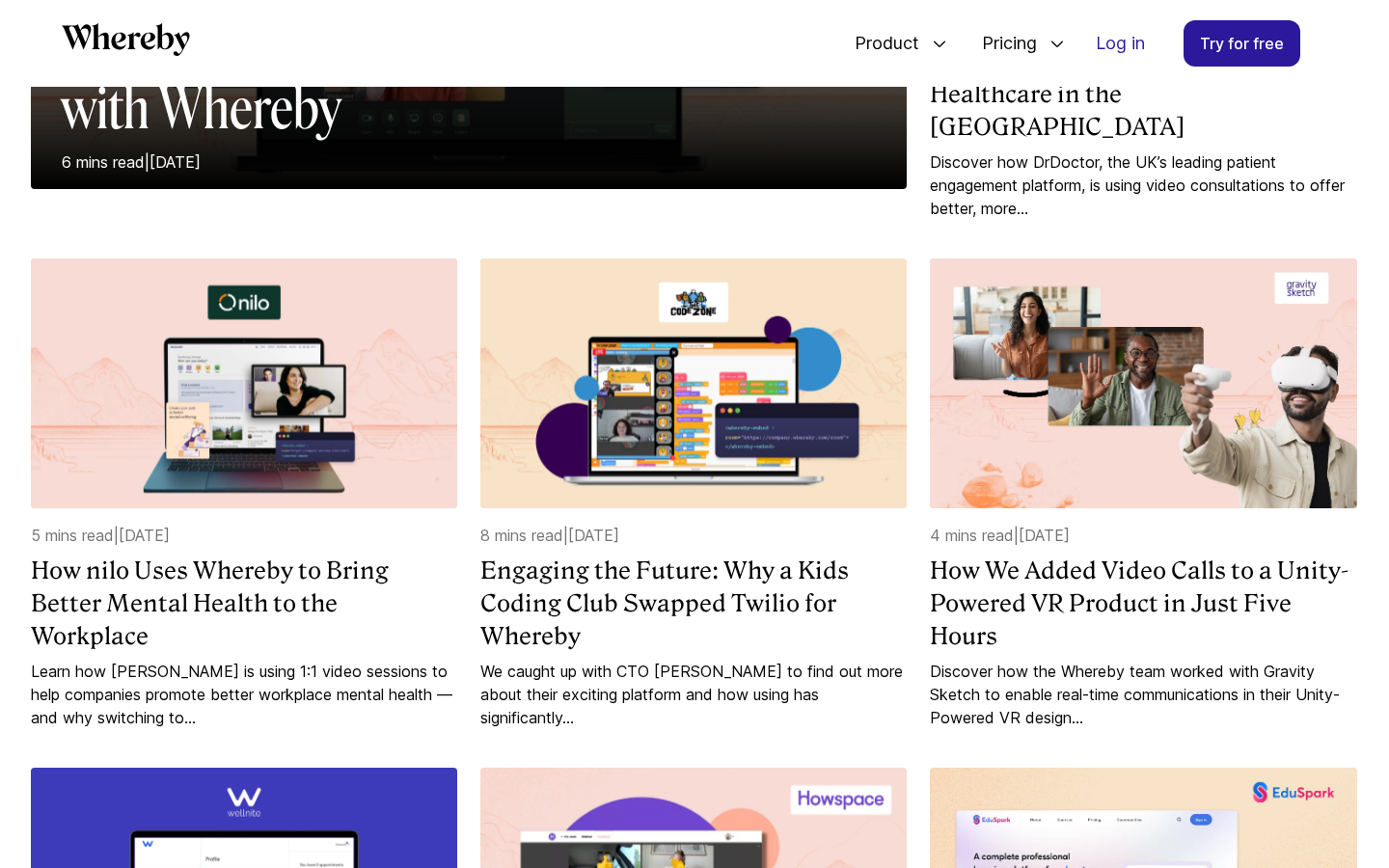
scroll to position [0, 0]
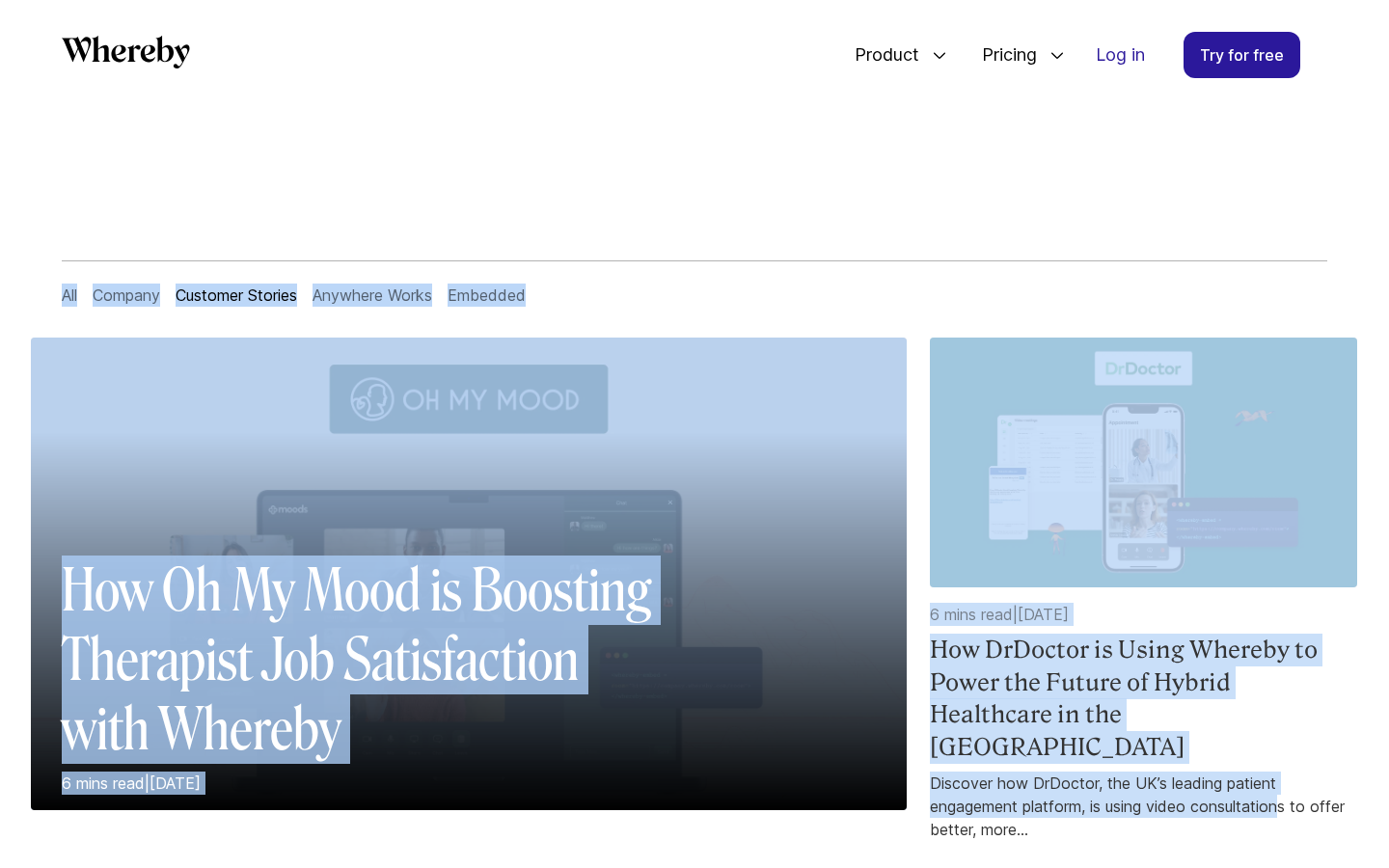
drag, startPoint x: 1290, startPoint y: 22, endPoint x: 1290, endPoint y: 763, distance: 741.0
click at [1290, 23] on ul "Product Embedded Easily add custom video calls to your website or app Meetings …" at bounding box center [1079, 55] width 496 height 64
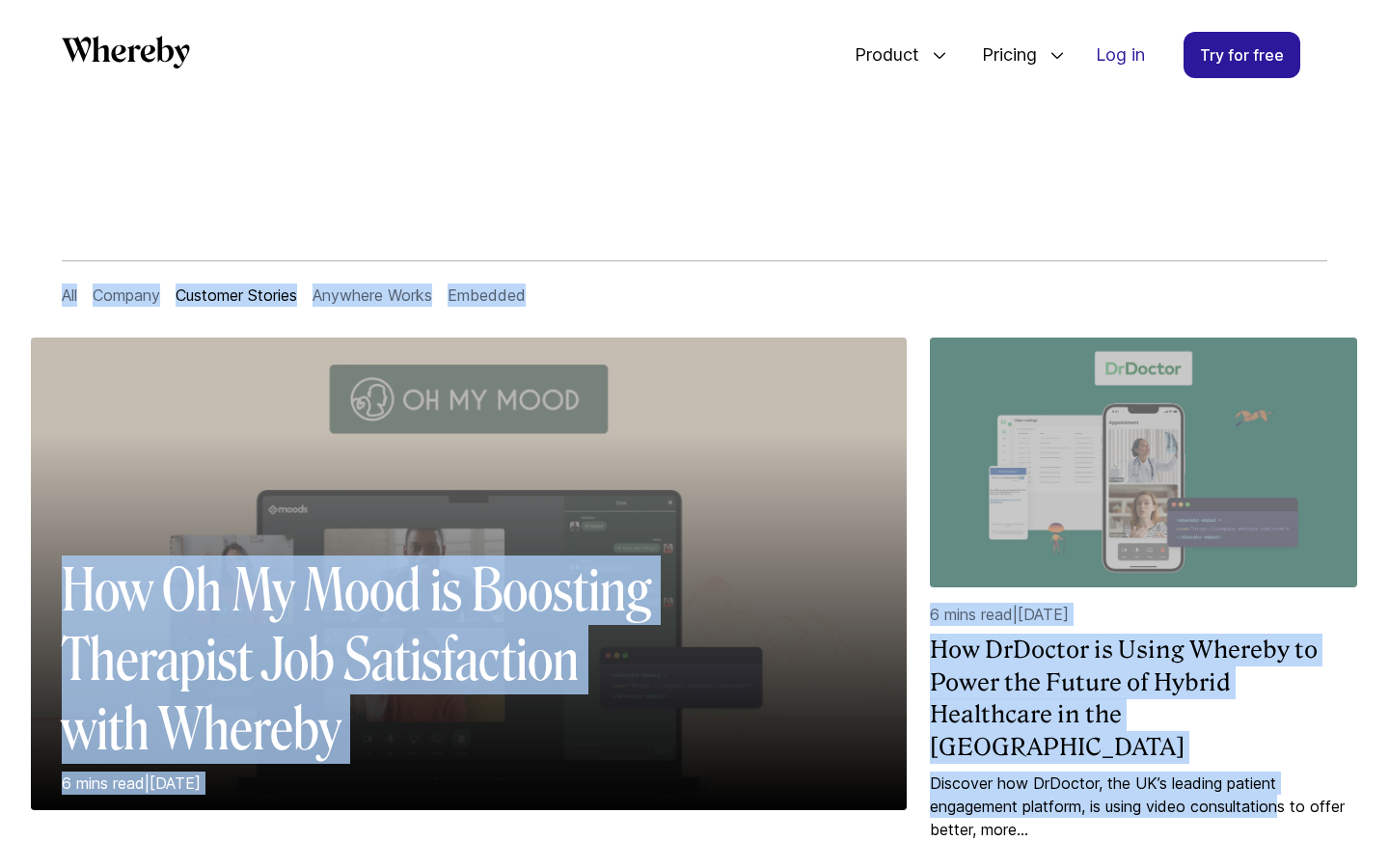
click at [946, 319] on ul "All Company Customer Stories Anywhere Works Embedded" at bounding box center [694, 295] width 1265 height 69
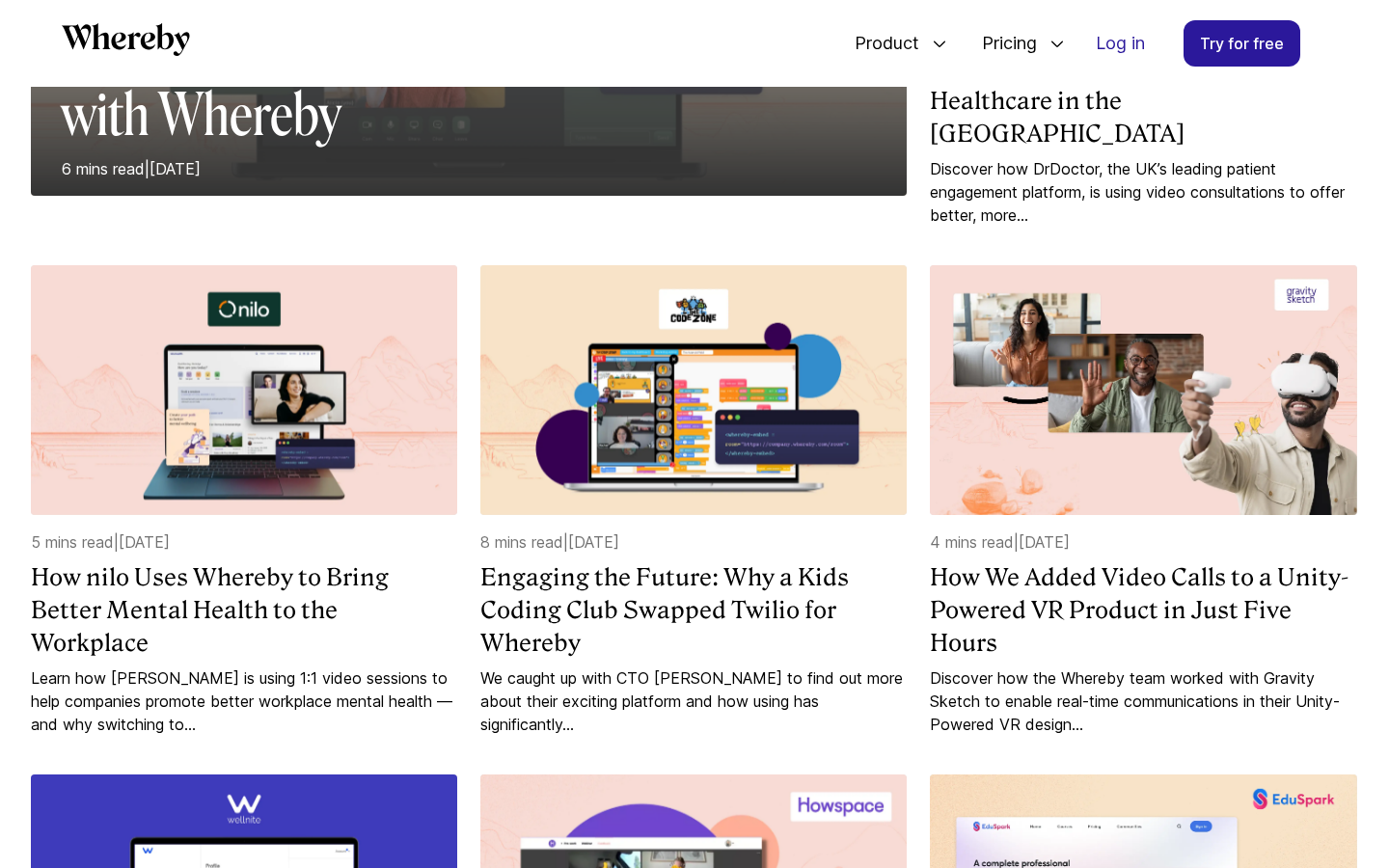
scroll to position [592, 0]
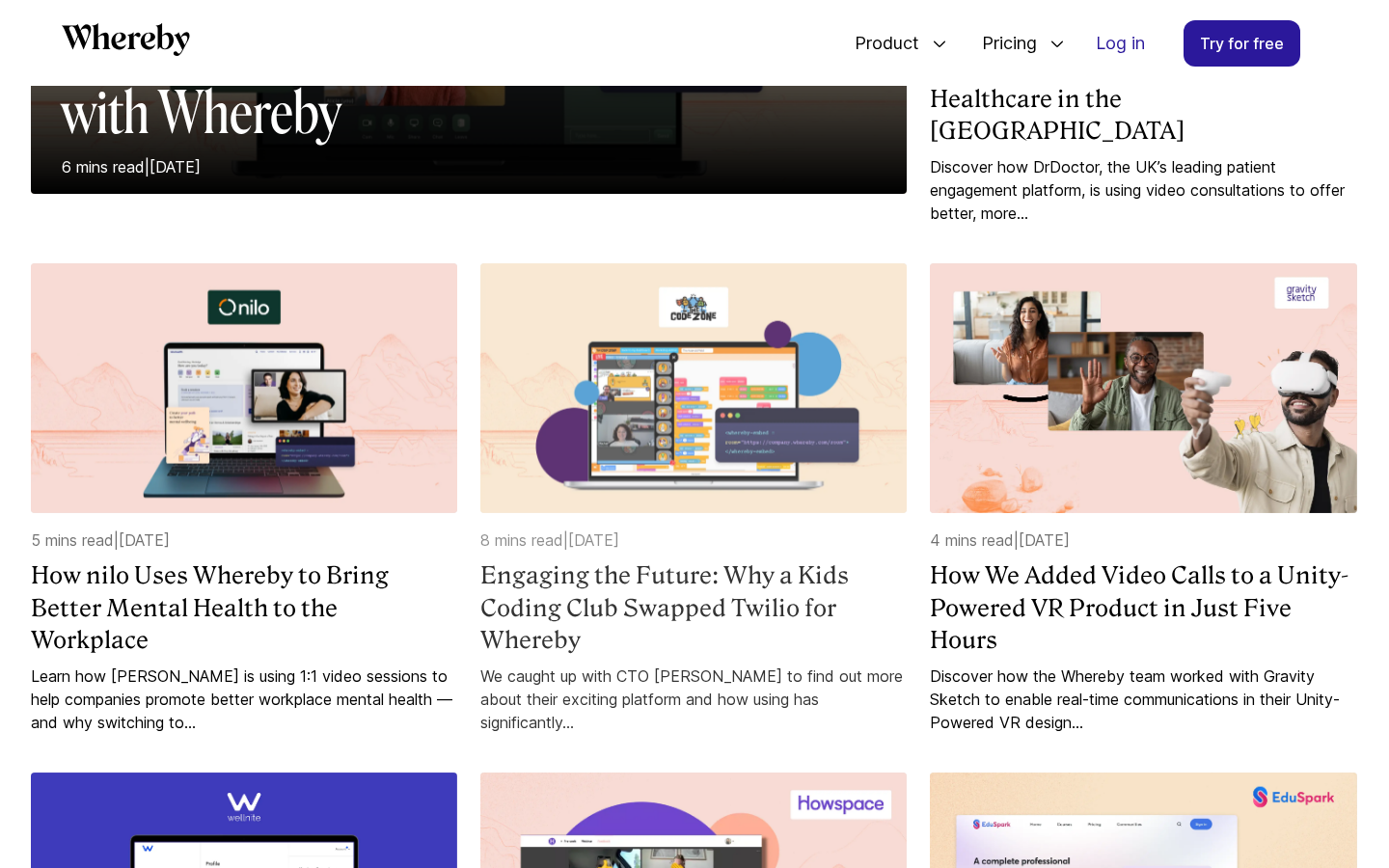
click at [600, 574] on h4 "Engaging the Future: Why a Kids Coding Club Swapped Twilio for Whereby" at bounding box center [694, 607] width 427 height 97
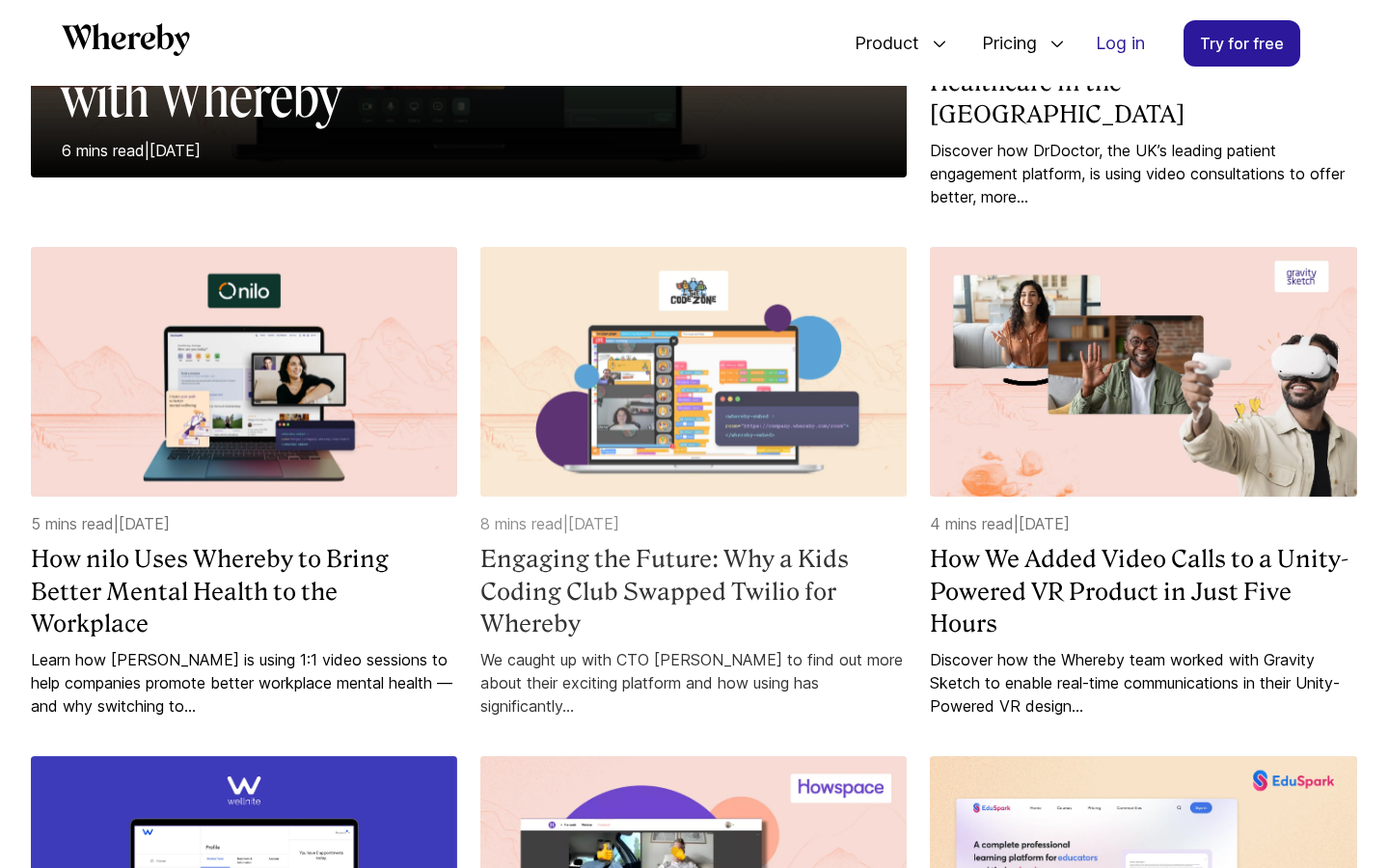
scroll to position [616, 0]
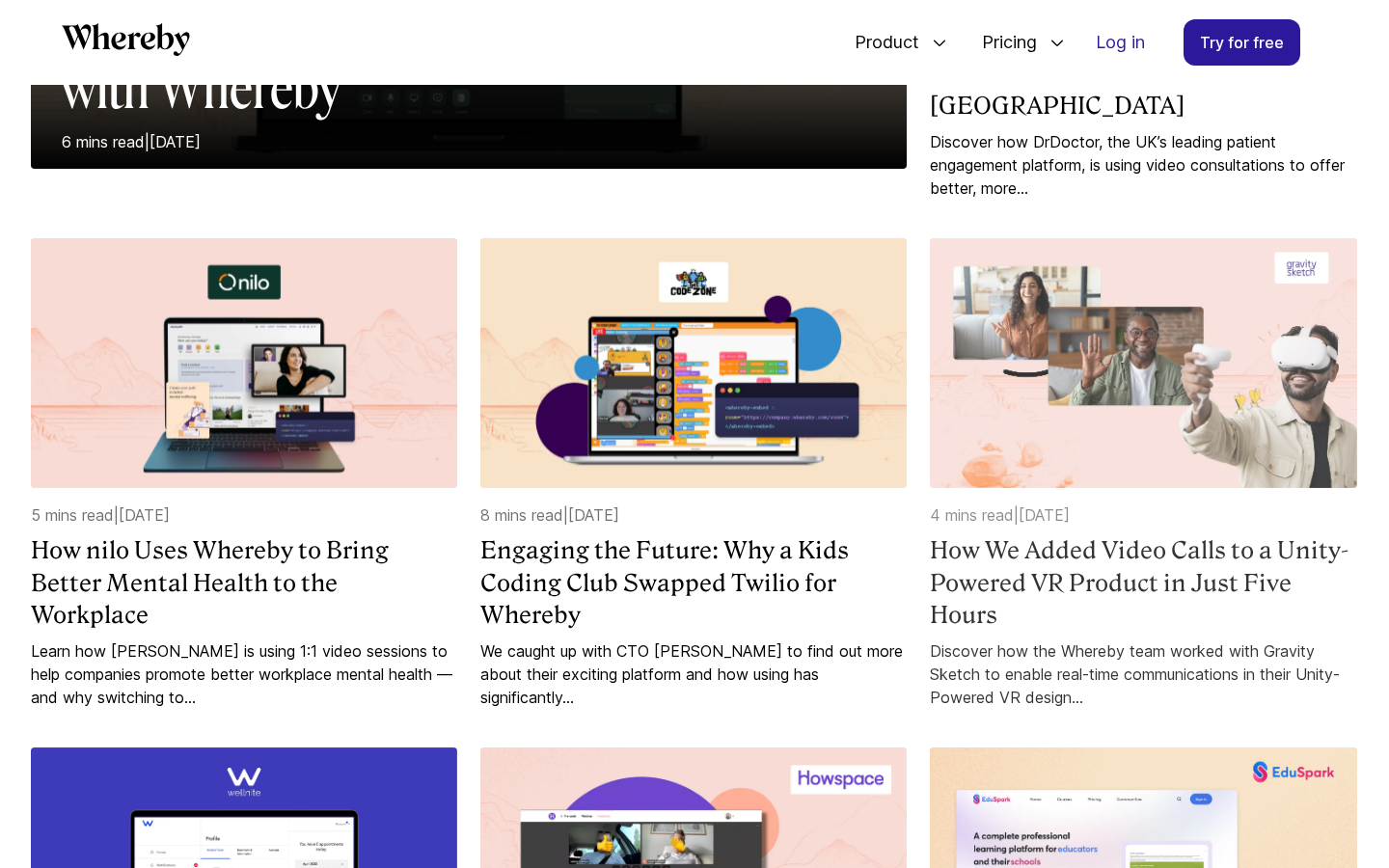
click at [1031, 563] on h4 "How We Added Video Calls to a Unity-Powered VR Product in Just Five Hours" at bounding box center [1143, 582] width 427 height 97
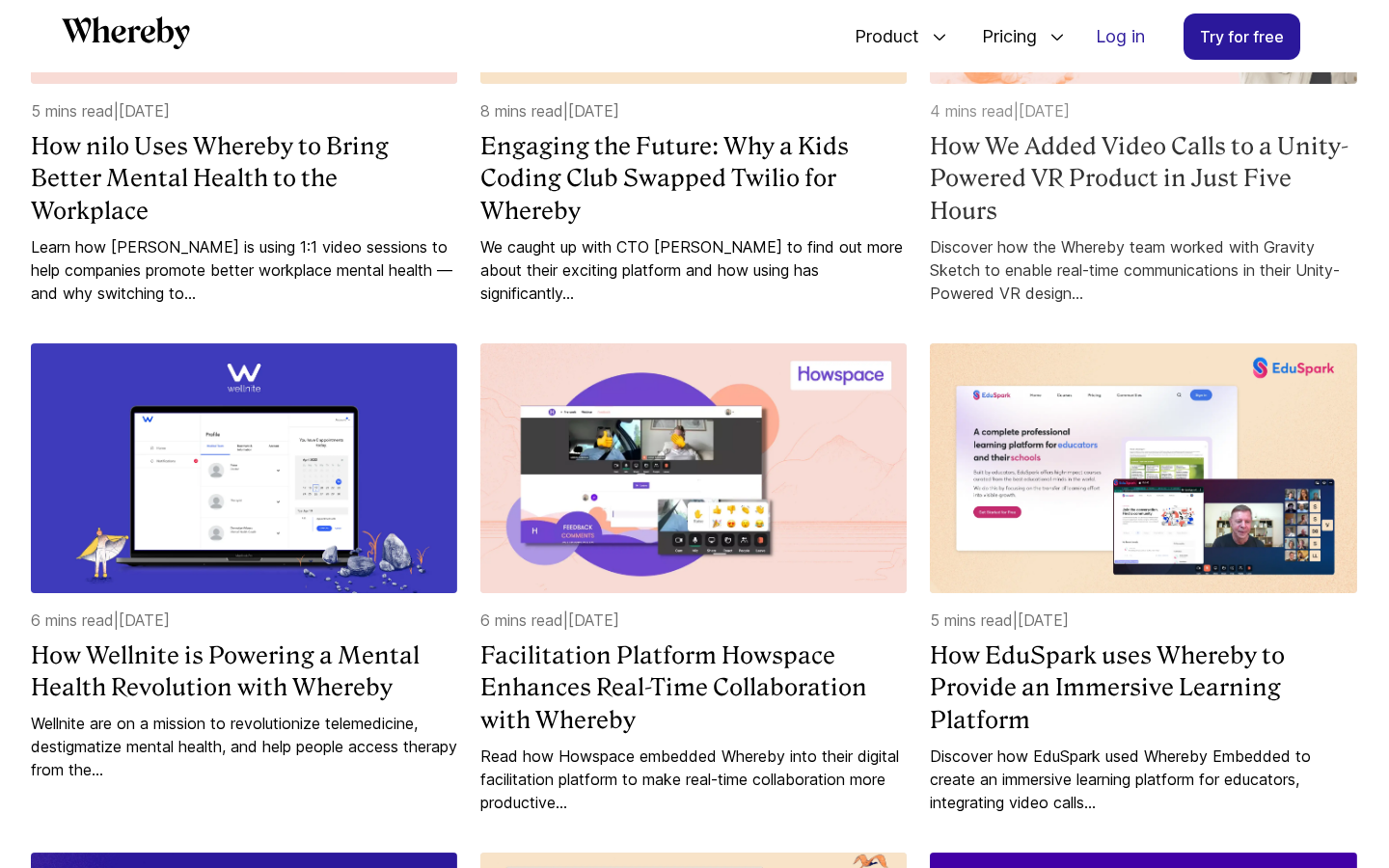
scroll to position [1010, 0]
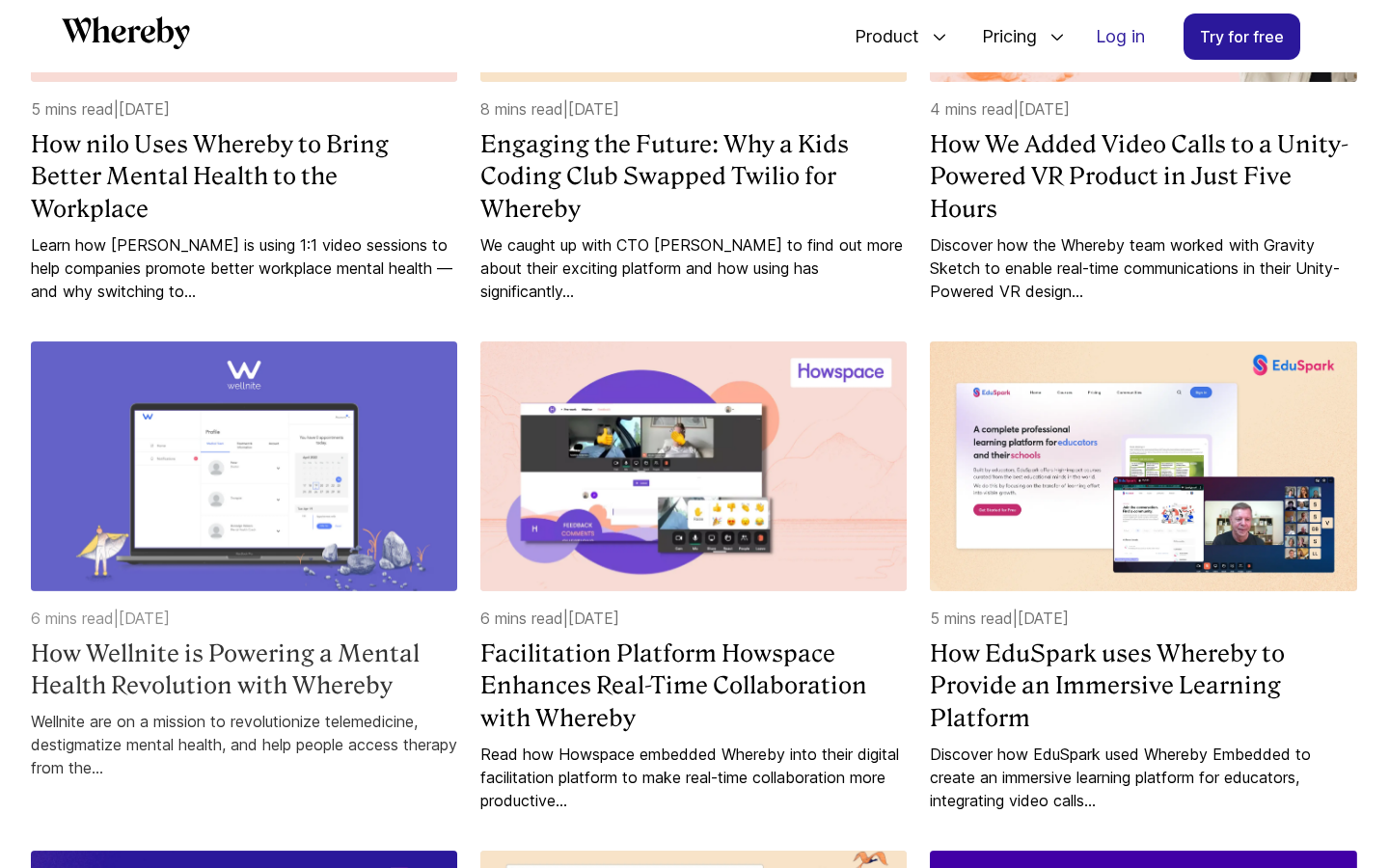
click at [306, 646] on h4 "How Wellnite is Powering a Mental Health Revolution with Whereby" at bounding box center [244, 669] width 427 height 65
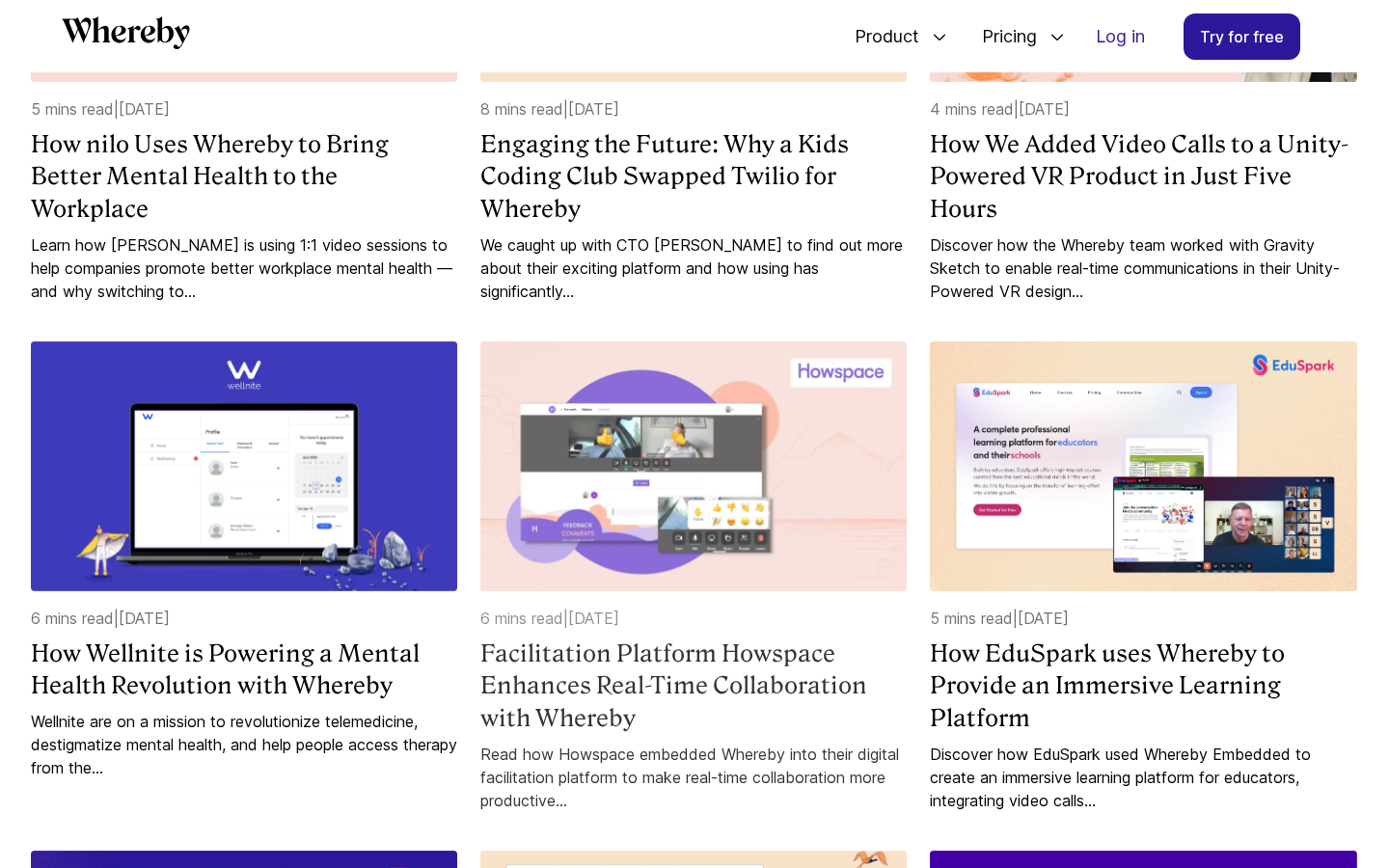
click at [693, 666] on h4 "Facilitation Platform Howspace Enhances Real-Time Collaboration with Whereby" at bounding box center [694, 685] width 427 height 97
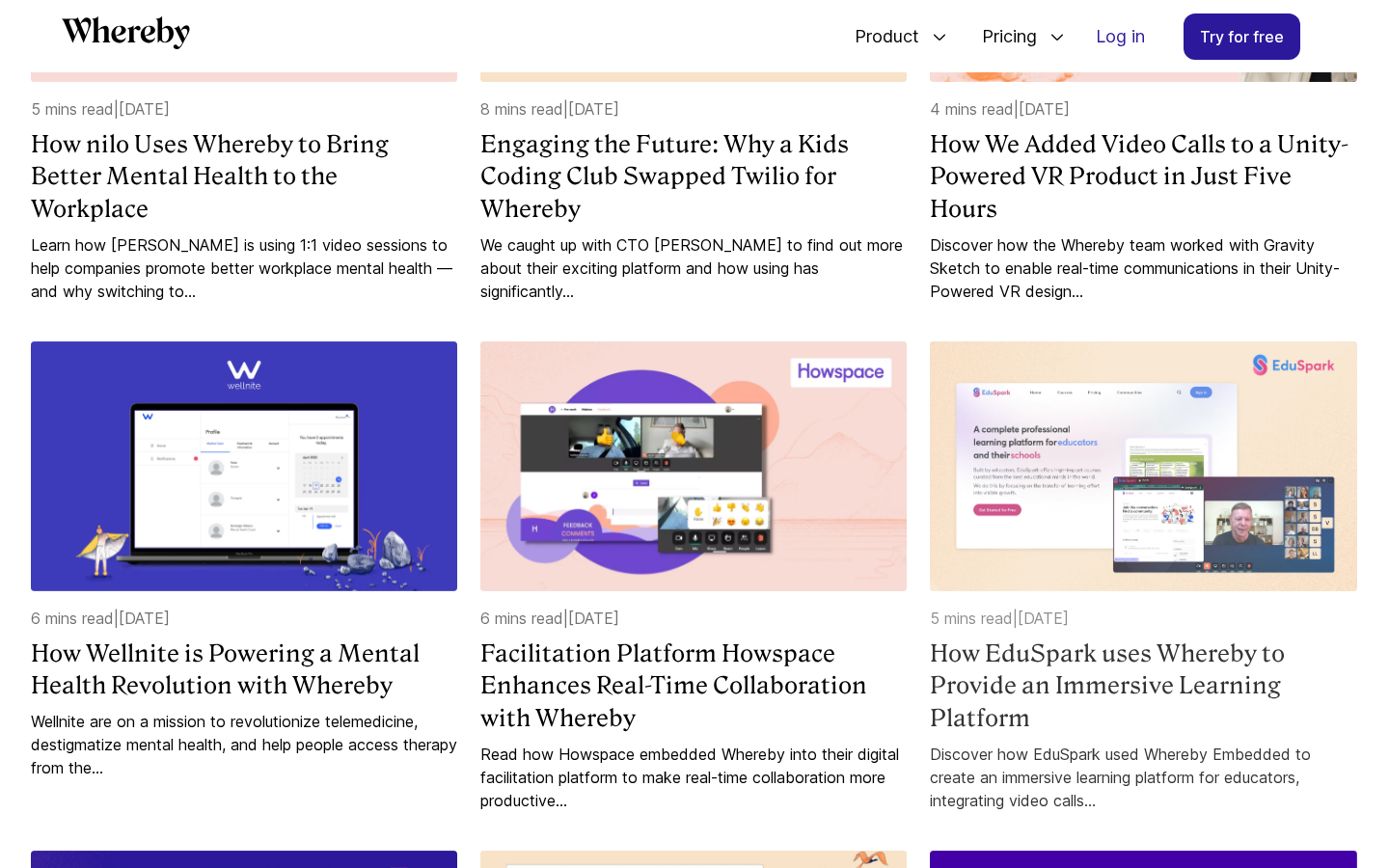
click at [1038, 657] on h4 "How EduSpark uses Whereby to Provide an Immersive Learning Platform" at bounding box center [1143, 685] width 427 height 97
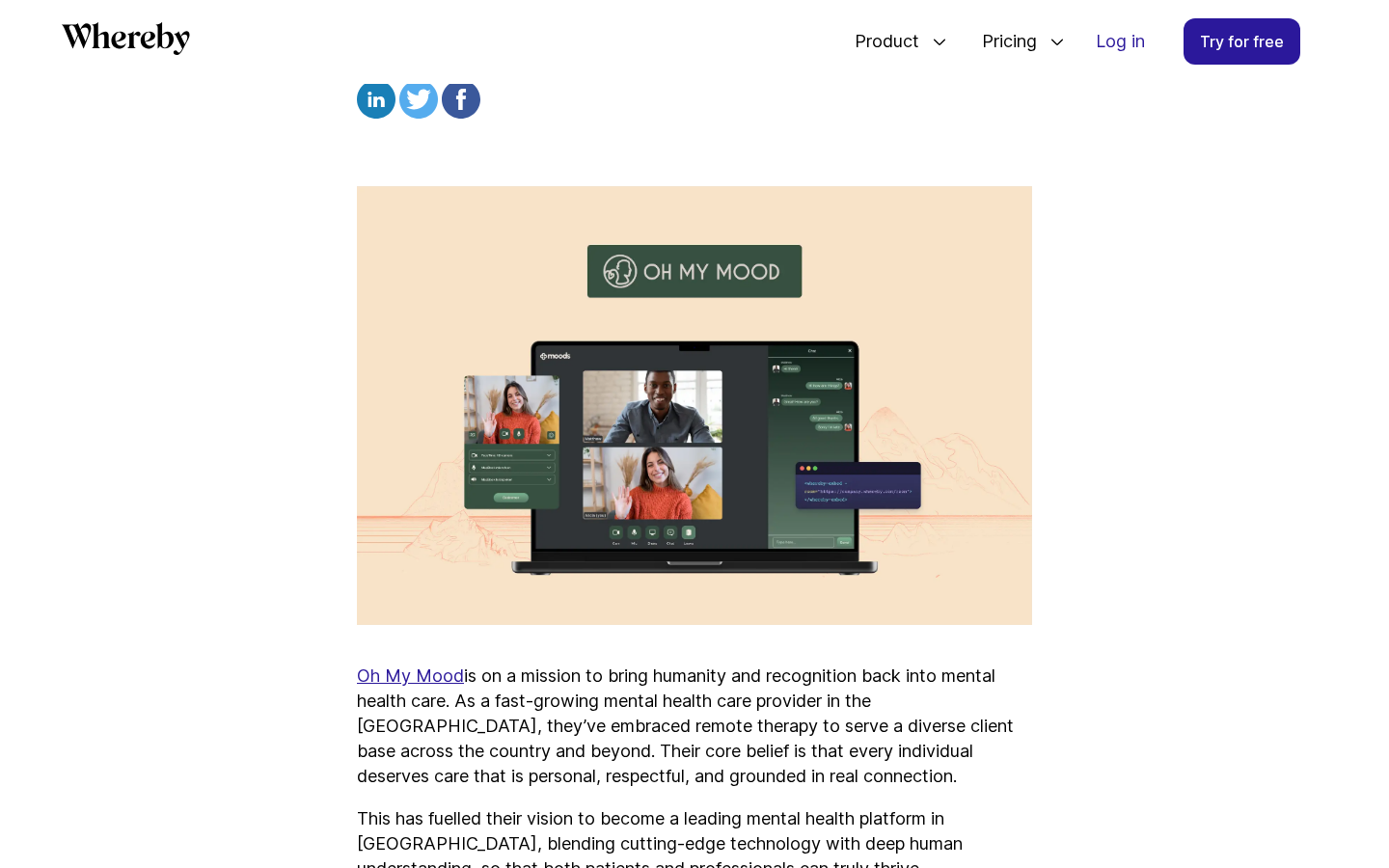
scroll to position [669, 0]
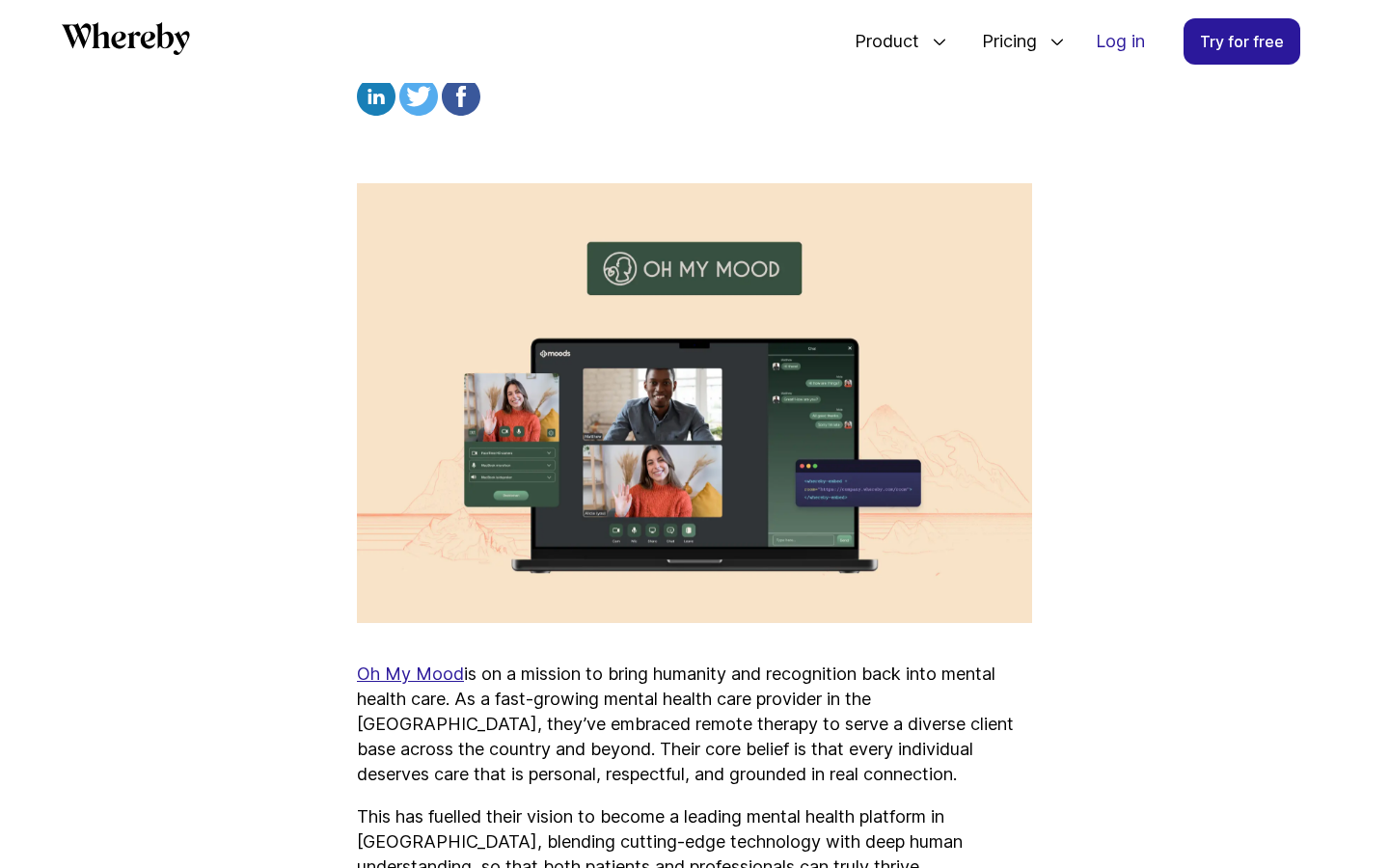
click at [441, 673] on u "Oh My Mood" at bounding box center [410, 673] width 107 height 20
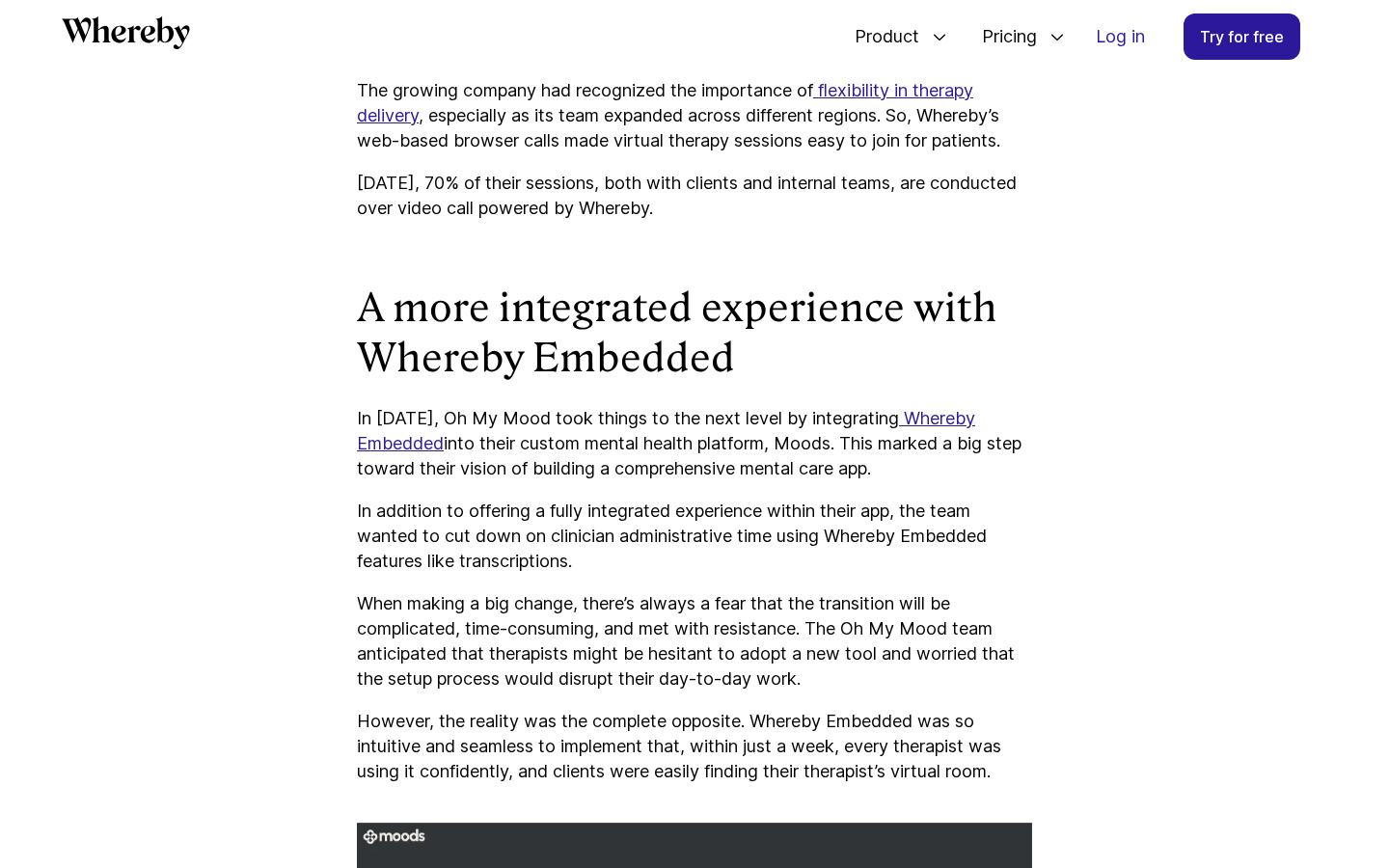
scroll to position [2089, 0]
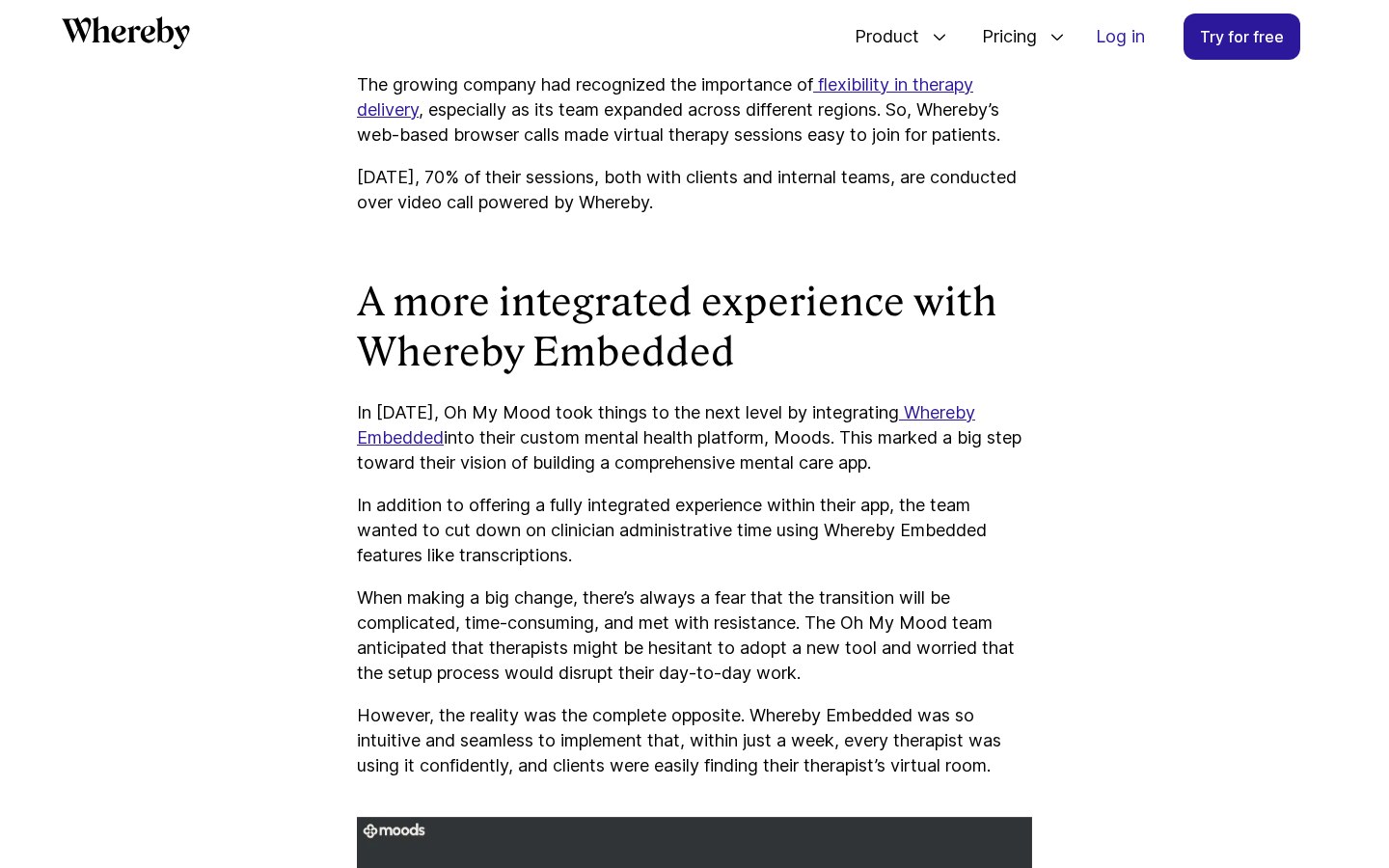
click at [419, 447] on u "Whereby Embedded" at bounding box center [666, 425] width 619 height 45
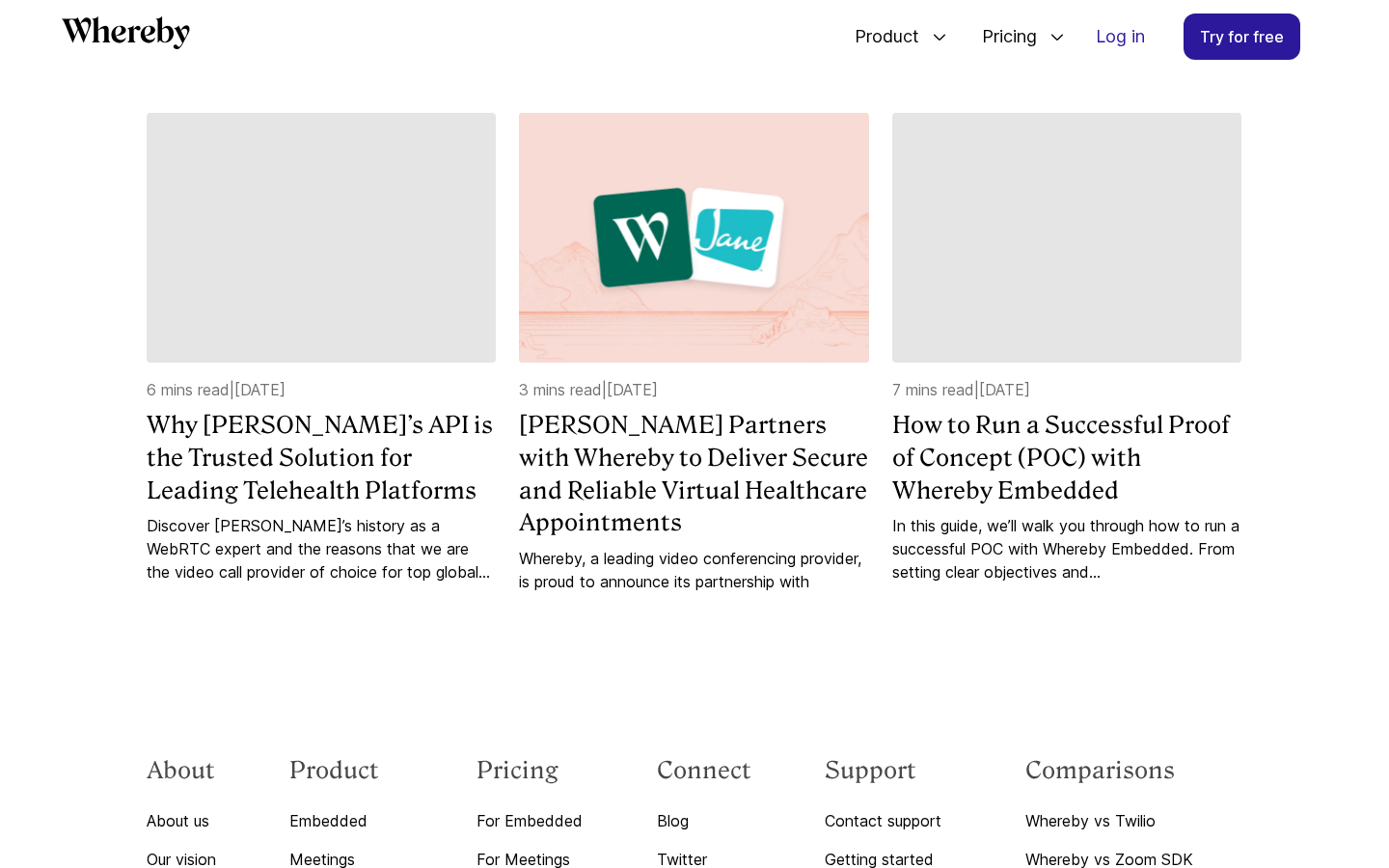
scroll to position [7315, 0]
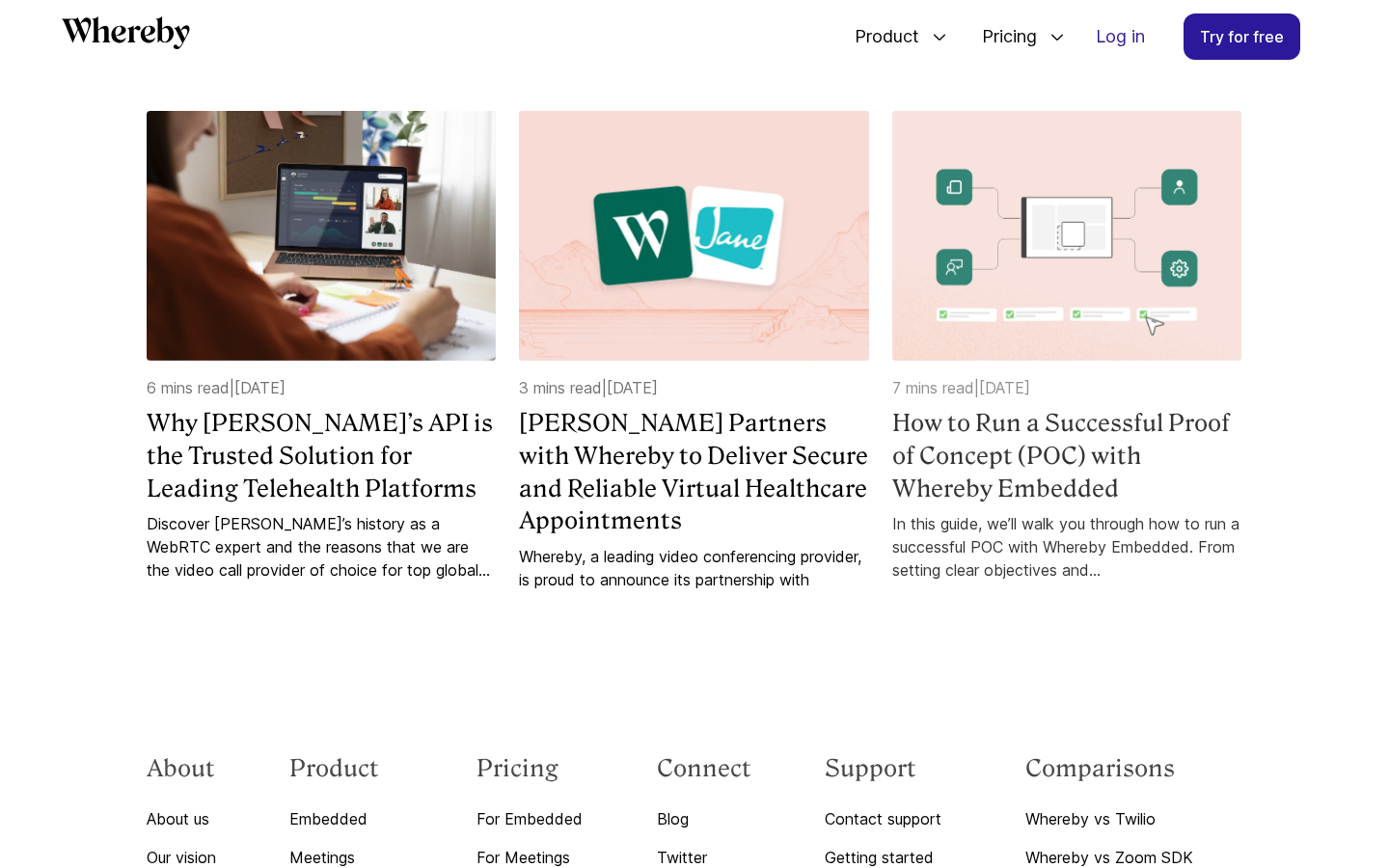
click at [974, 480] on h4 "How to Run a Successful Proof of Concept (POC) with Whereby Embedded" at bounding box center [1066, 454] width 349 height 97
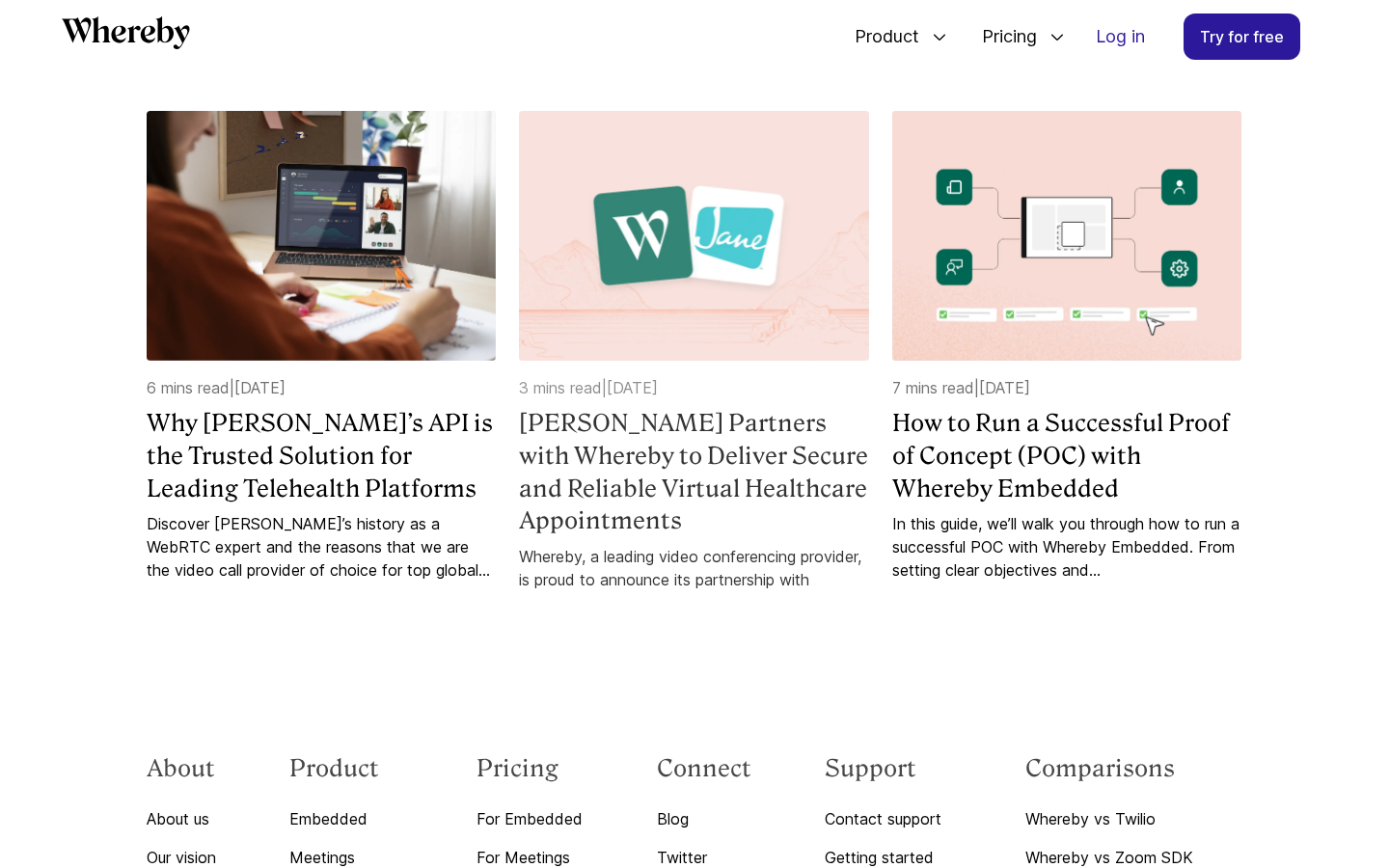
click at [706, 483] on h4 "Jane Partners with Whereby to Deliver Secure and Reliable Virtual Healthcare Ap…" at bounding box center [693, 470] width 349 height 129
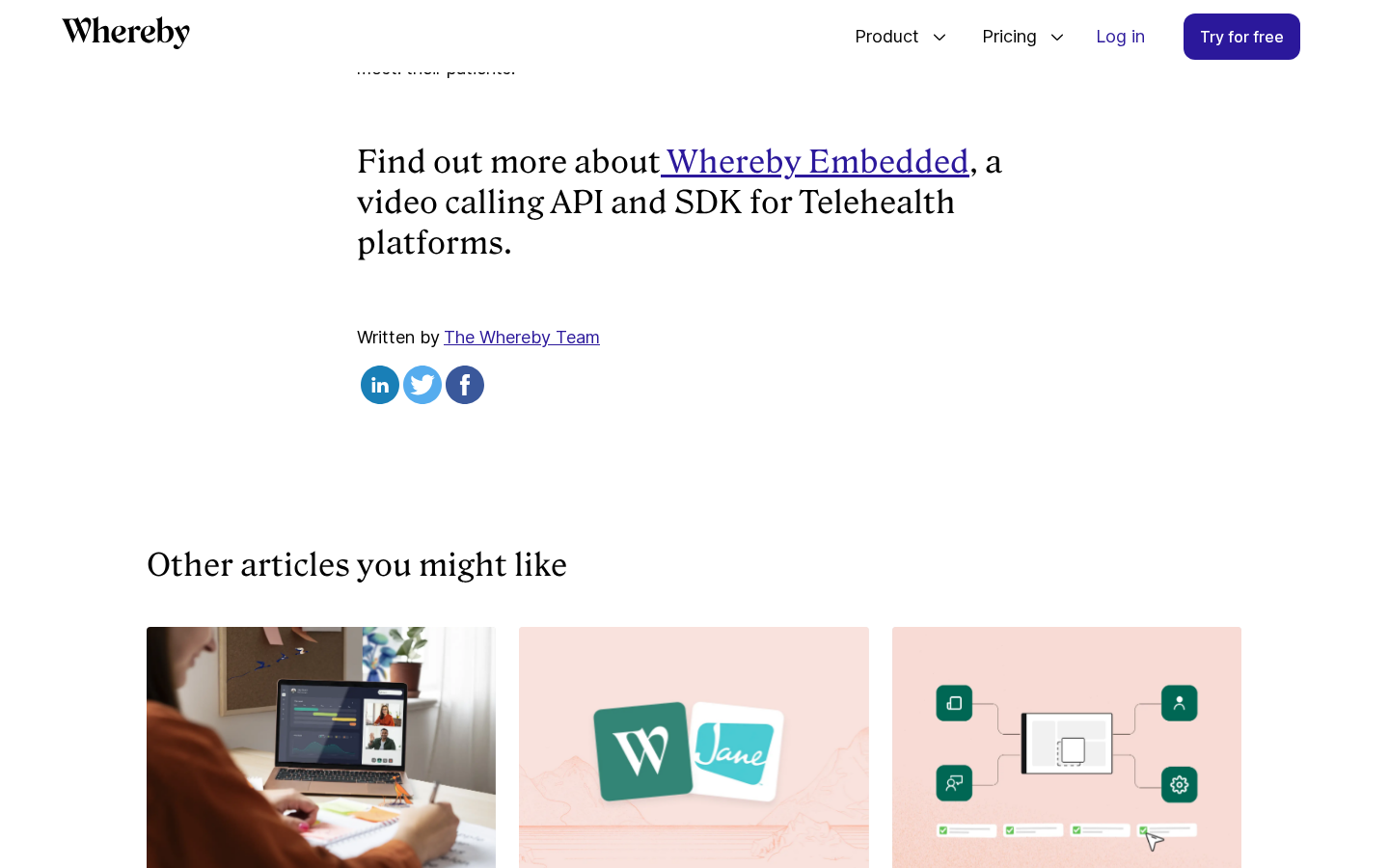
scroll to position [6026, 0]
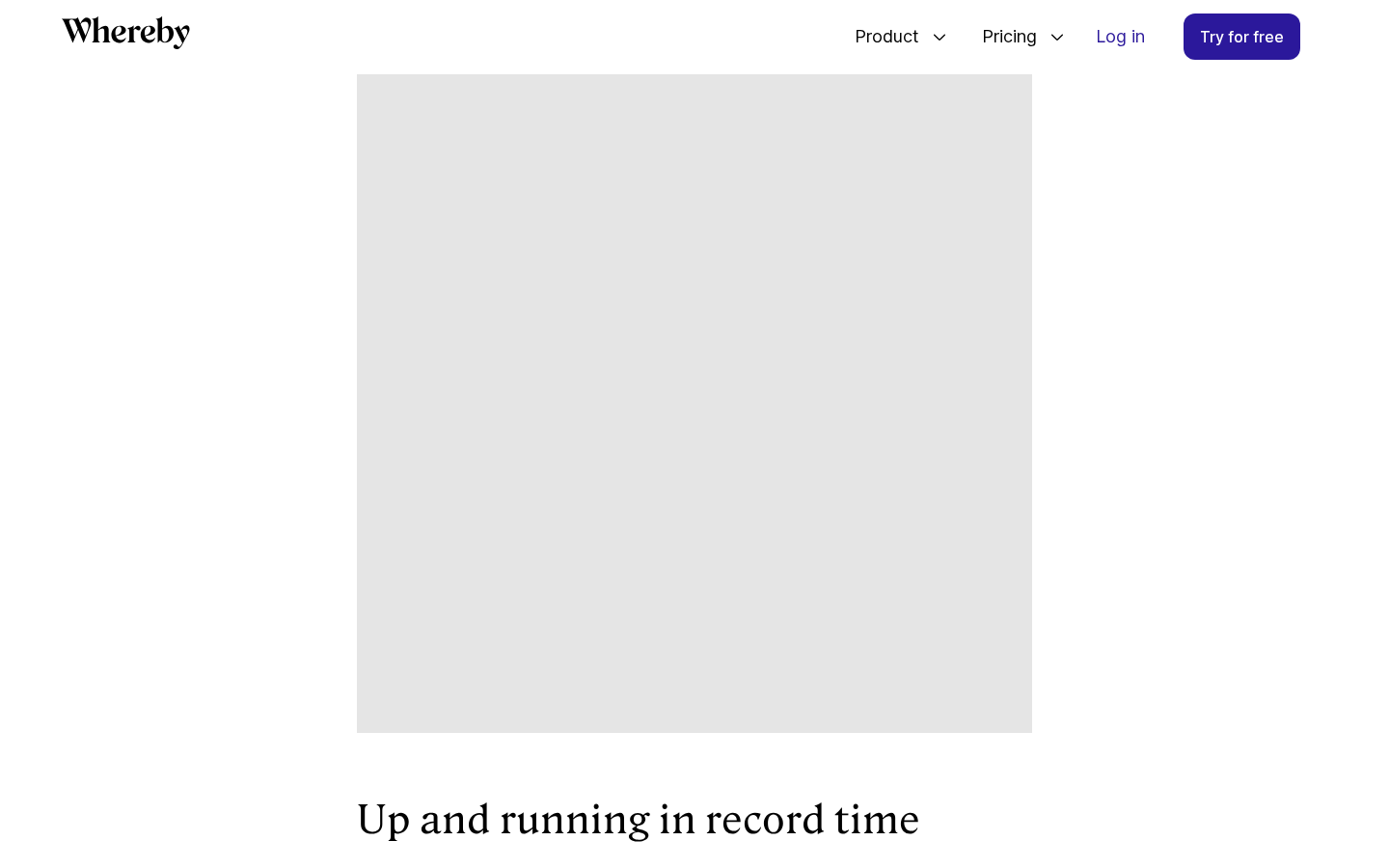
scroll to position [2691, 0]
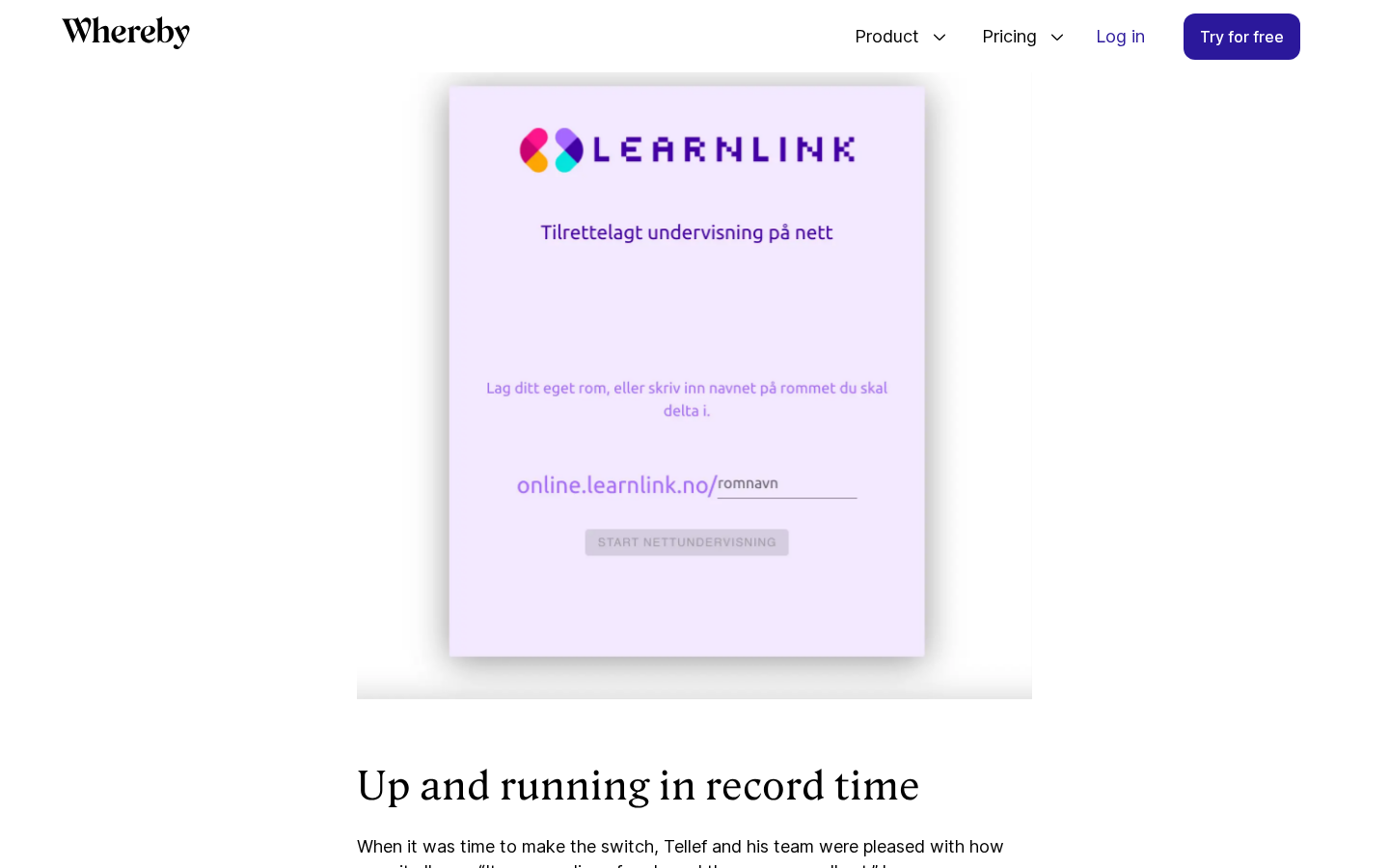
click at [839, 451] on img at bounding box center [694, 370] width 676 height 658
click at [815, 464] on img at bounding box center [694, 370] width 676 height 658
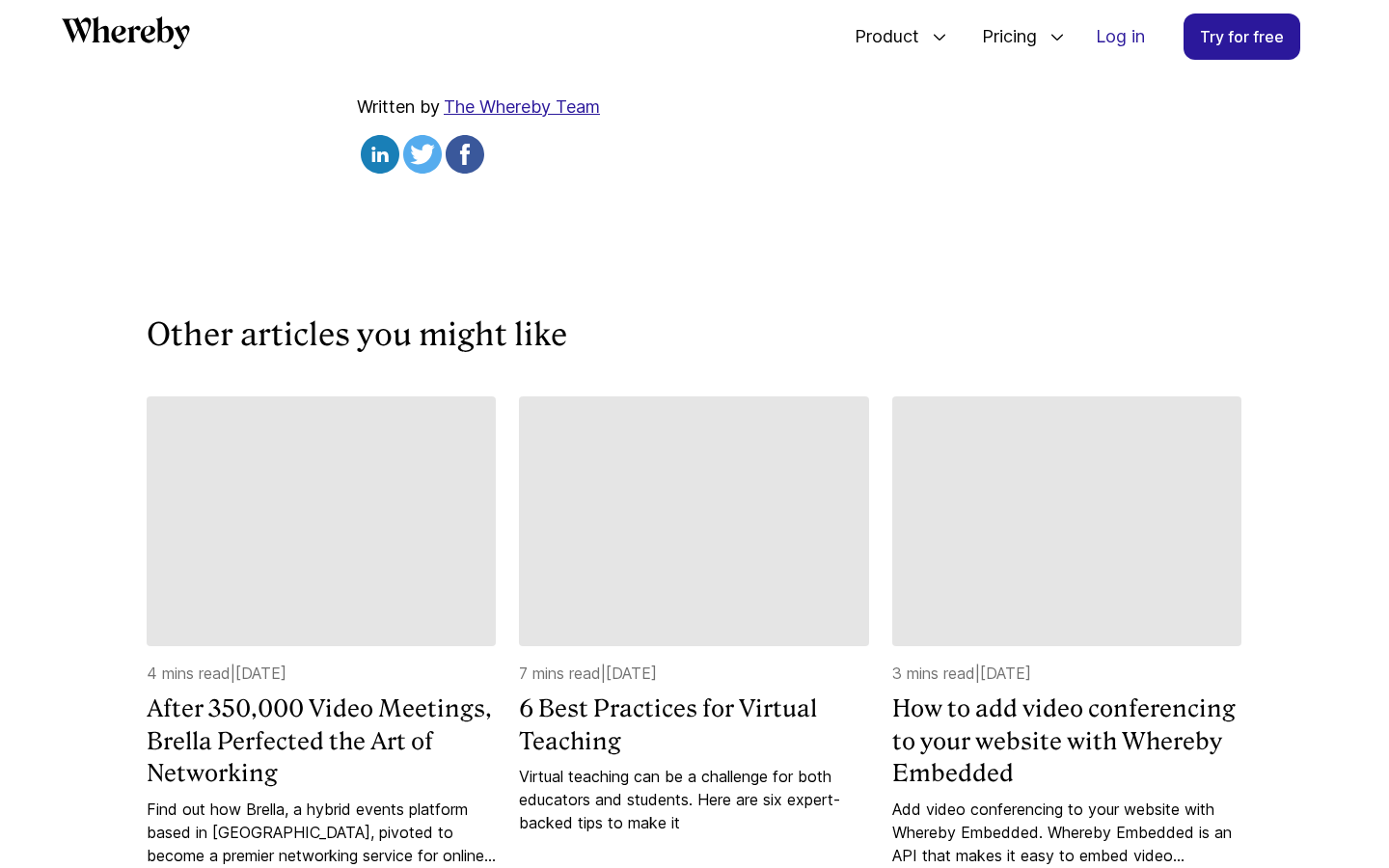
scroll to position [4138, 0]
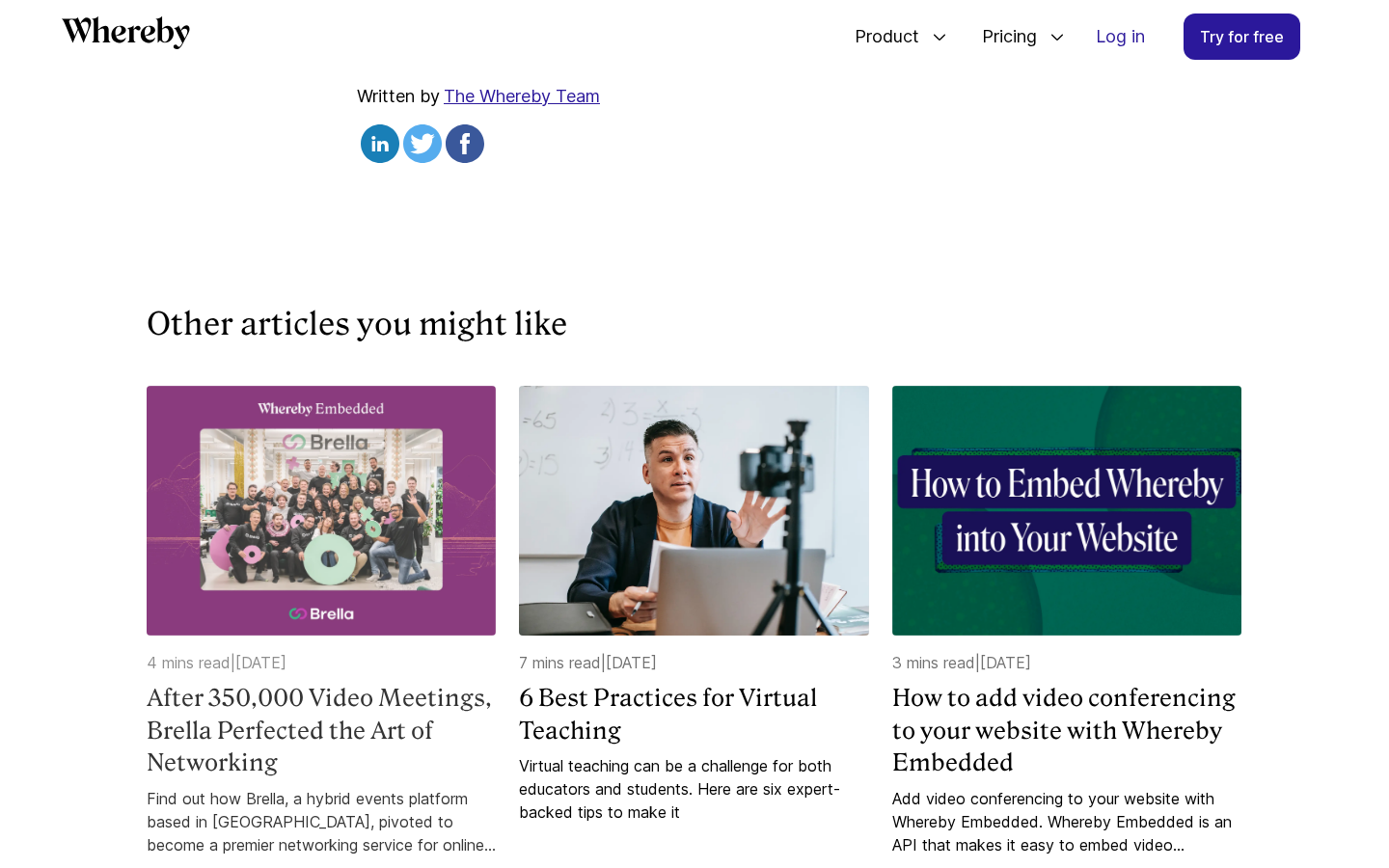
click at [389, 681] on h4 "After 350,000 Video Meetings, Brella Perfected the Art of Networking" at bounding box center [321, 729] width 349 height 97
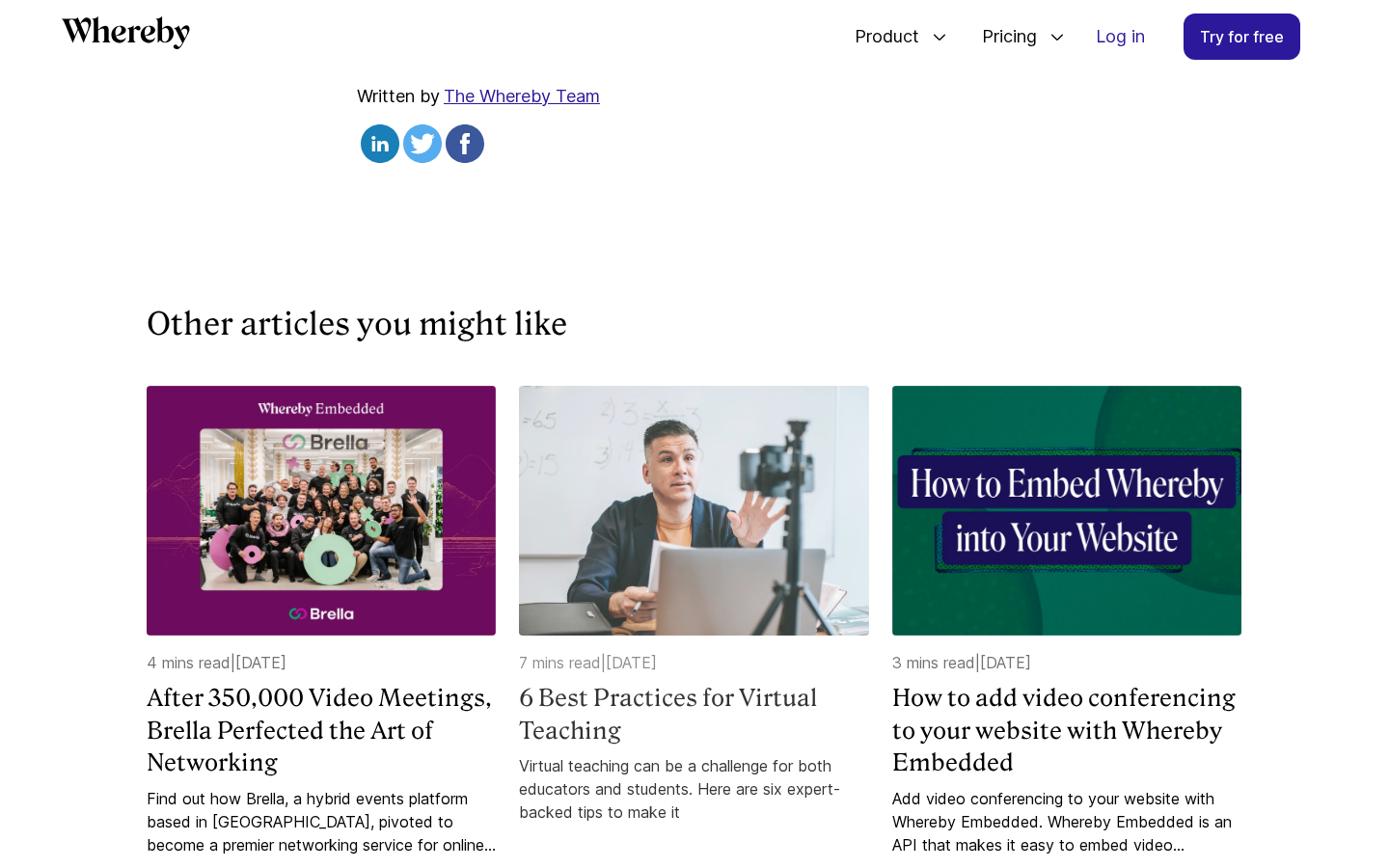
click at [652, 681] on h4 "6 Best Practices for Virtual Teaching" at bounding box center [693, 713] width 349 height 65
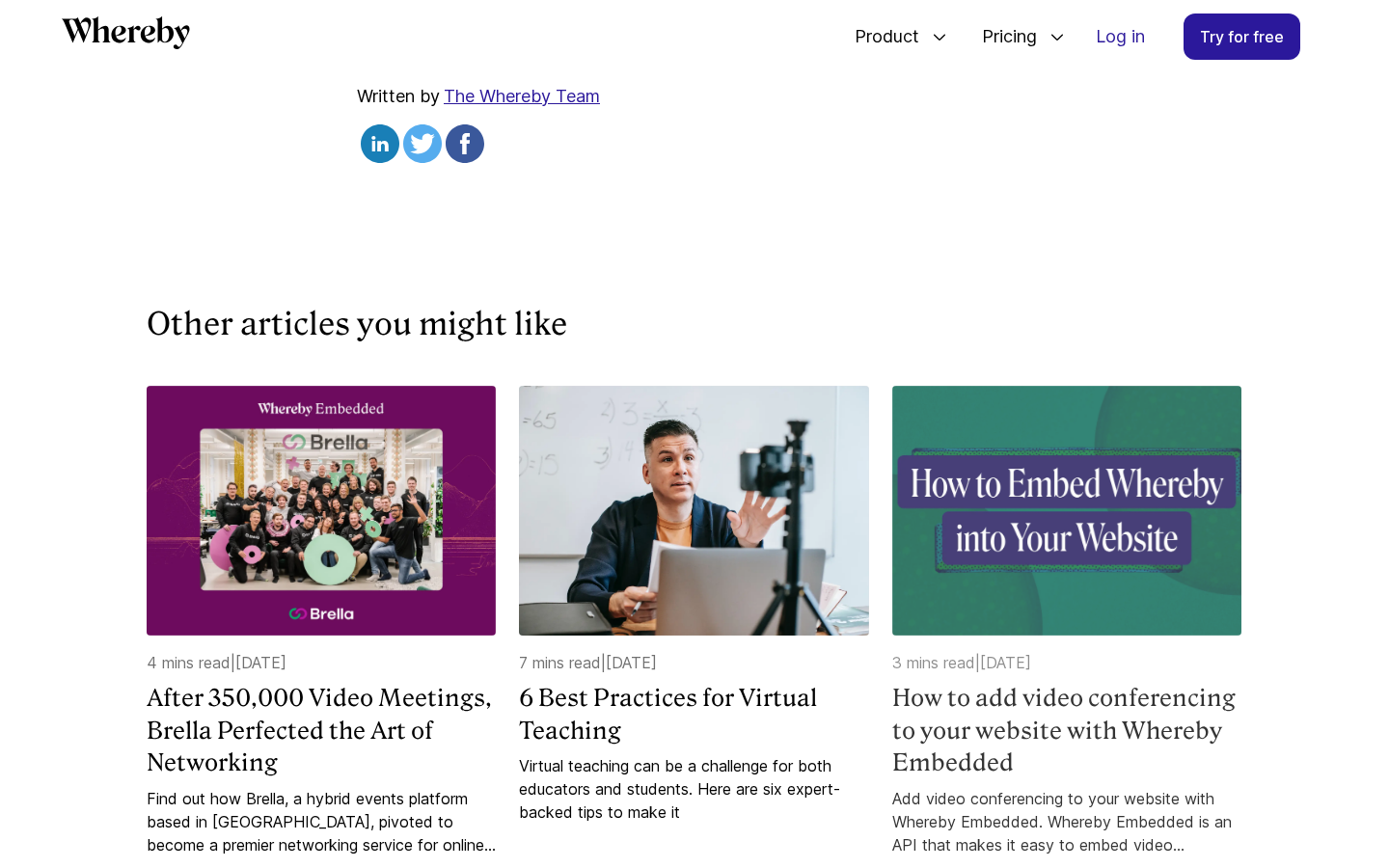
click at [1011, 715] on h4 "How to add video conferencing to your website with Whereby Embedded" at bounding box center [1066, 729] width 349 height 97
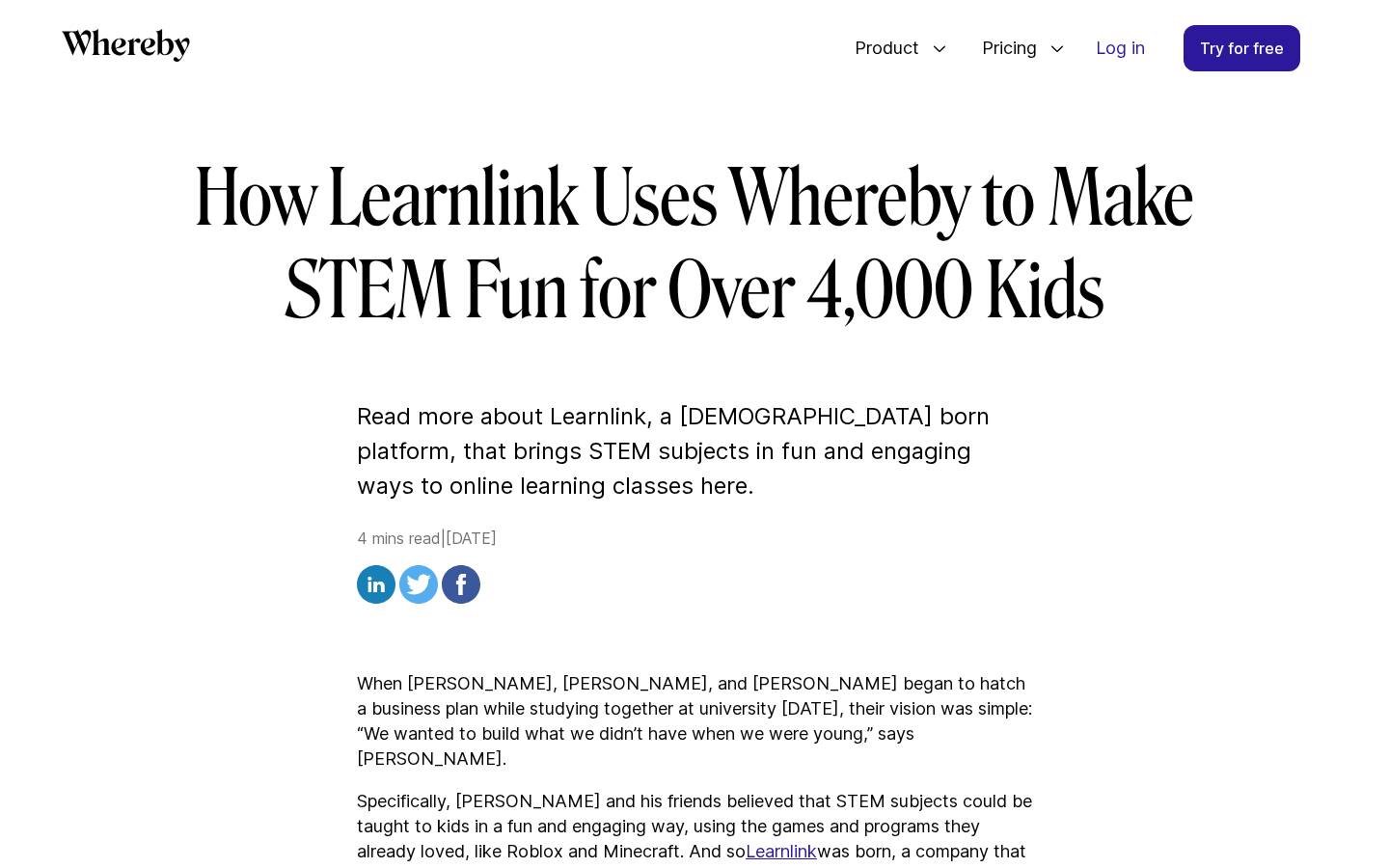
scroll to position [438, 0]
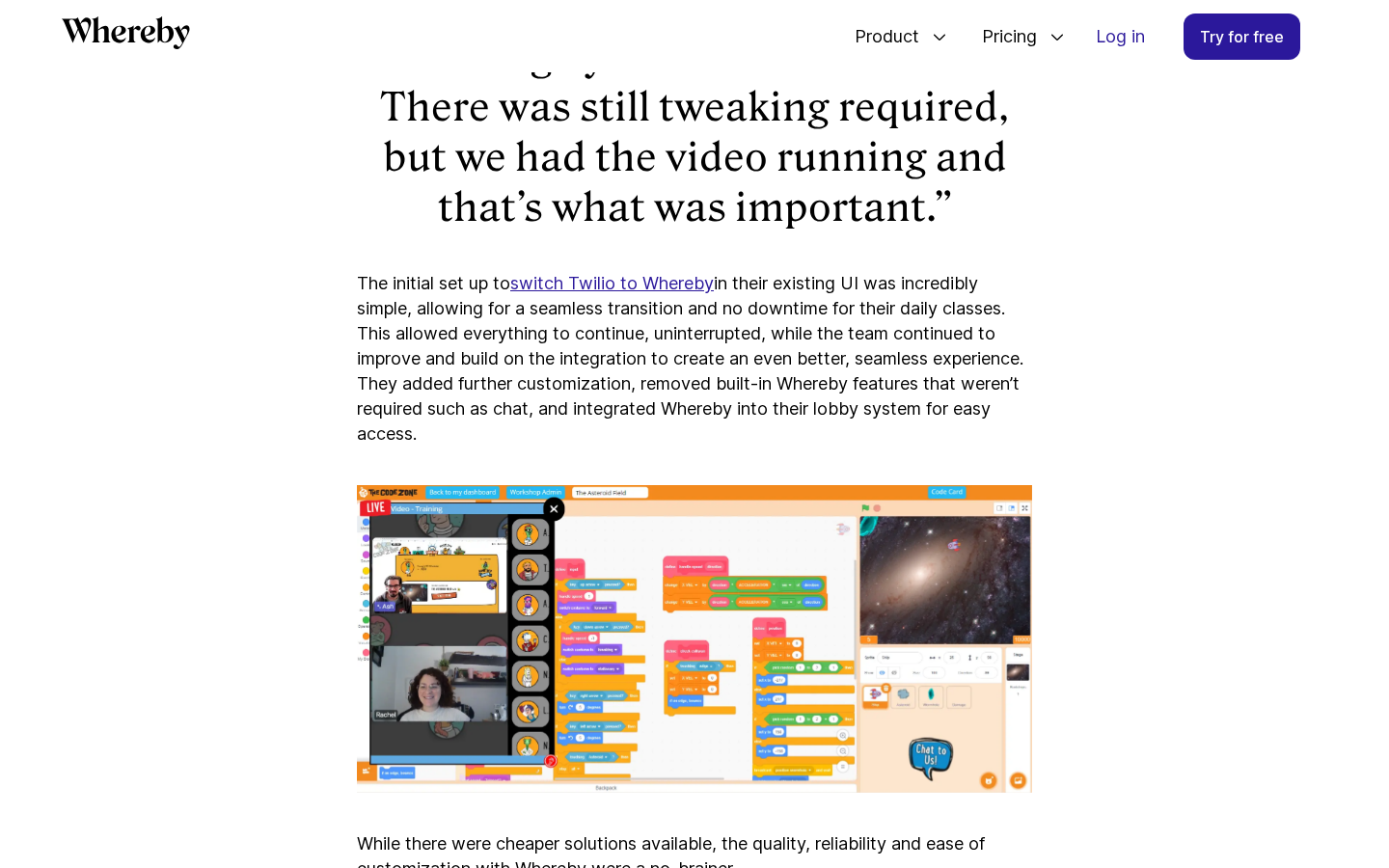
scroll to position [4638, 0]
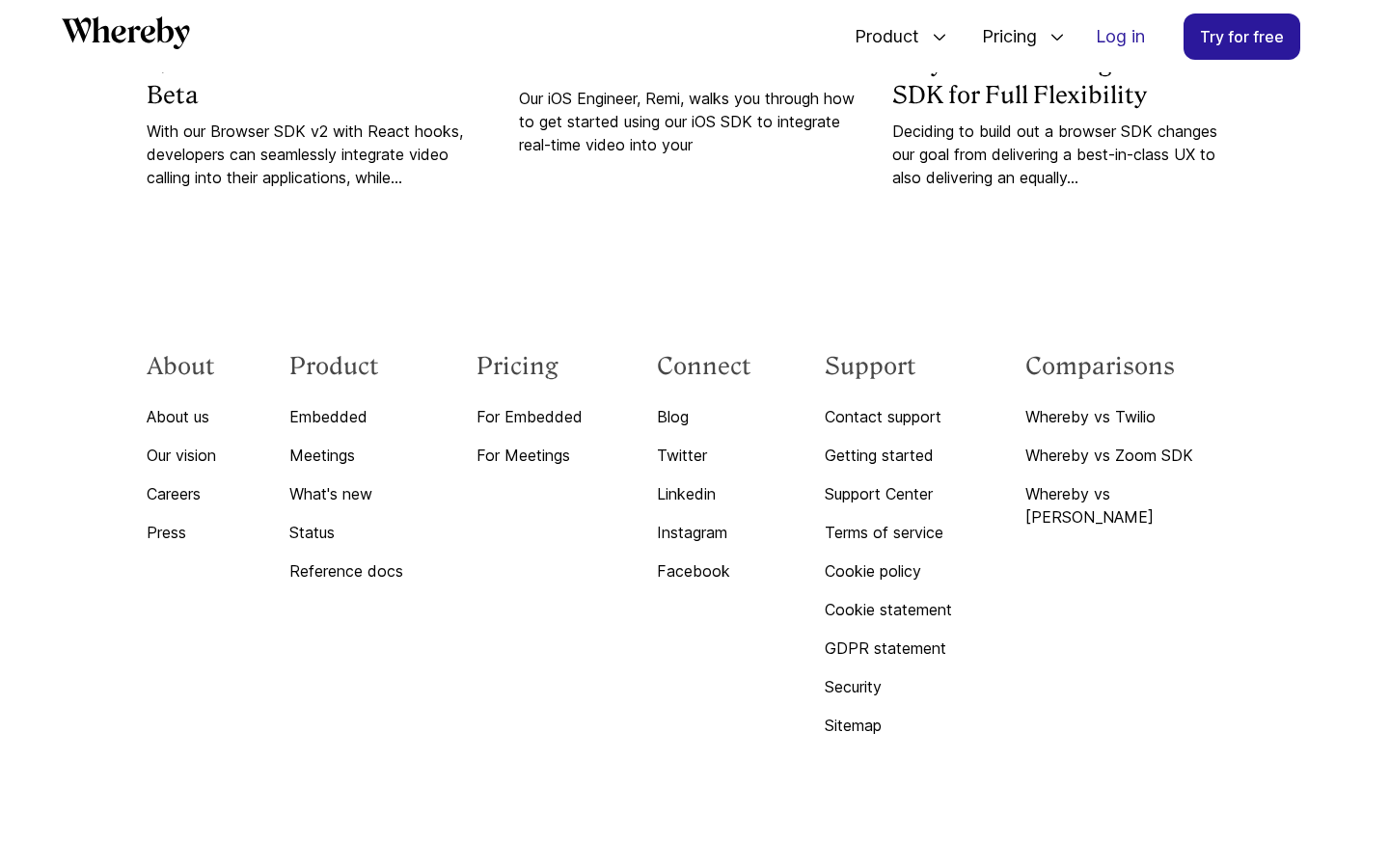
scroll to position [5239, 0]
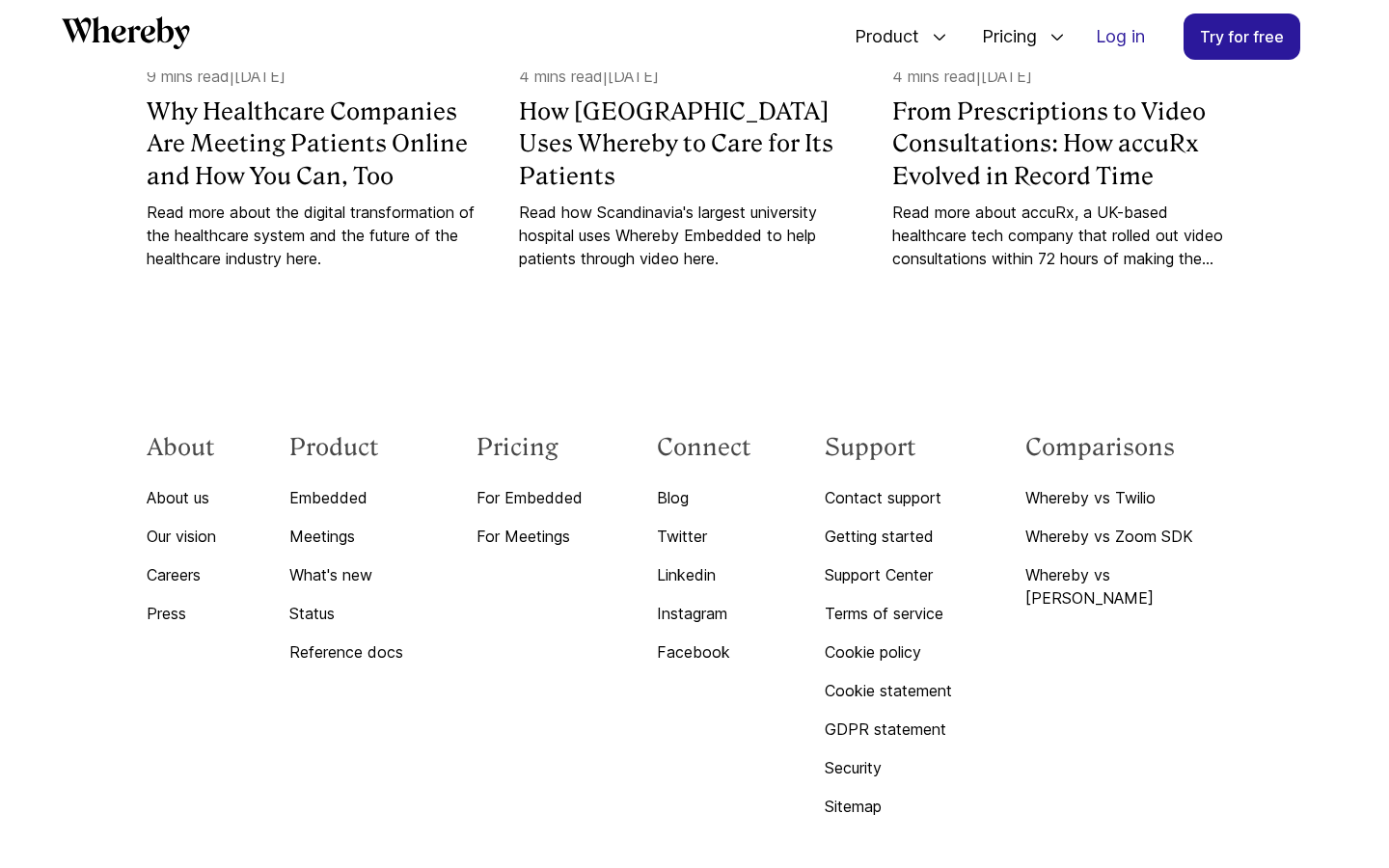
scroll to position [7407, 0]
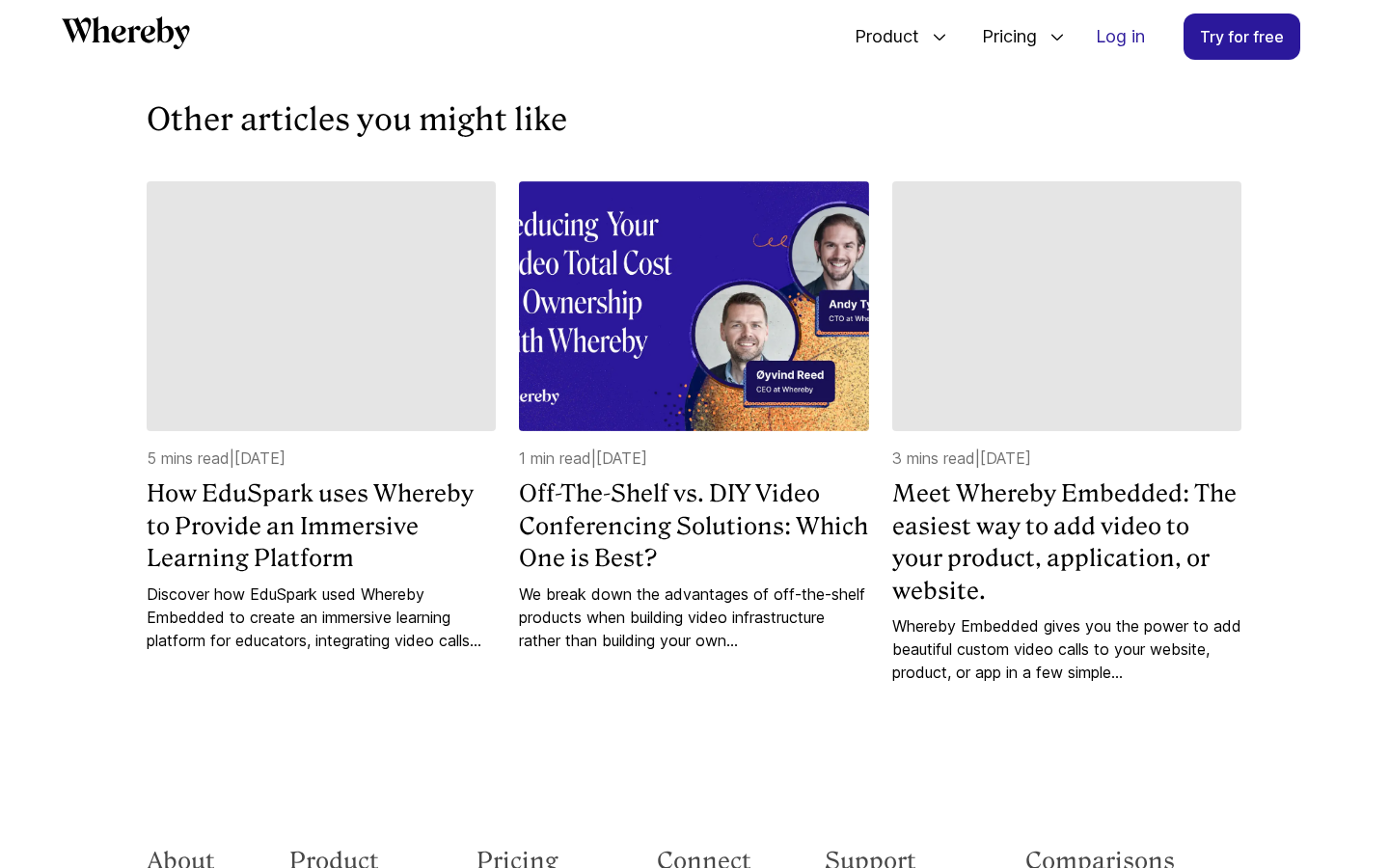
scroll to position [6963, 0]
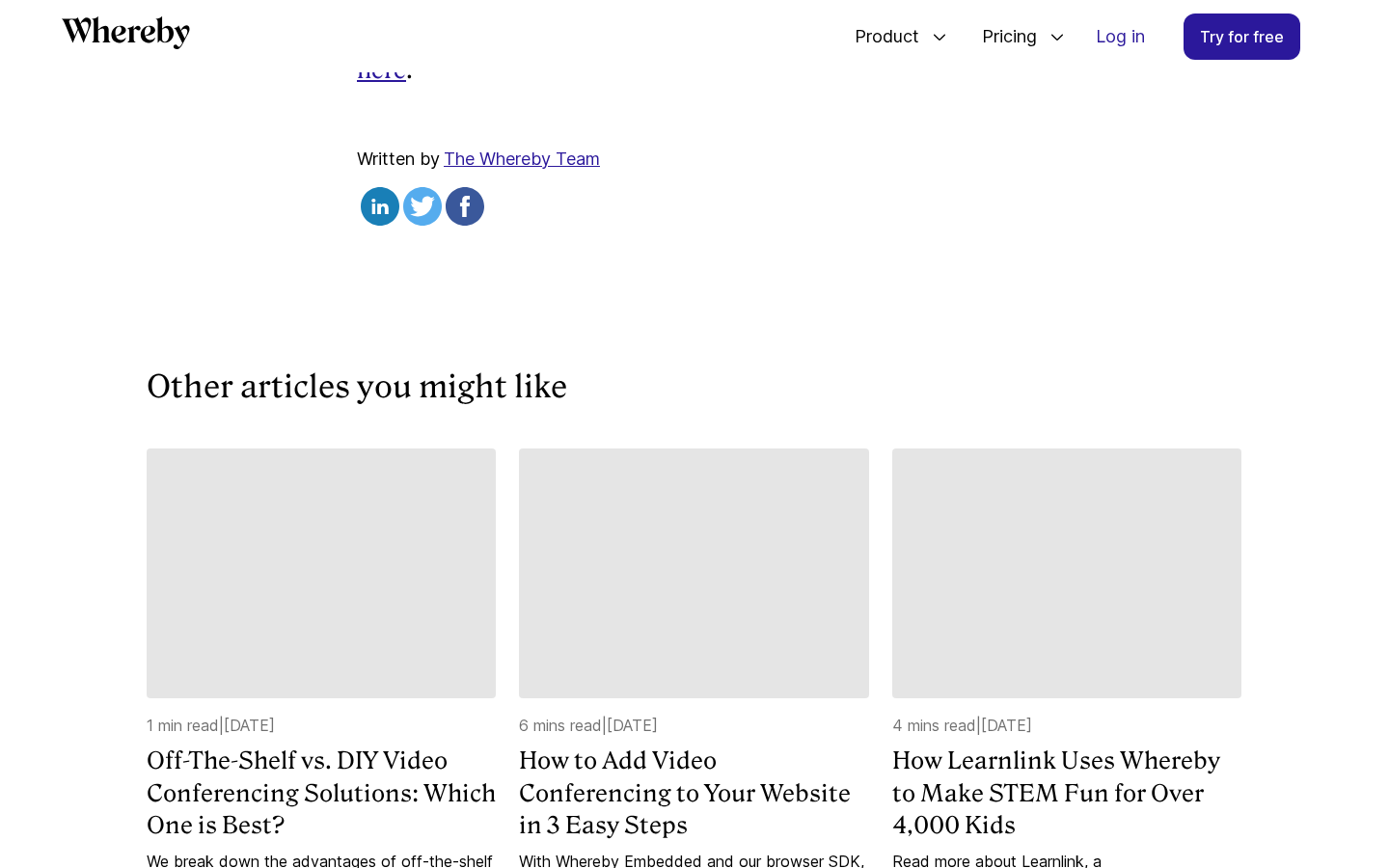
scroll to position [5488, 0]
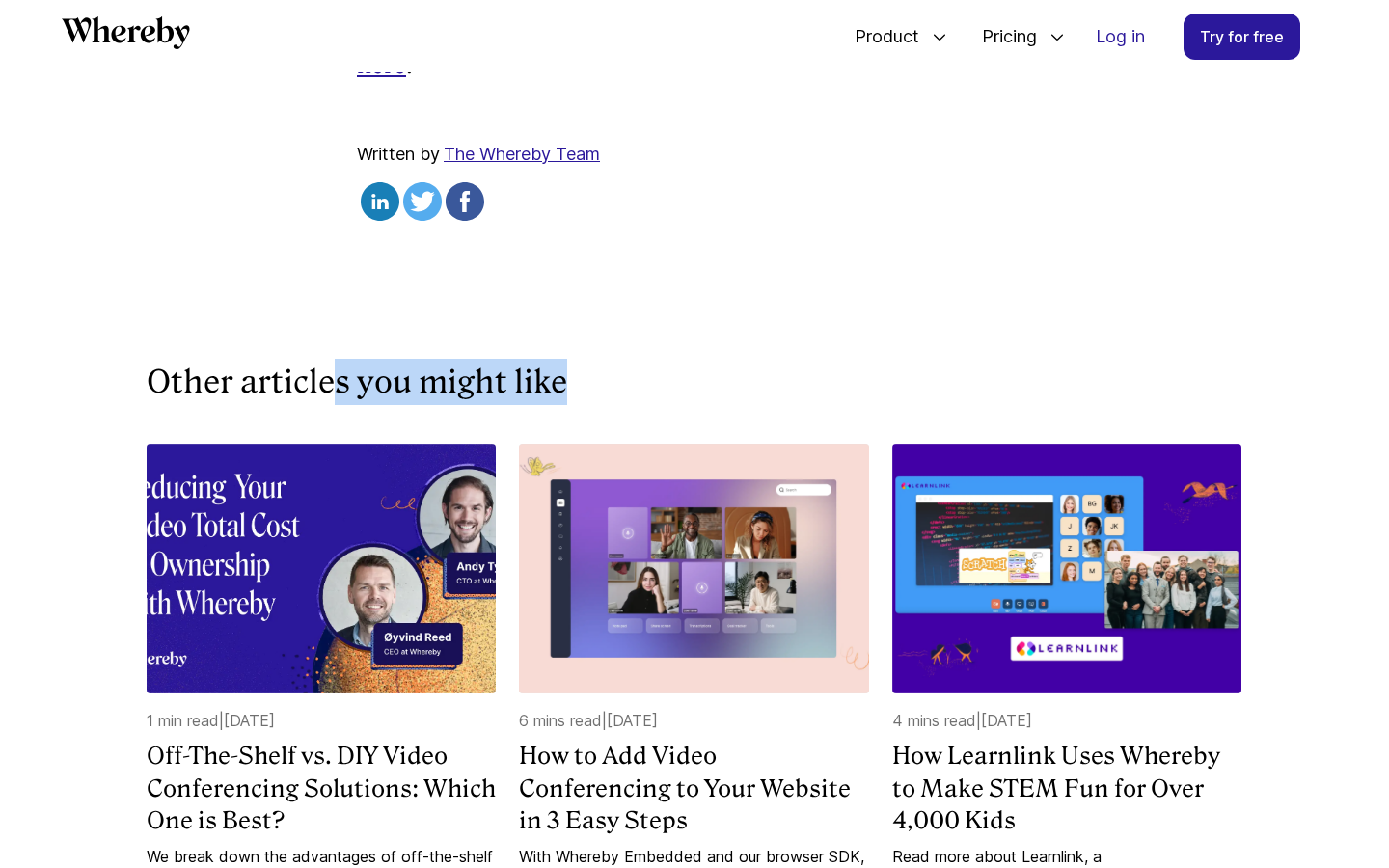
drag, startPoint x: 577, startPoint y: 279, endPoint x: 304, endPoint y: 279, distance: 273.0
click at [304, 359] on h3 "Other articles you might like" at bounding box center [694, 382] width 1096 height 46
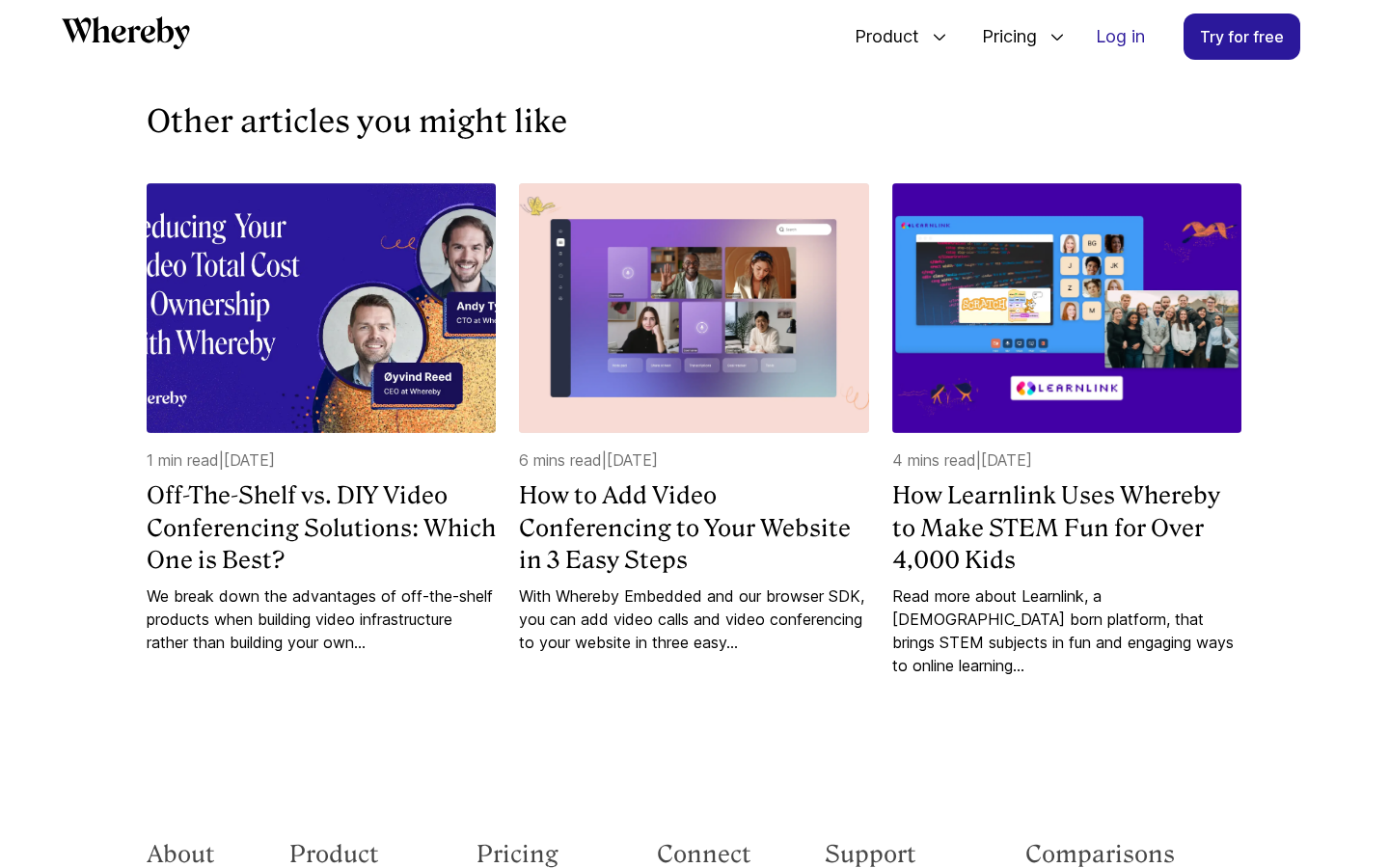
scroll to position [5756, 0]
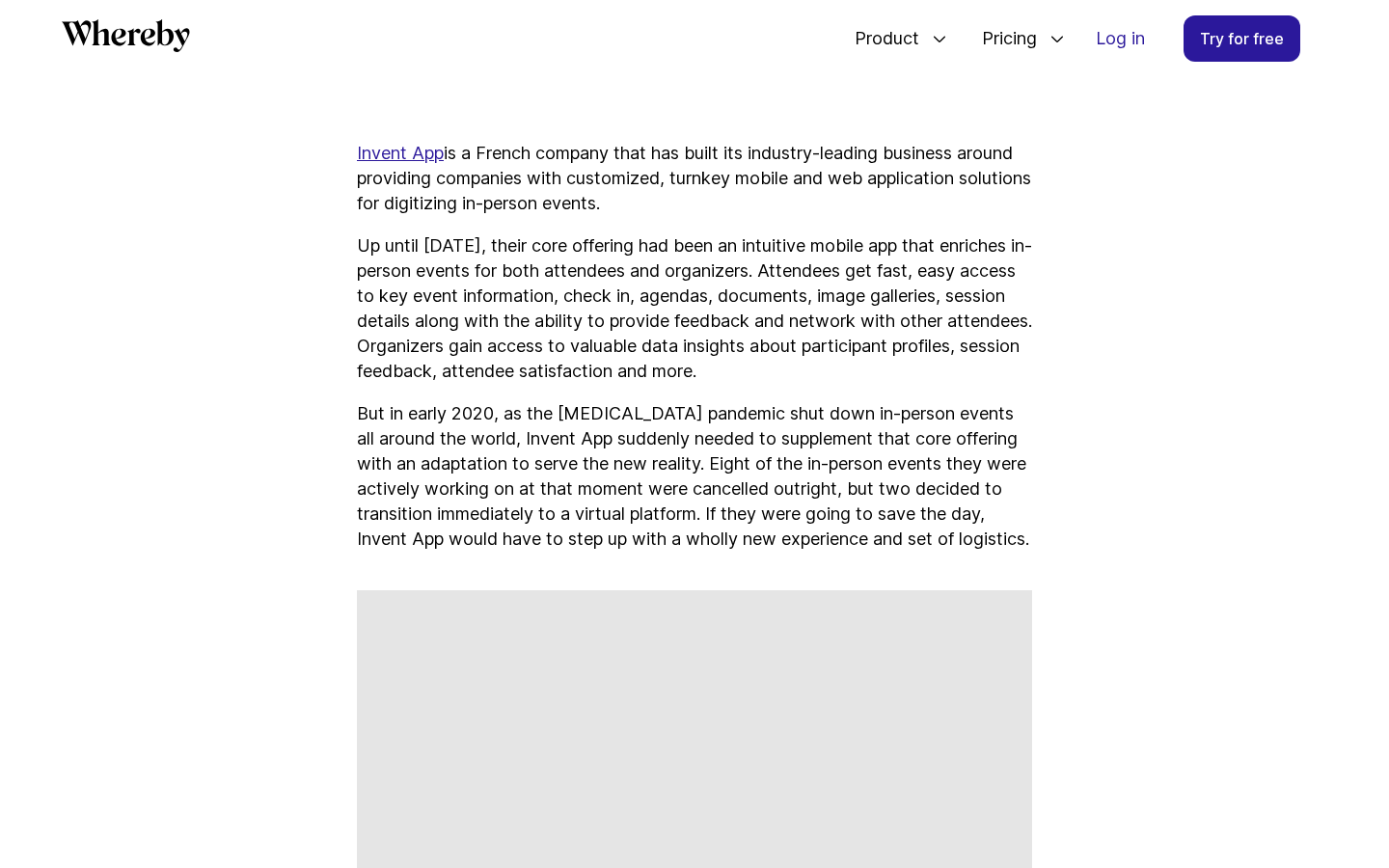
scroll to position [797, 0]
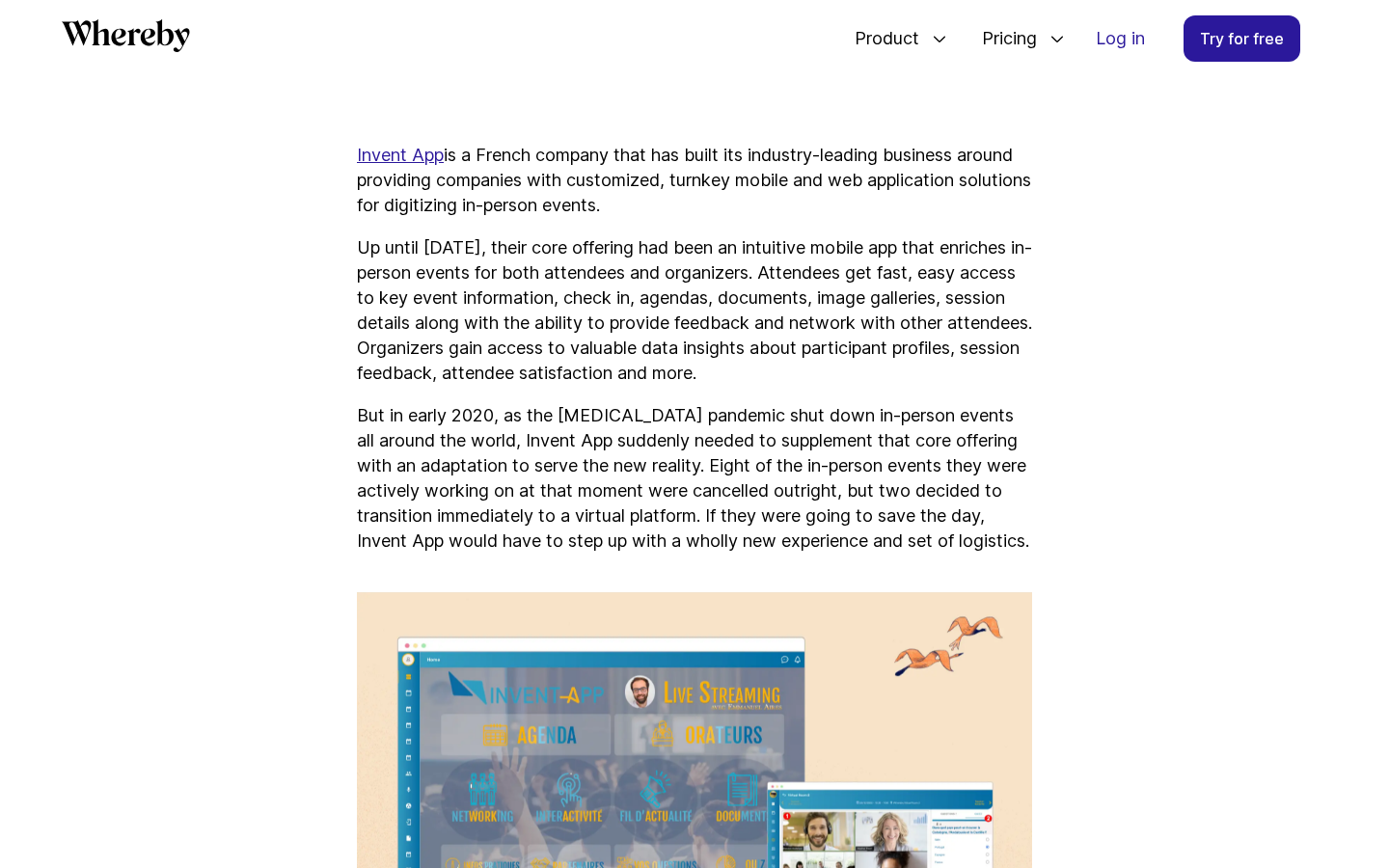
click at [414, 159] on u "Invent App" at bounding box center [400, 155] width 87 height 20
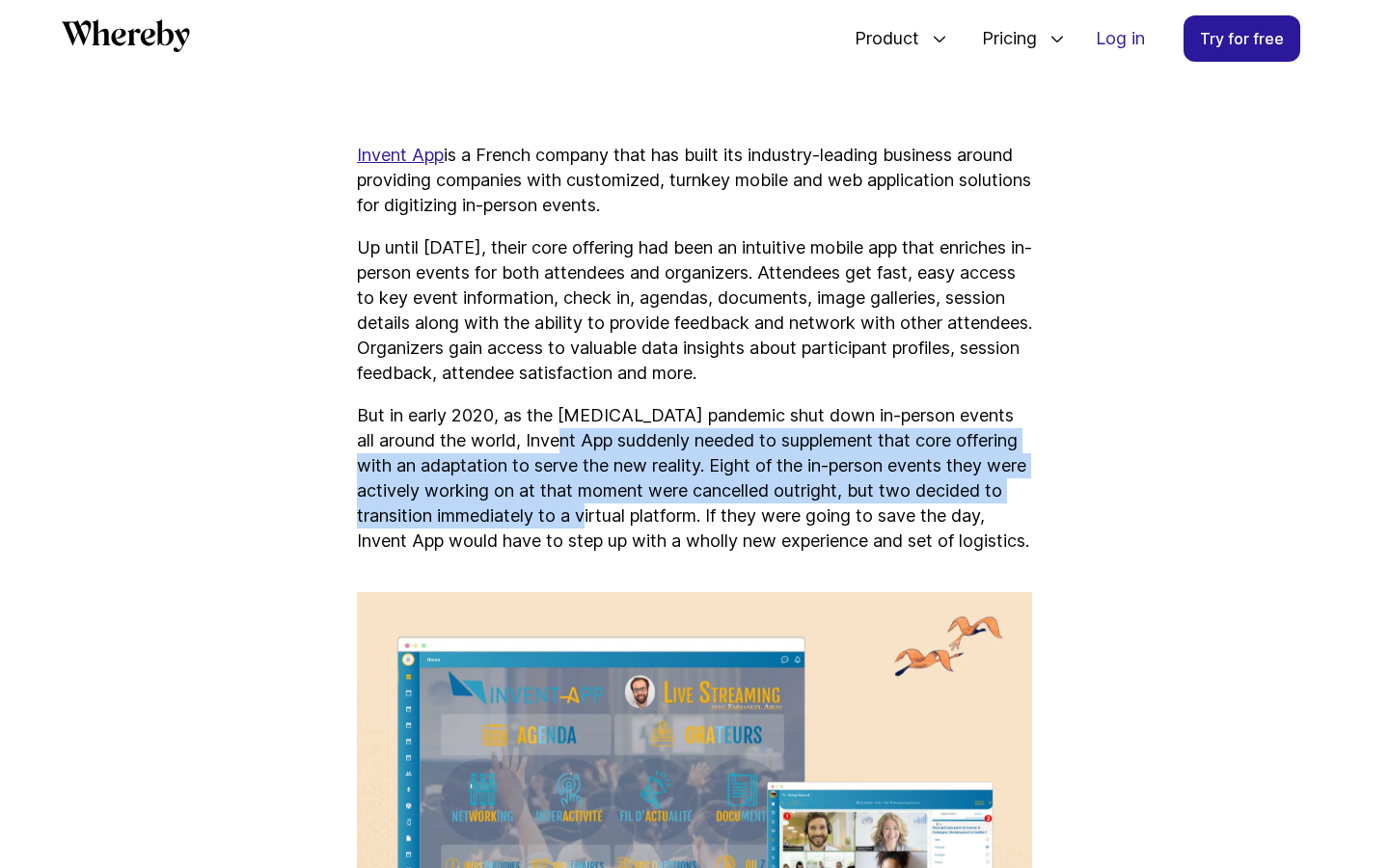
drag, startPoint x: 591, startPoint y: 450, endPoint x: 721, endPoint y: 510, distance: 143.2
click at [721, 510] on p "But in early 2020, as the COVID-19 pandemic shut down in-person events all arou…" at bounding box center [694, 477] width 676 height 151
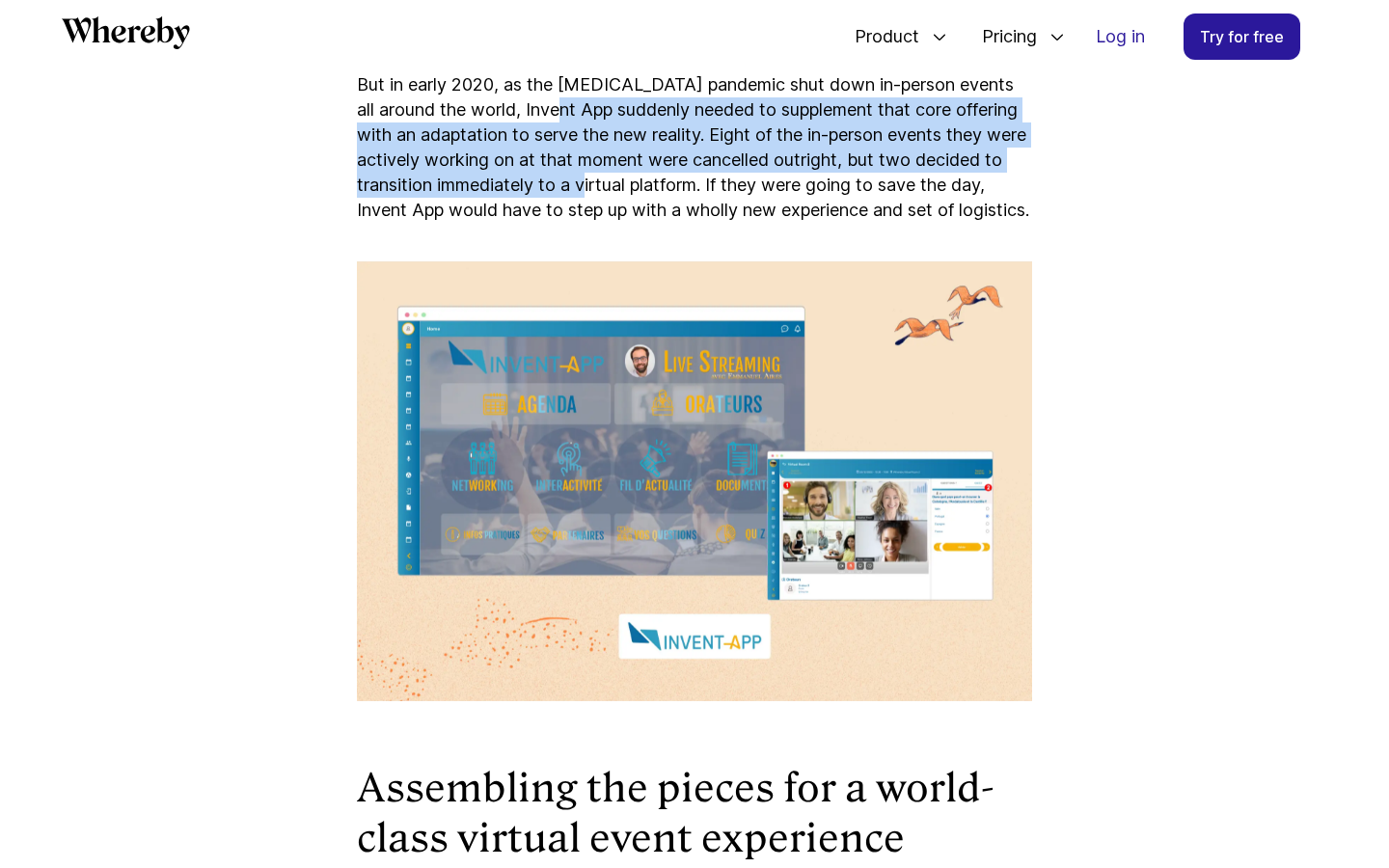
scroll to position [1318, 0]
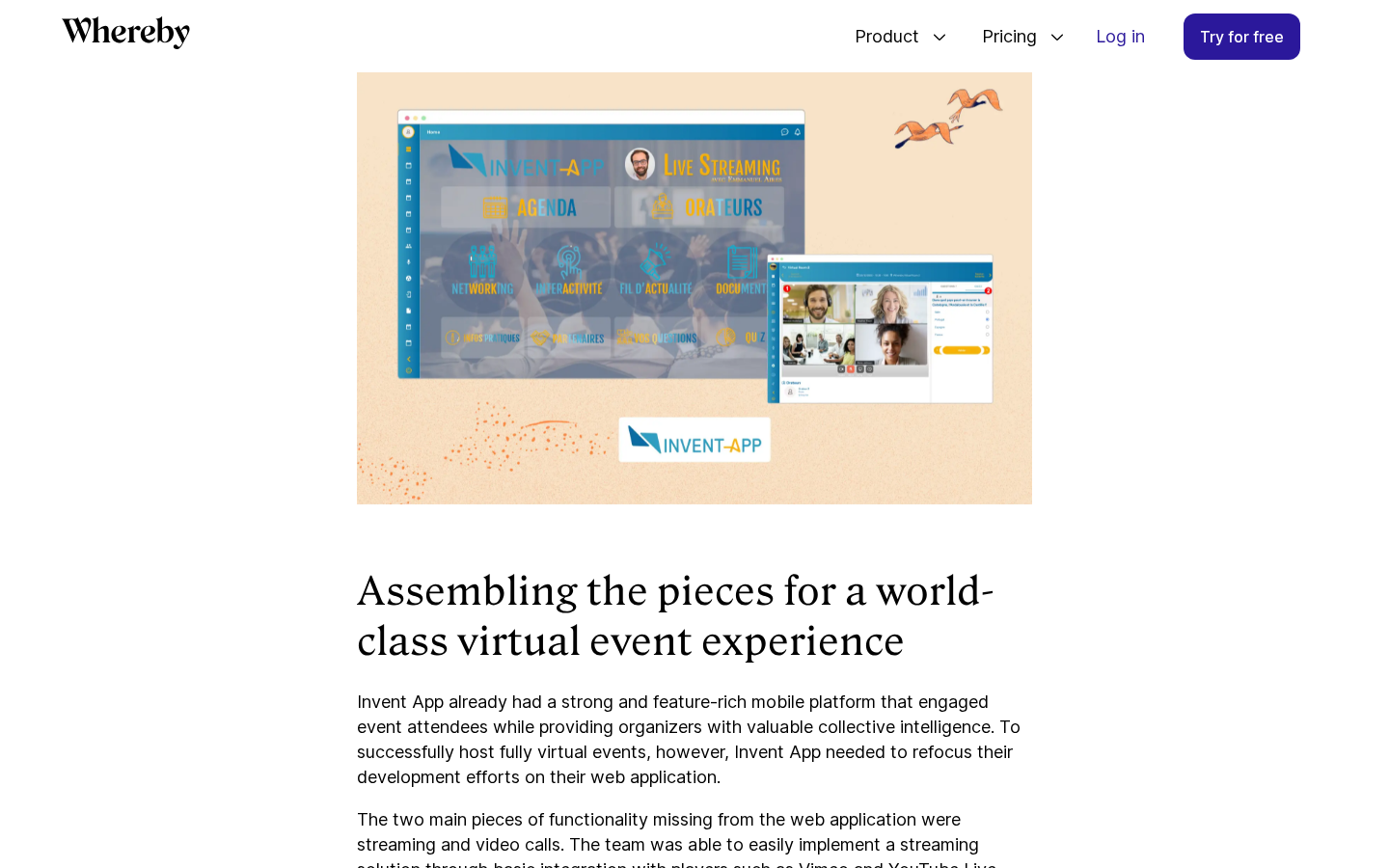
click at [716, 652] on h2 "Assembling the pieces for a world-class virtual event experience" at bounding box center [694, 616] width 676 height 100
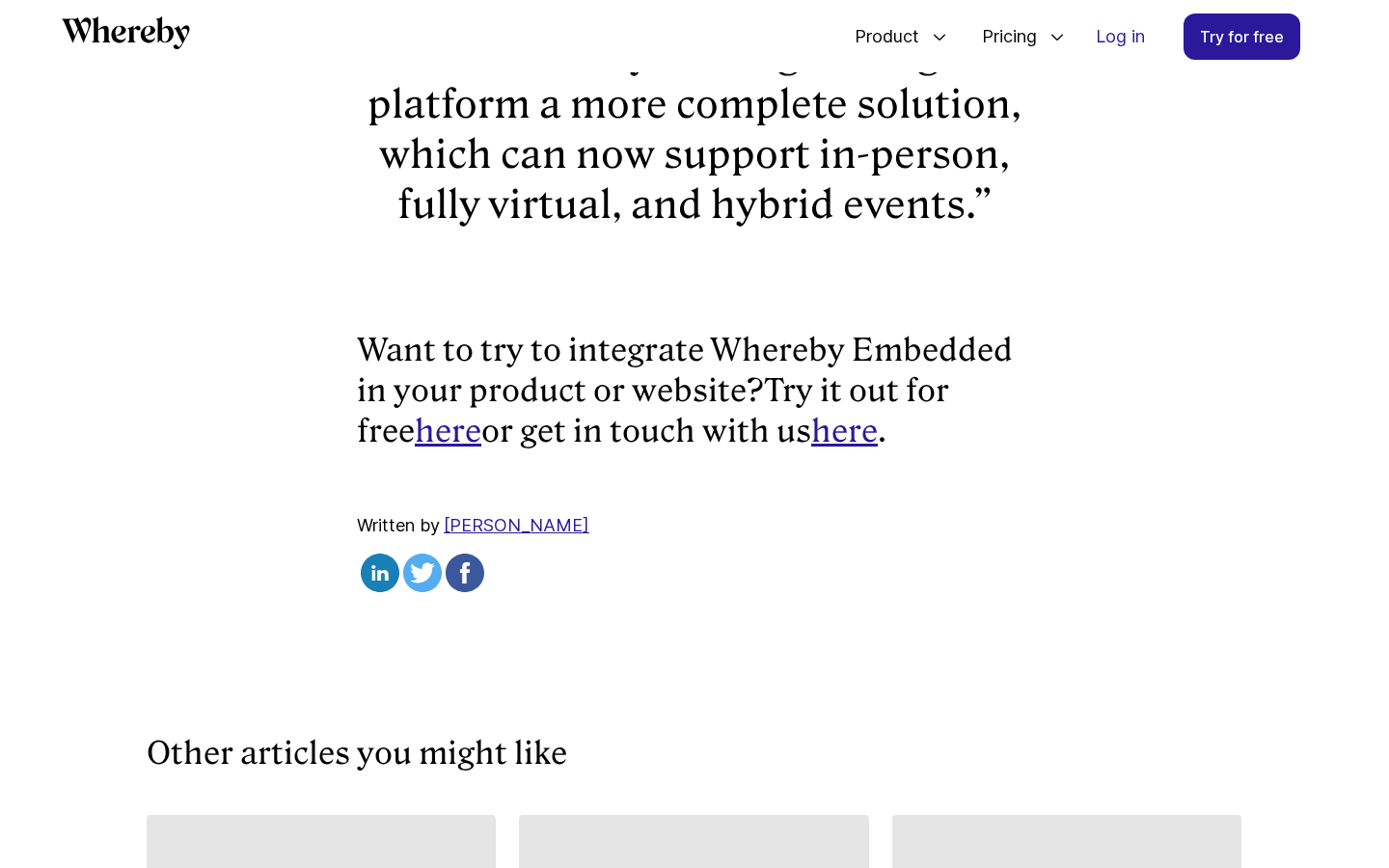
scroll to position [4481, 0]
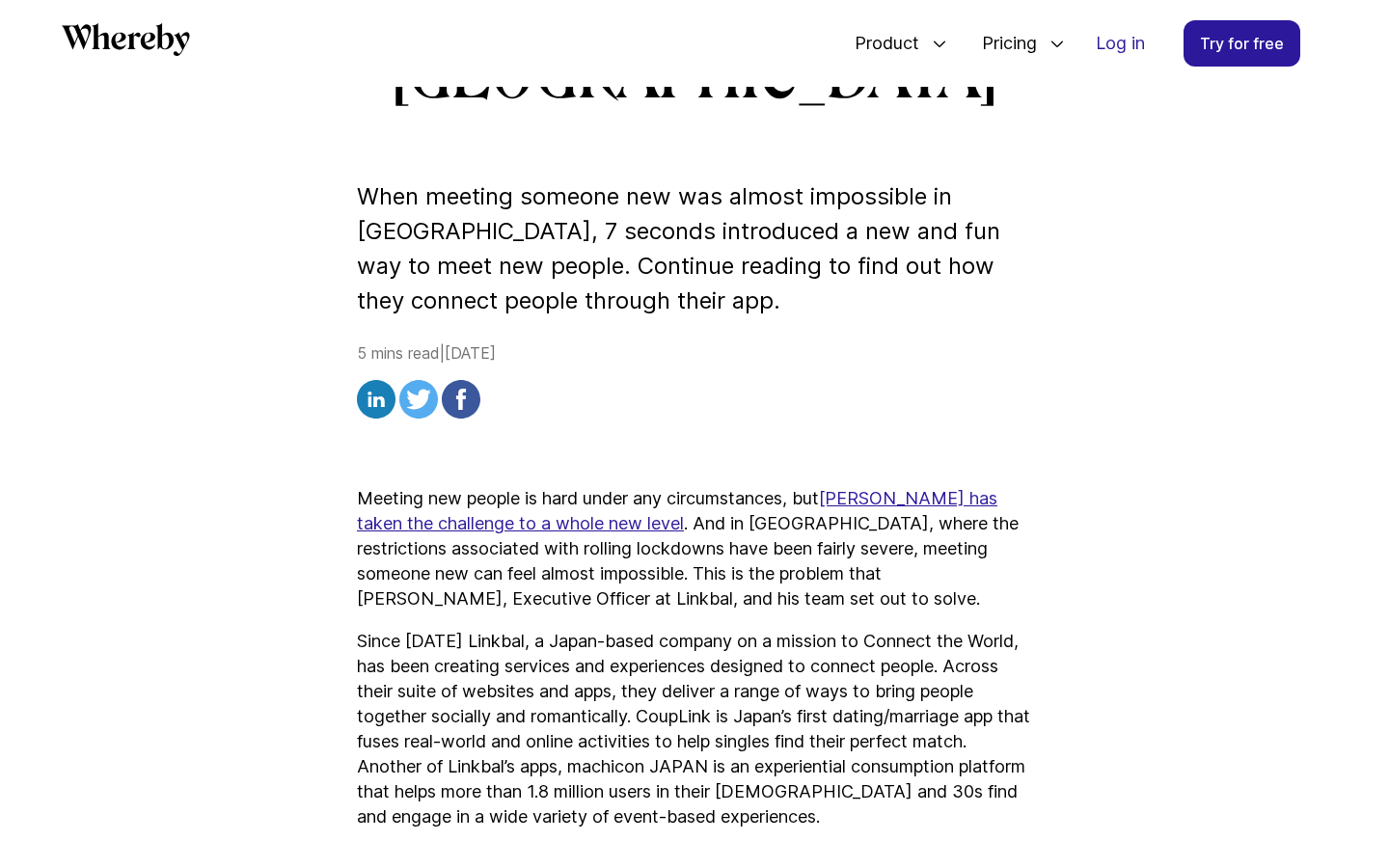
scroll to position [637, 0]
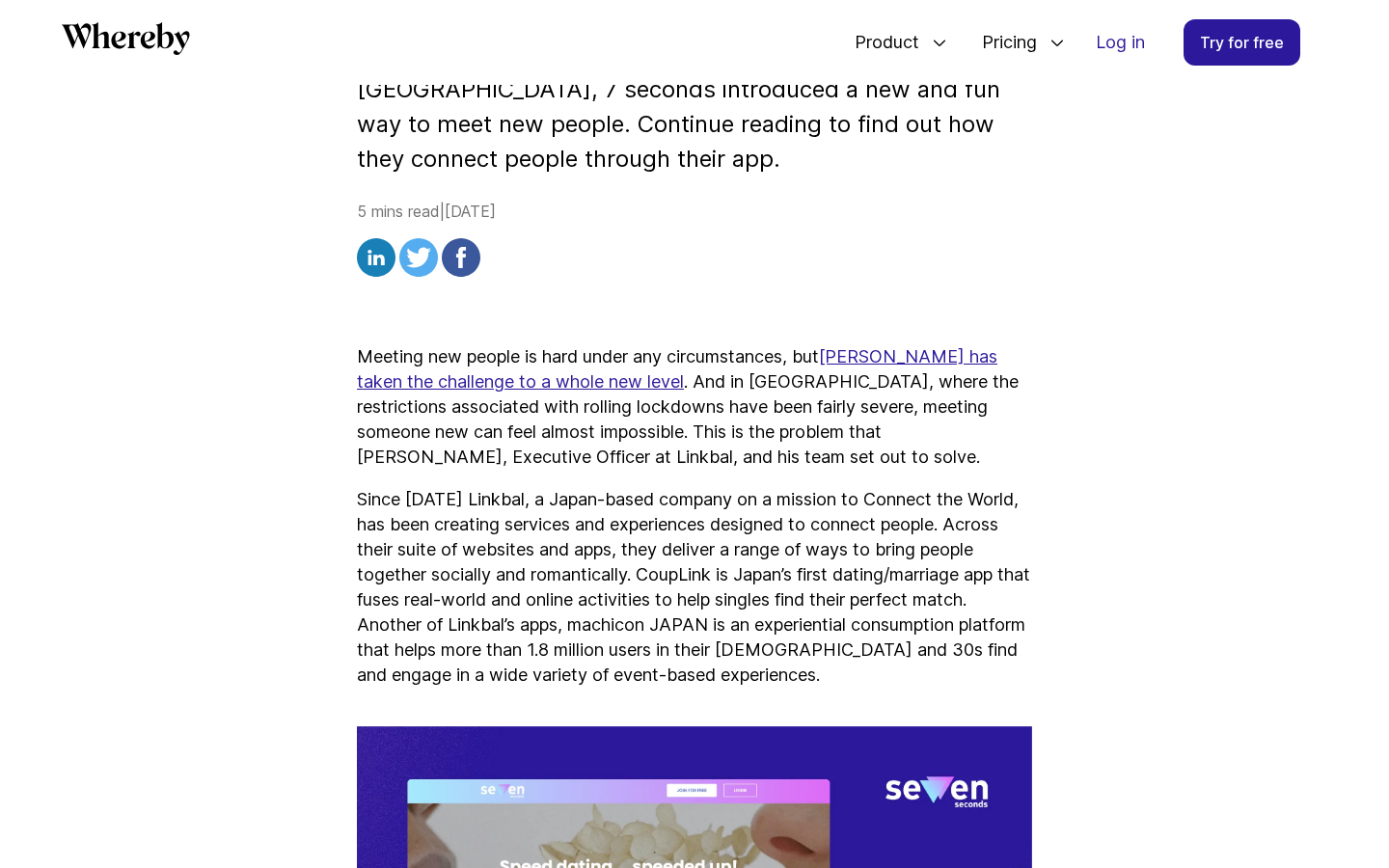
click at [529, 347] on link "Covid has taken the challenge to a whole new level" at bounding box center [677, 369] width 641 height 45
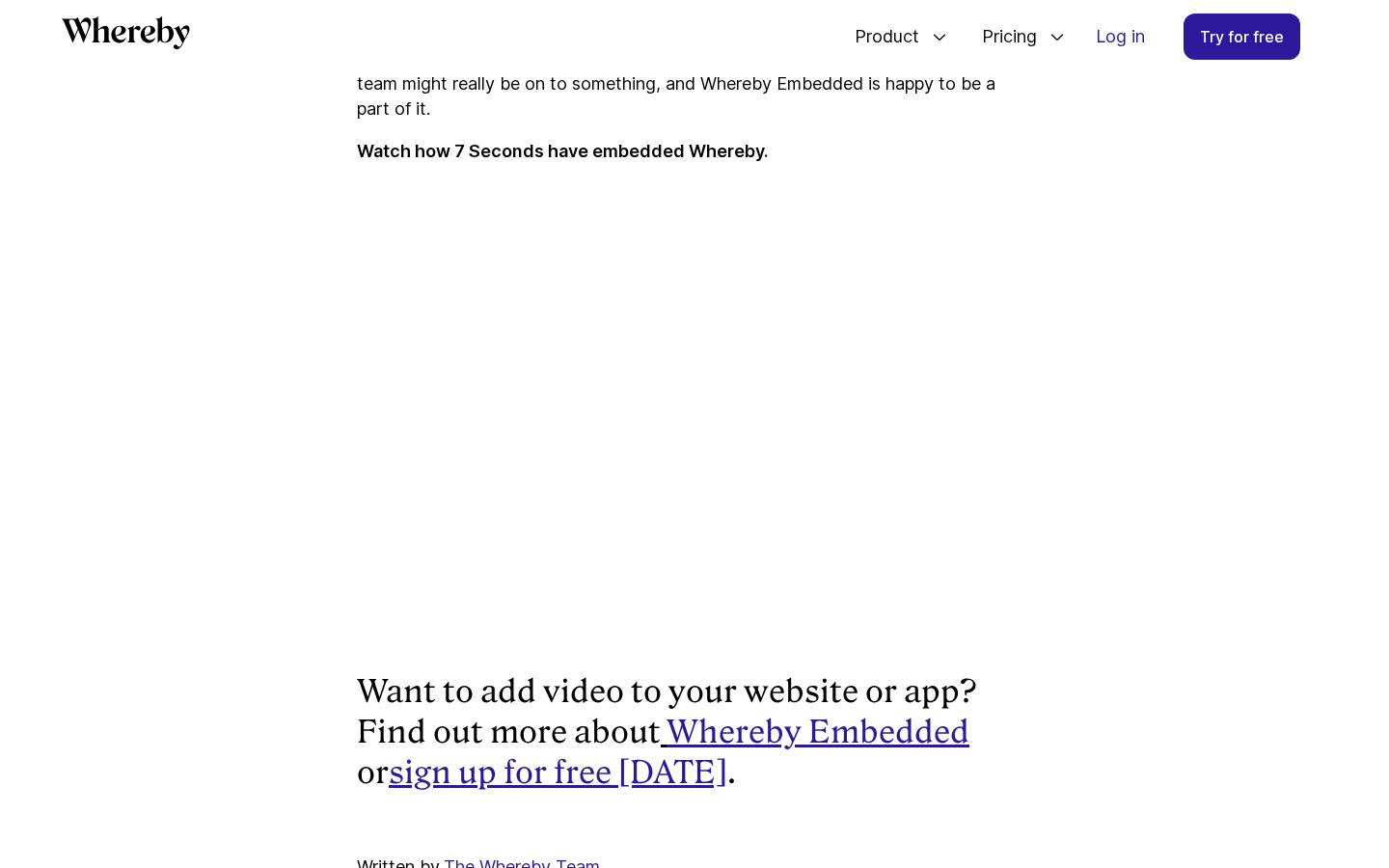
scroll to position [4124, 0]
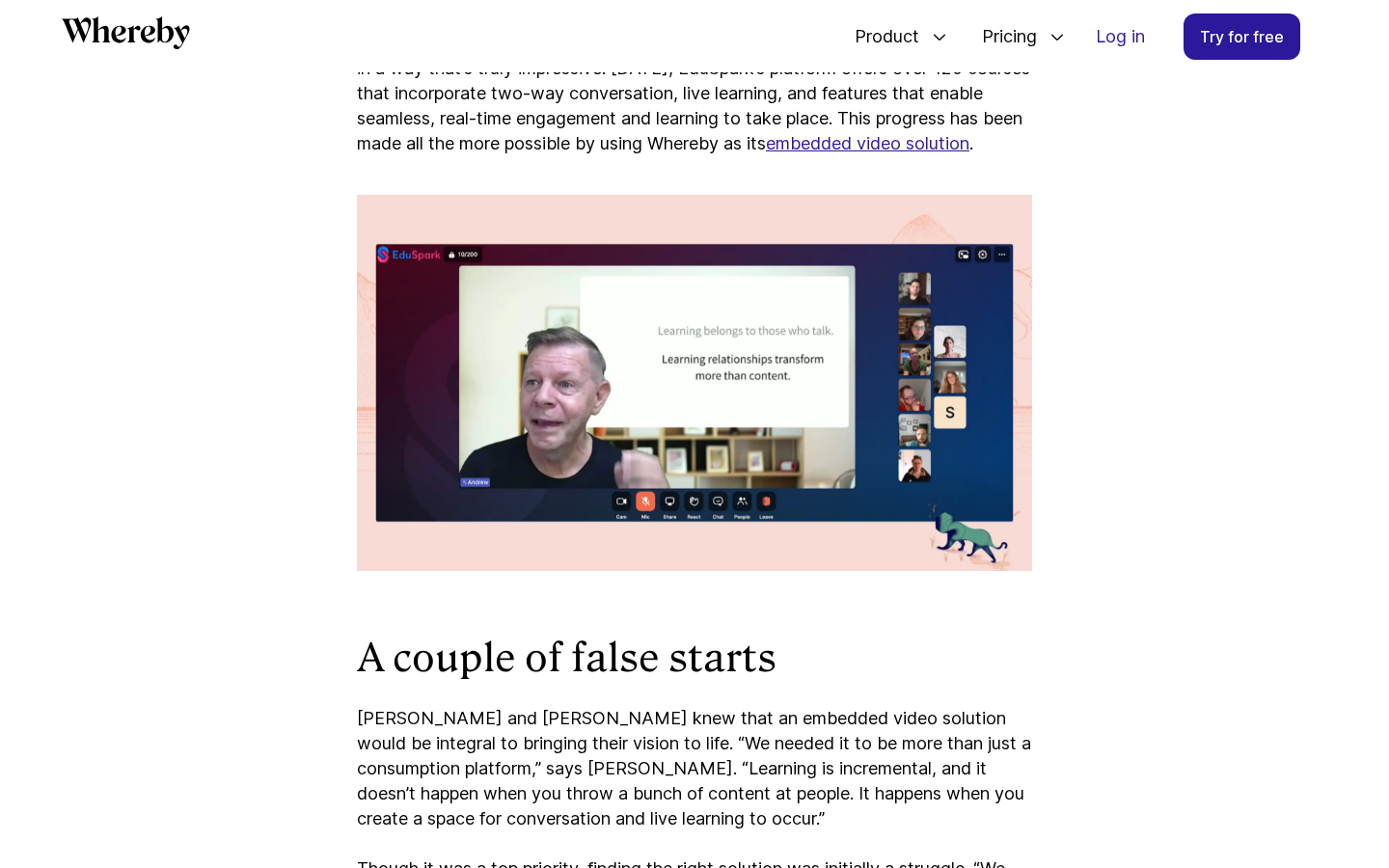
scroll to position [1892, 0]
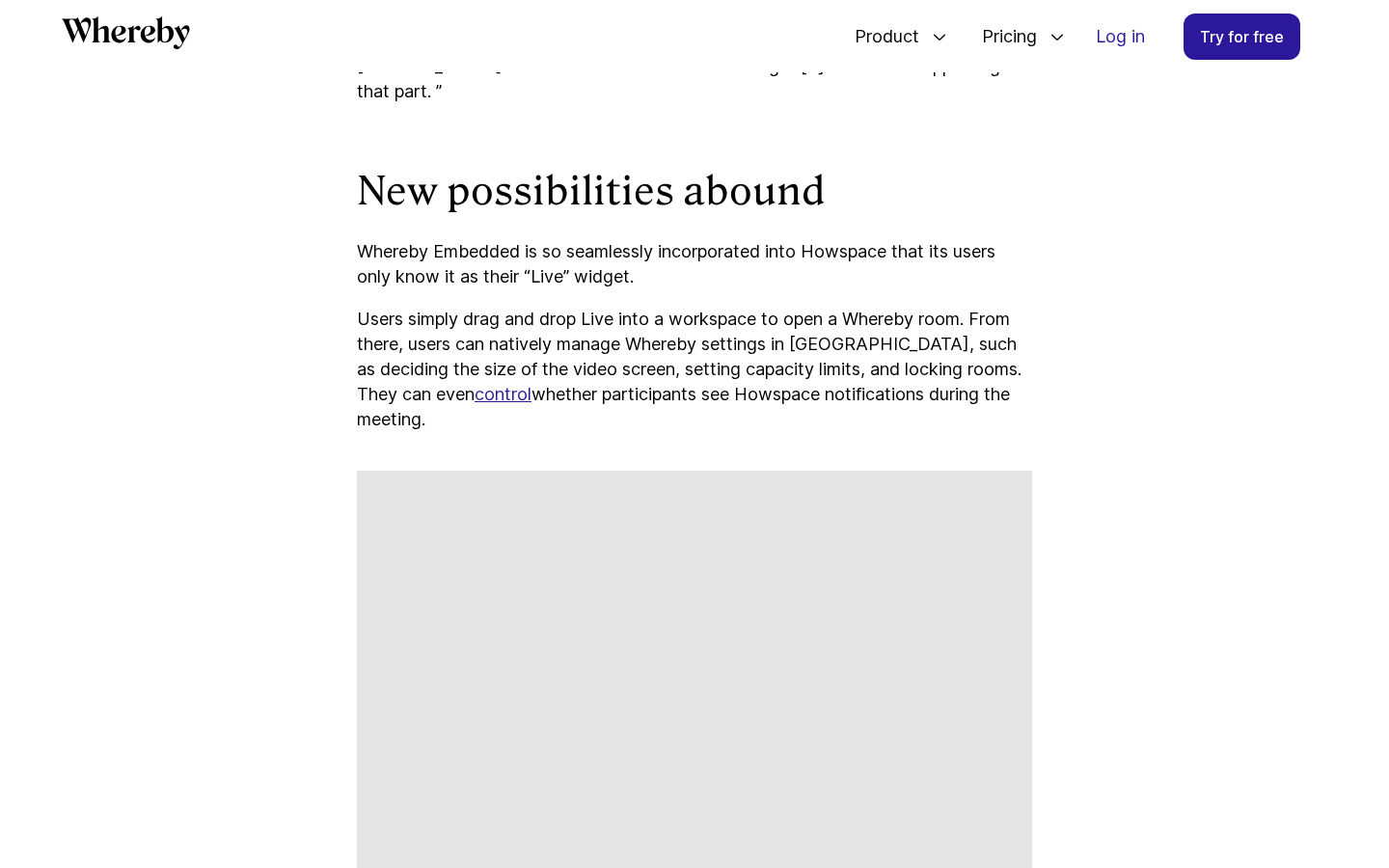
scroll to position [3231, 0]
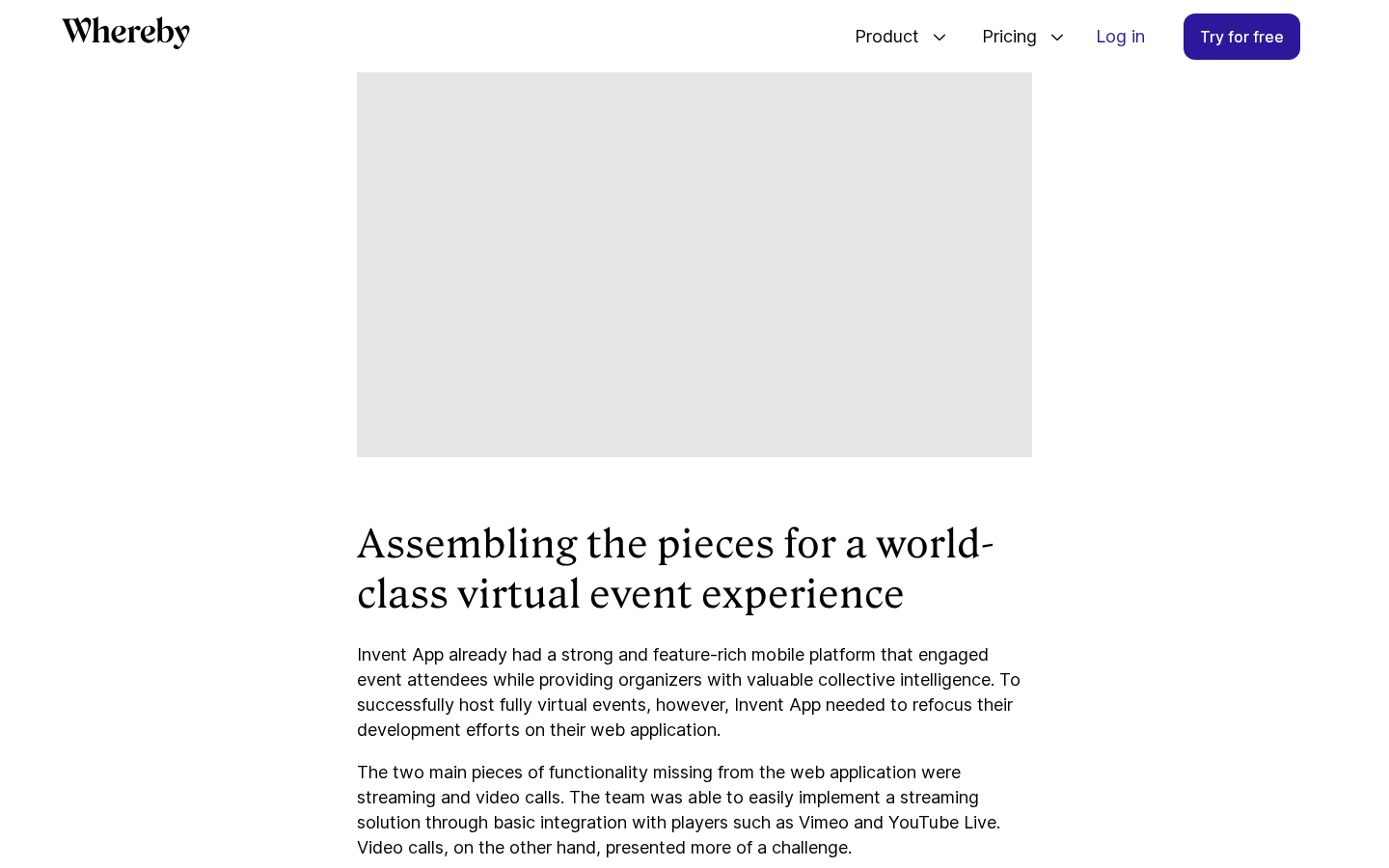
scroll to position [1765, 0]
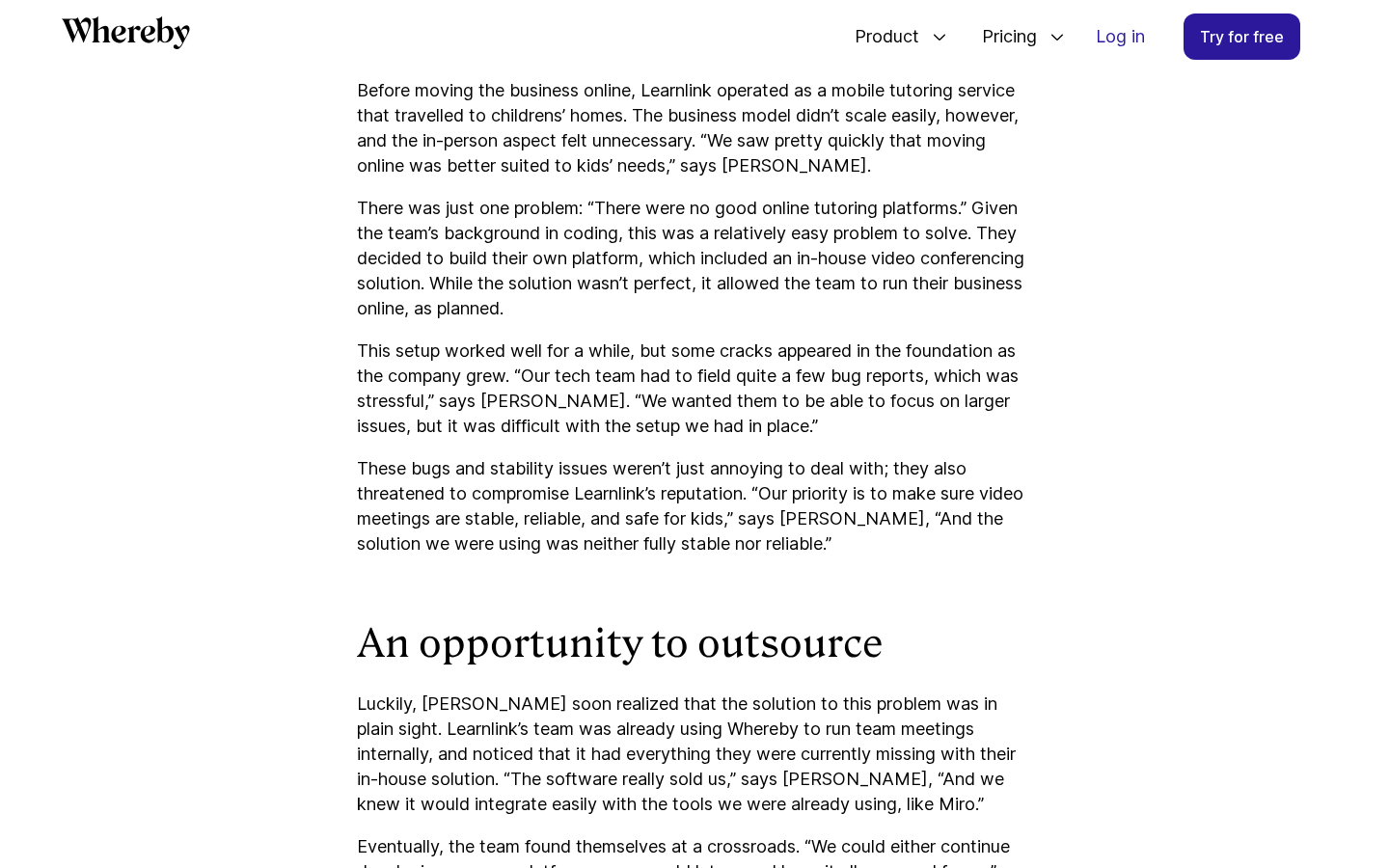
scroll to position [1739, 0]
